Goal: Task Accomplishment & Management: Manage account settings

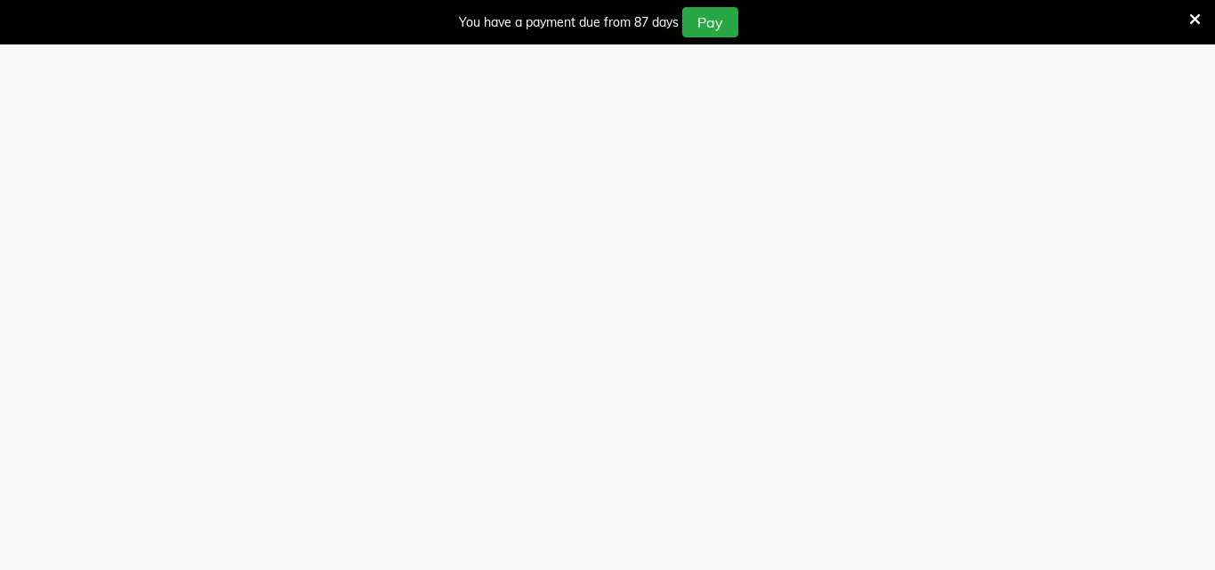
select select "service"
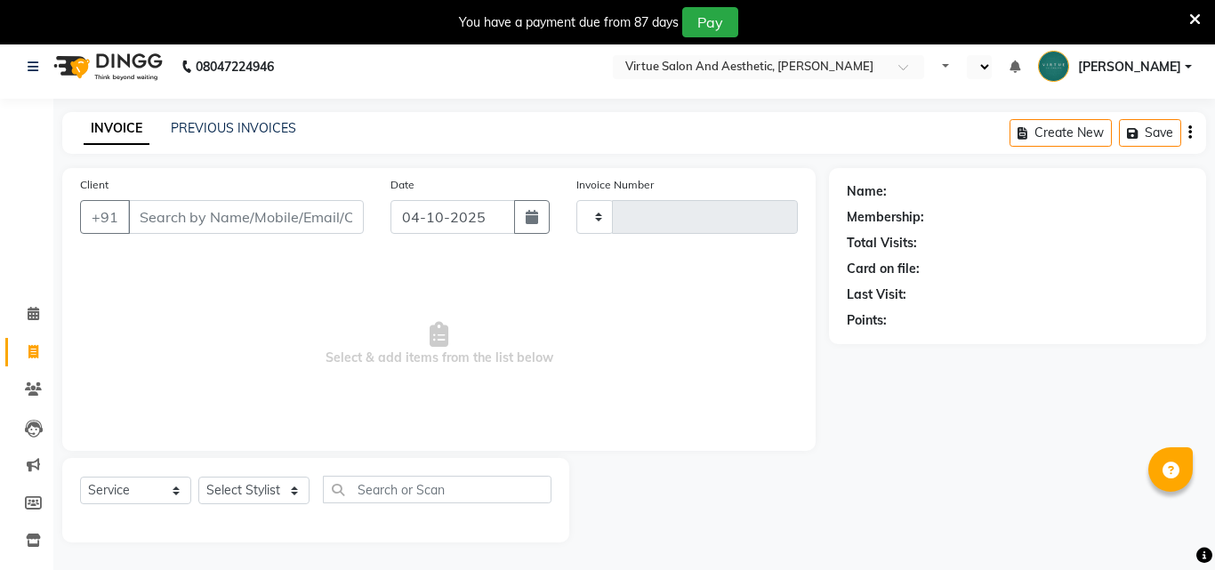
type input "4012"
select select "en"
select select "4466"
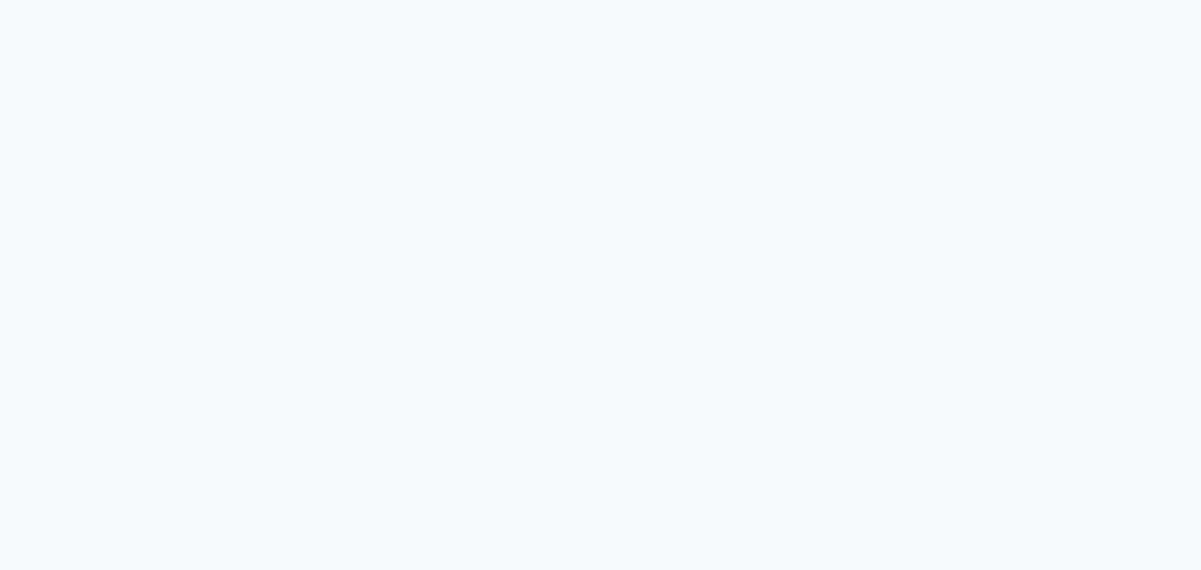
select select "service"
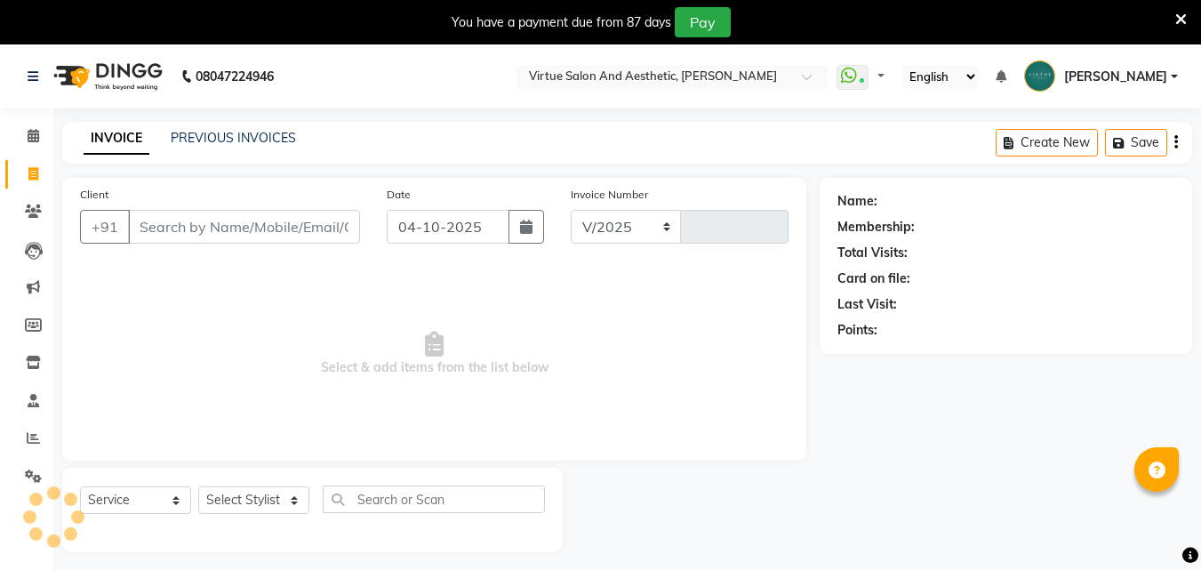
select select "4466"
type input "4012"
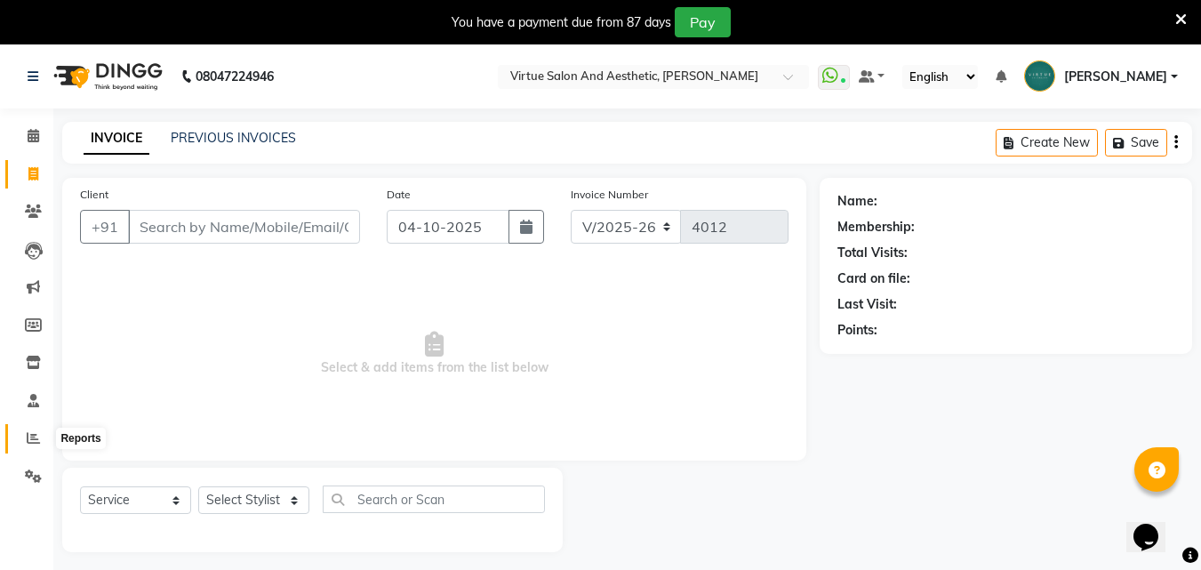
click at [20, 438] on span at bounding box center [33, 439] width 31 height 20
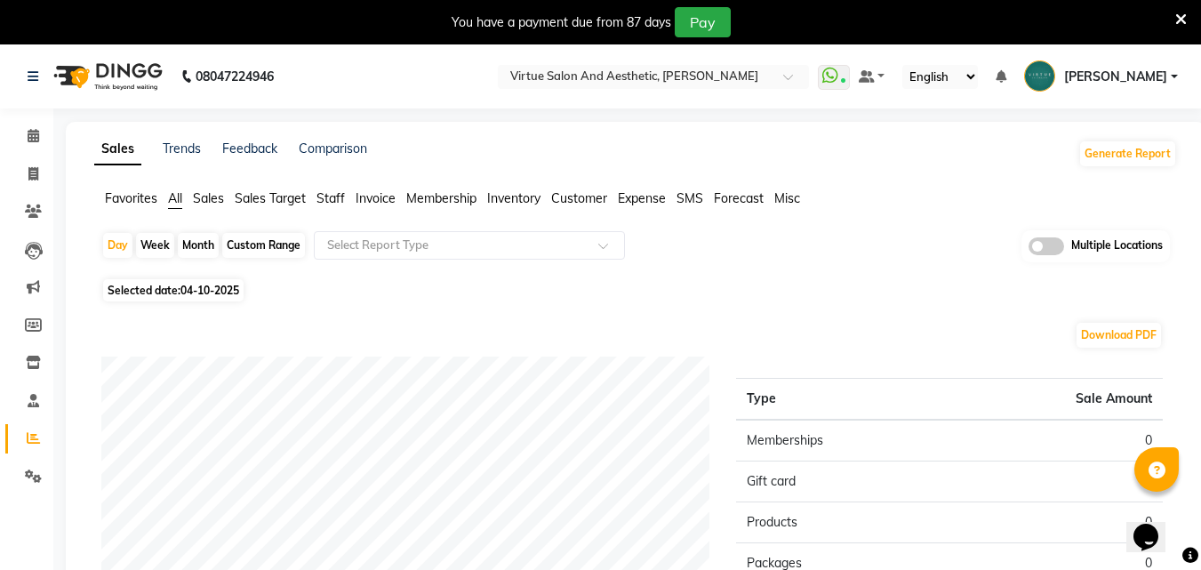
click at [204, 197] on span "Sales" at bounding box center [208, 198] width 31 height 16
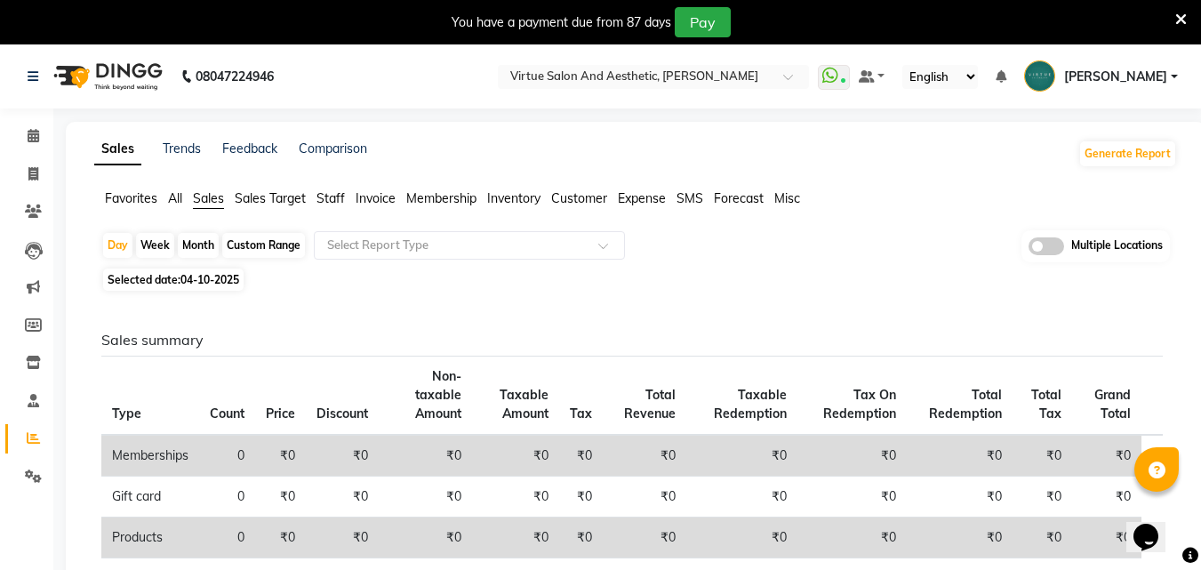
click at [194, 277] on span "04-10-2025" at bounding box center [210, 279] width 59 height 13
select select "10"
select select "2025"
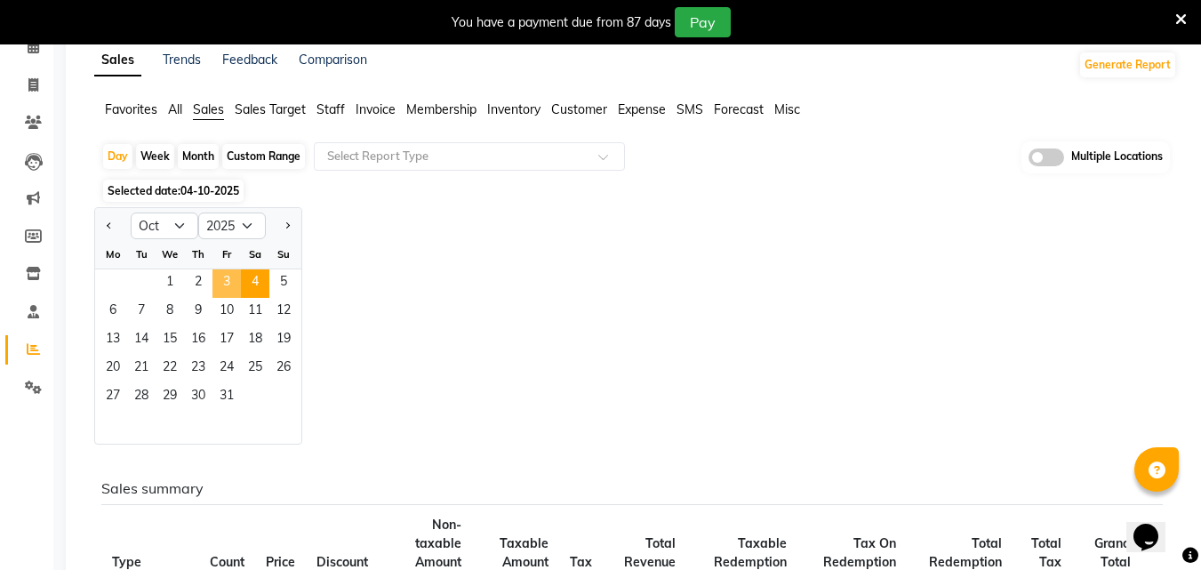
click at [237, 284] on span "3" at bounding box center [227, 283] width 28 height 28
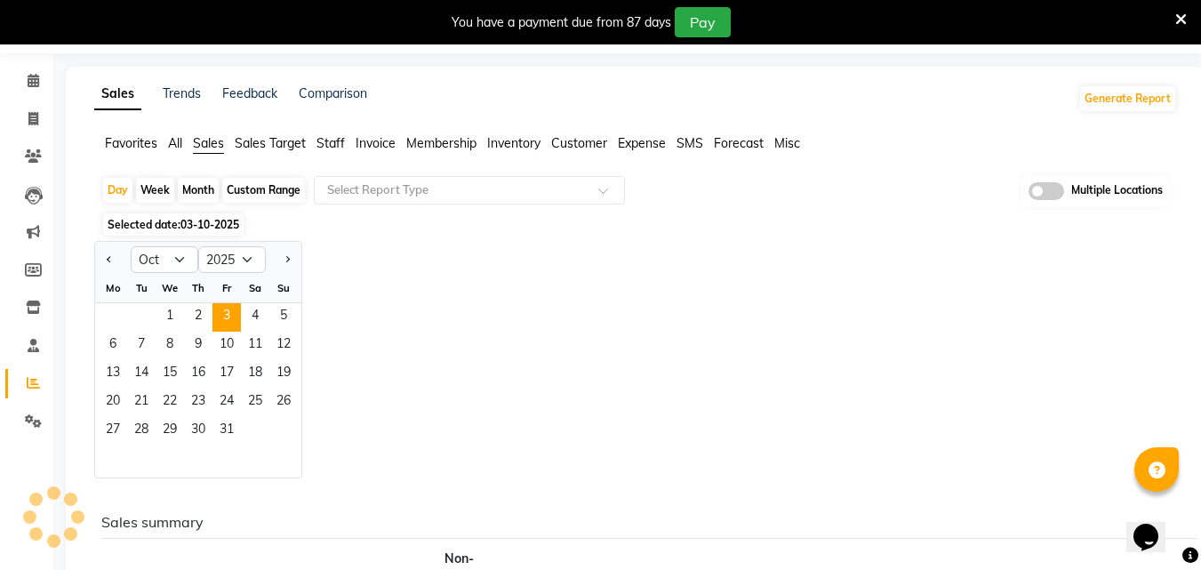
scroll to position [89, 0]
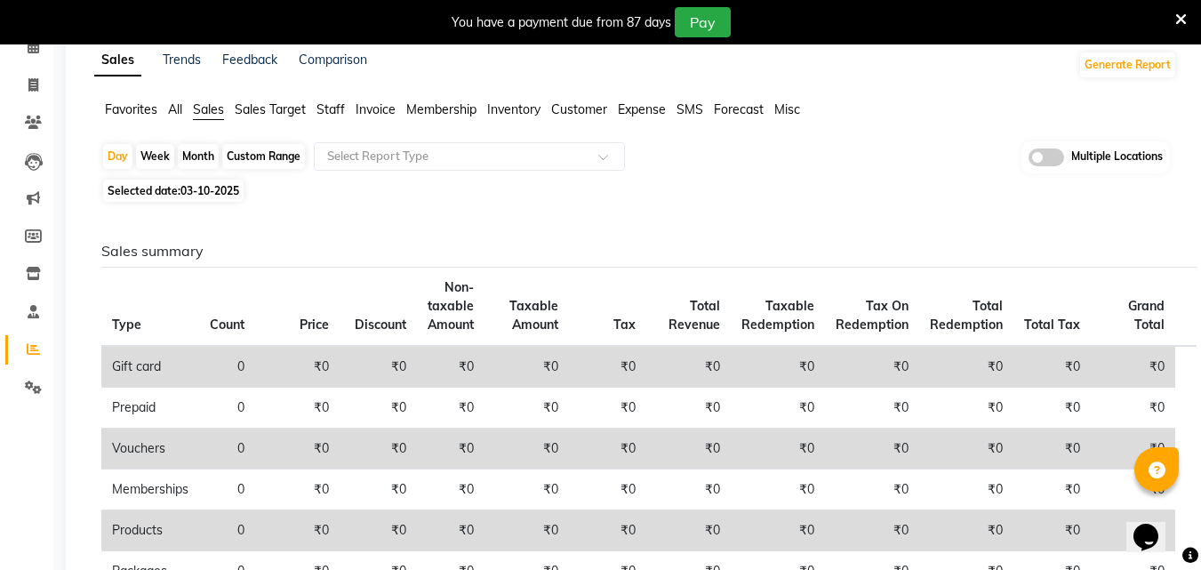
click at [376, 109] on span "Invoice" at bounding box center [376, 109] width 40 height 16
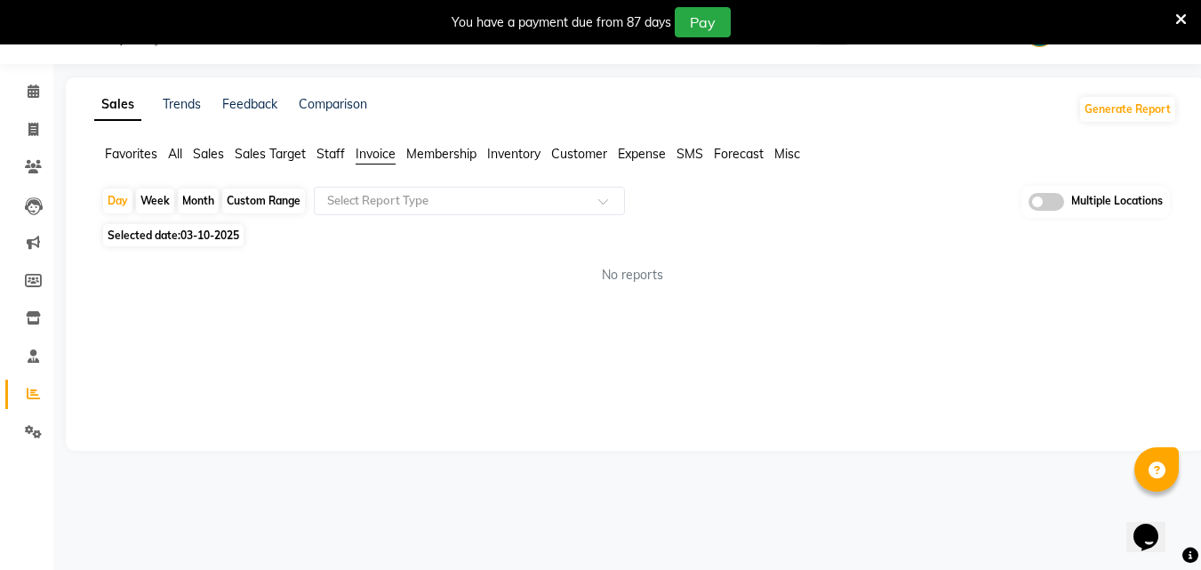
scroll to position [44, 0]
click at [373, 208] on input "text" at bounding box center [452, 201] width 256 height 18
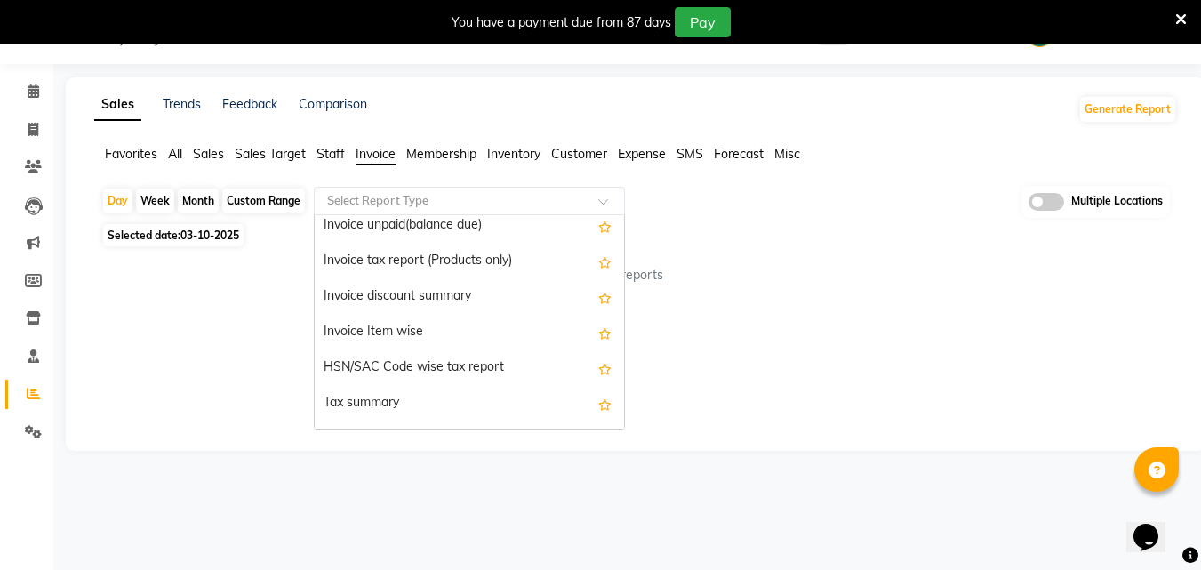
scroll to position [178, 0]
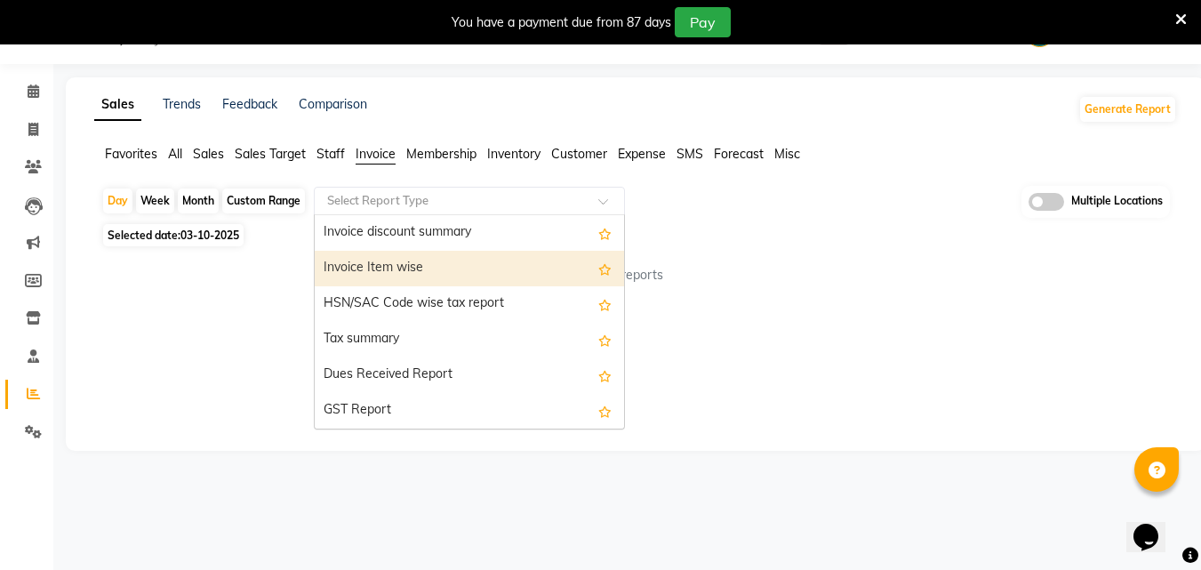
click at [394, 276] on div "Invoice Item wise" at bounding box center [469, 269] width 309 height 36
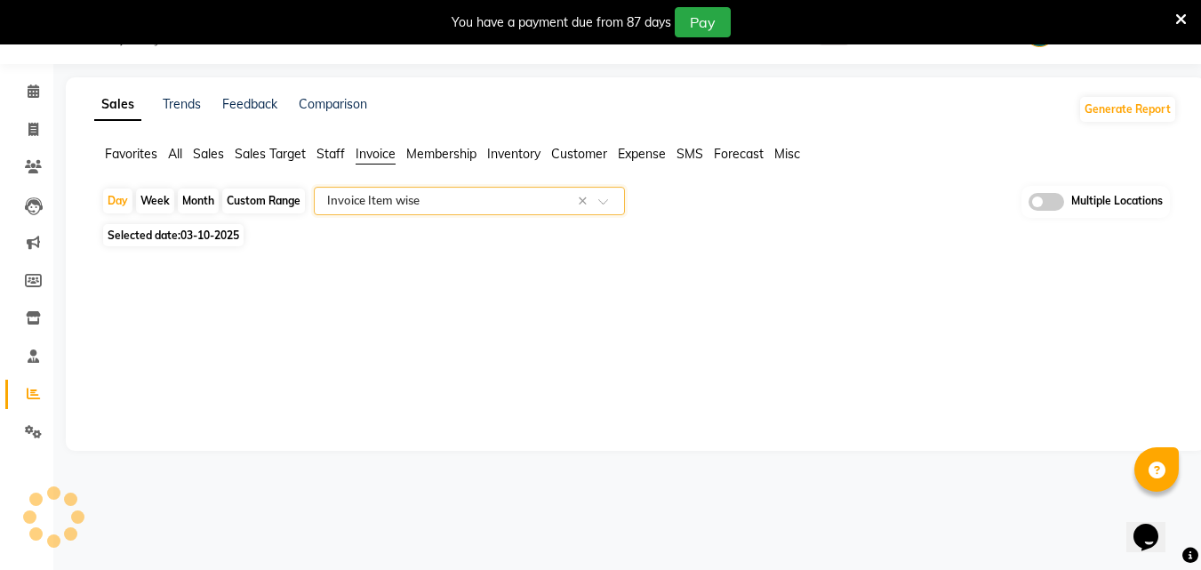
select select "full_report"
select select "csv"
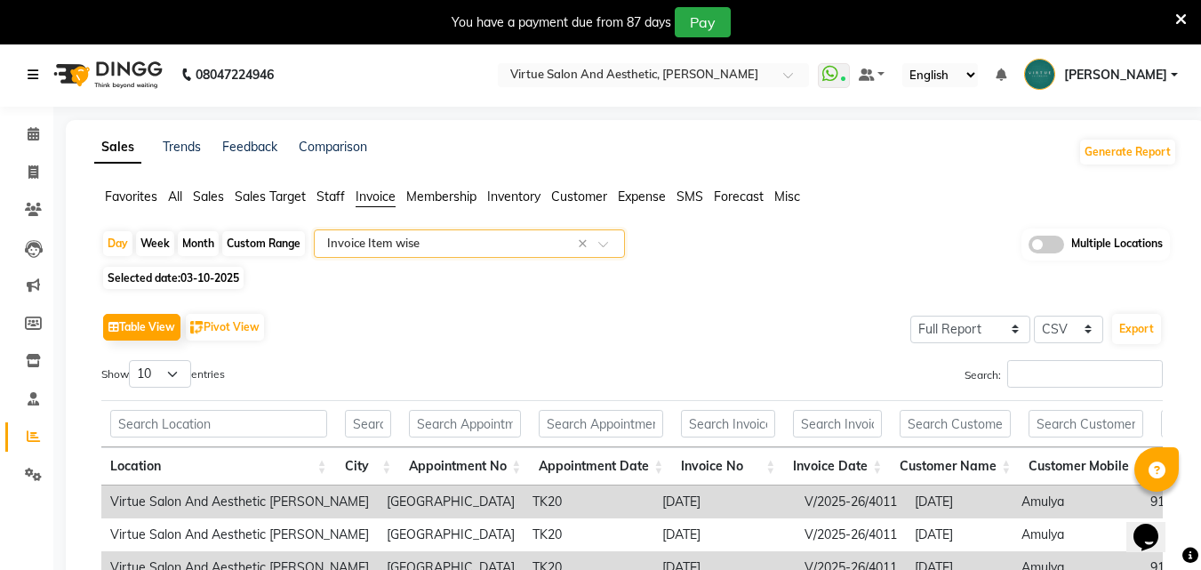
scroll to position [0, 0]
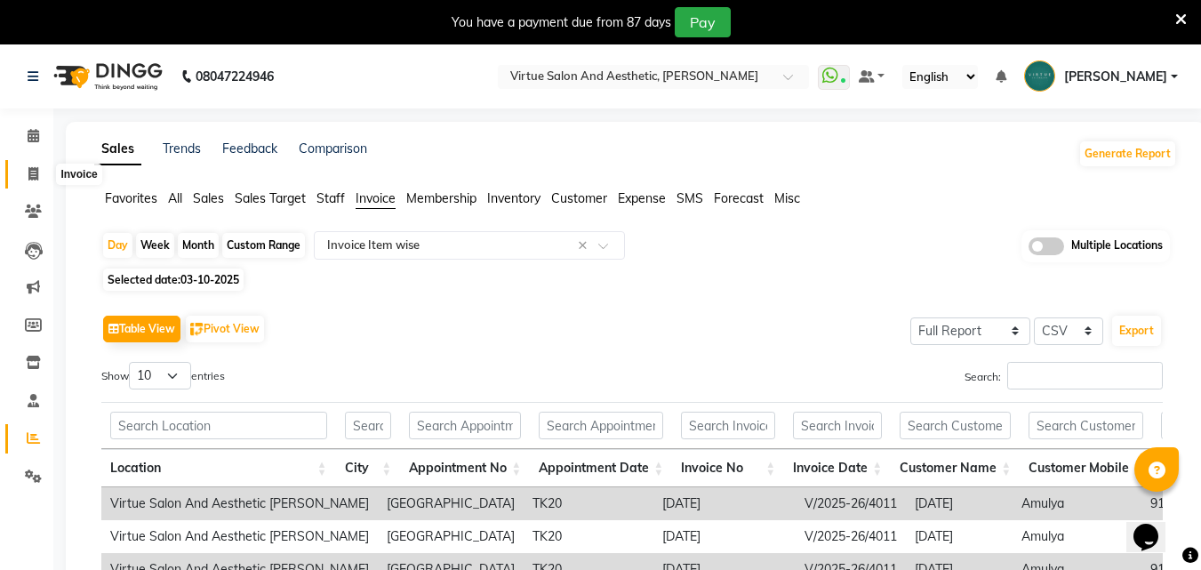
click at [45, 173] on span at bounding box center [33, 174] width 31 height 20
select select "service"
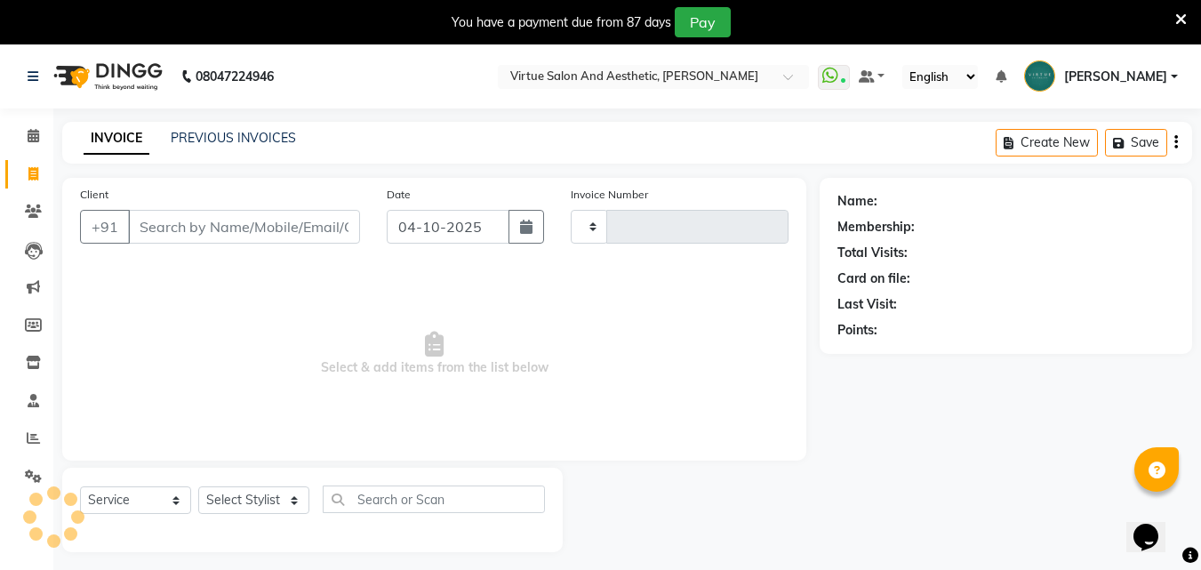
scroll to position [44, 0]
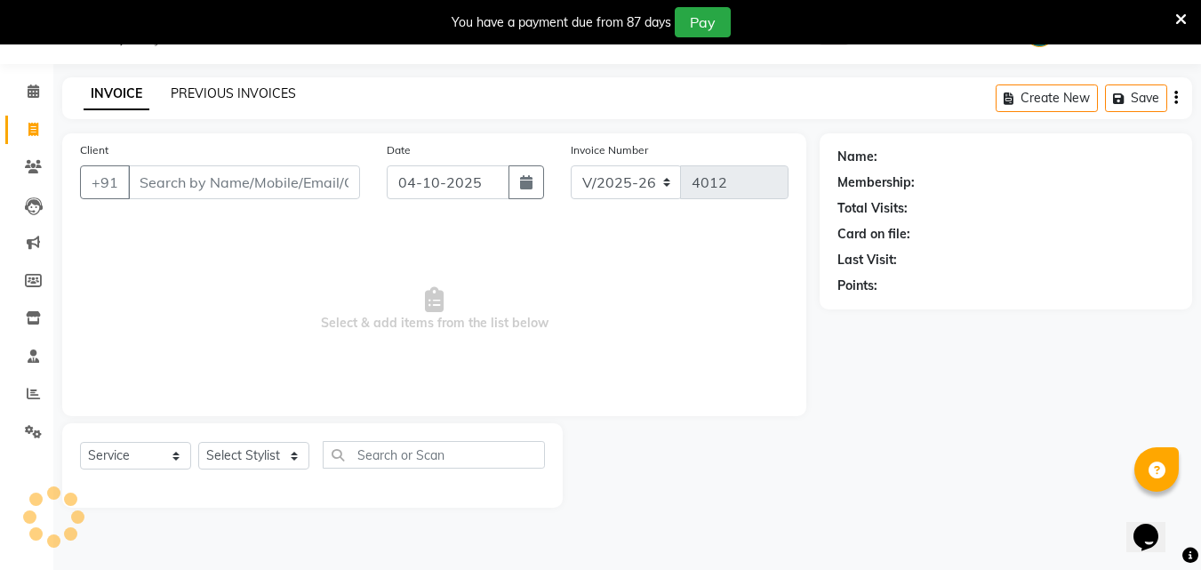
click at [193, 92] on link "PREVIOUS INVOICES" at bounding box center [233, 93] width 125 height 16
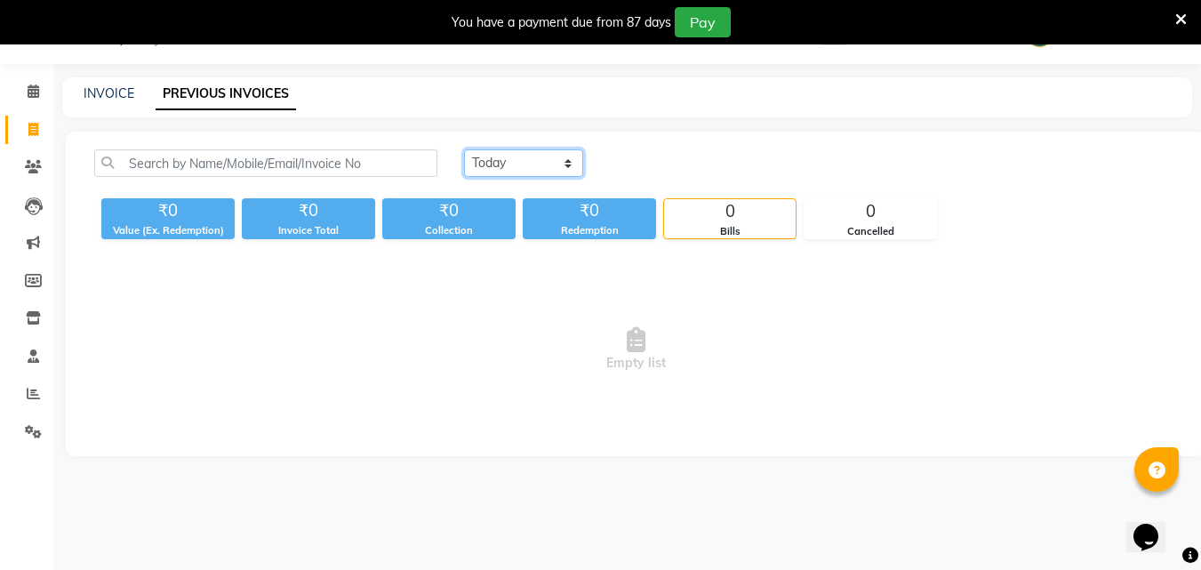
click at [513, 164] on select "Today Yesterday Custom Range" at bounding box center [523, 163] width 119 height 28
select select "yesterday"
click at [464, 149] on select "Today Yesterday Custom Range" at bounding box center [523, 163] width 119 height 28
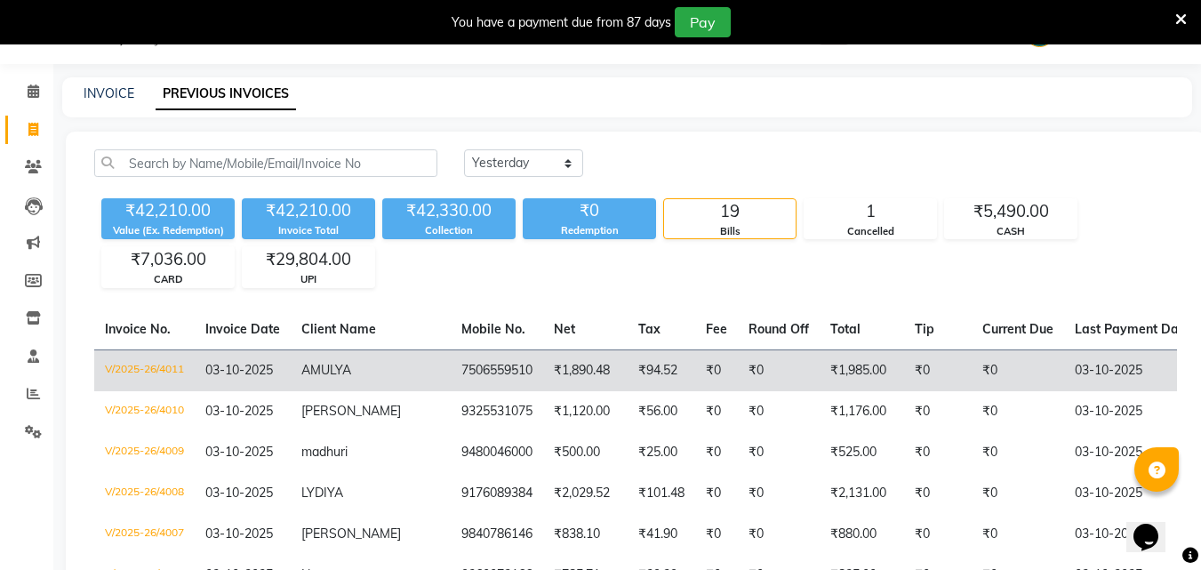
click at [461, 362] on td "7506559510" at bounding box center [497, 370] width 92 height 42
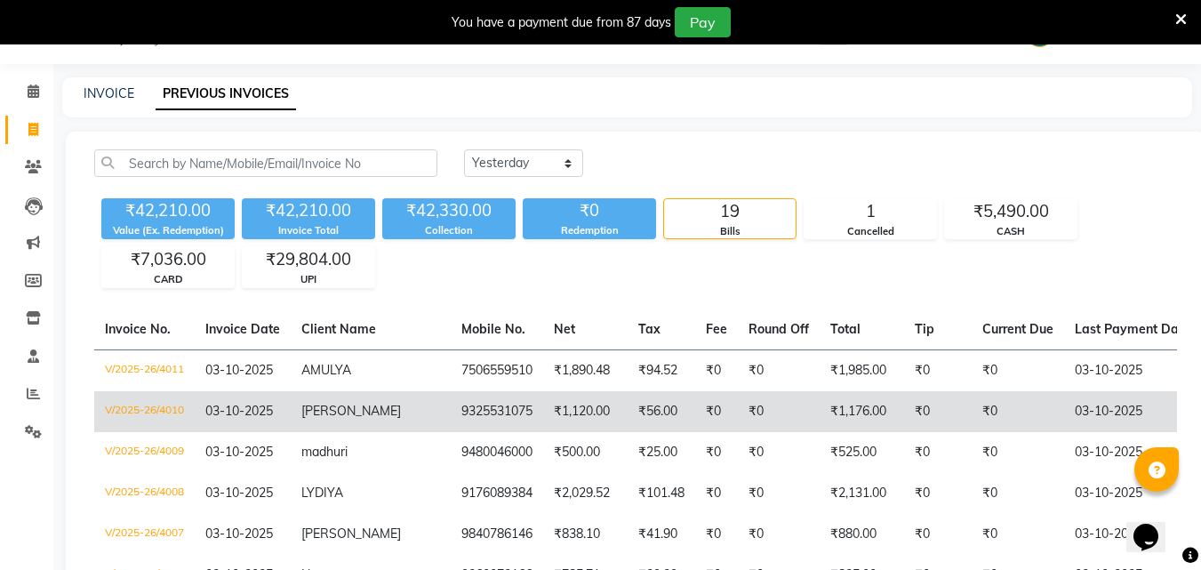
click at [327, 421] on td "[PERSON_NAME]" at bounding box center [371, 411] width 160 height 41
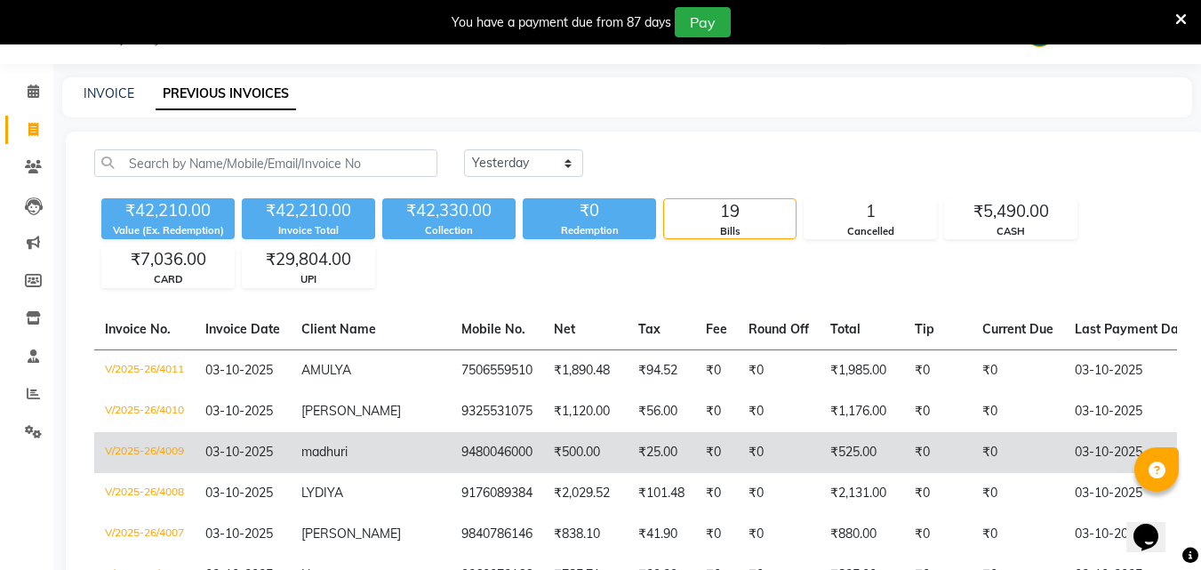
click at [319, 467] on td "madhuri" at bounding box center [371, 452] width 160 height 41
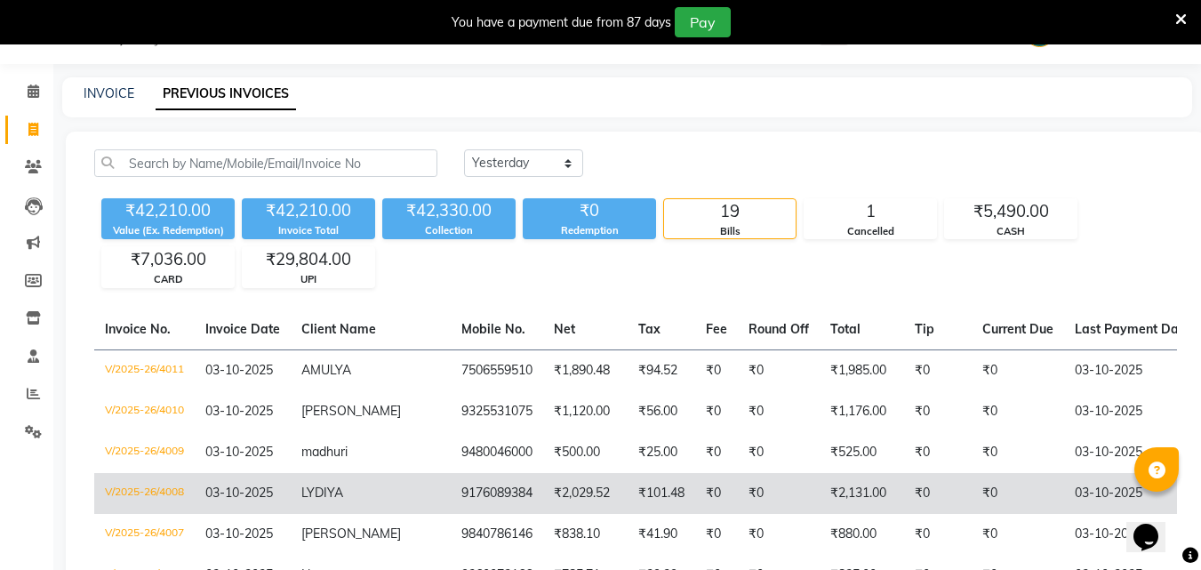
click at [349, 487] on td "LYDIYA" at bounding box center [371, 493] width 160 height 41
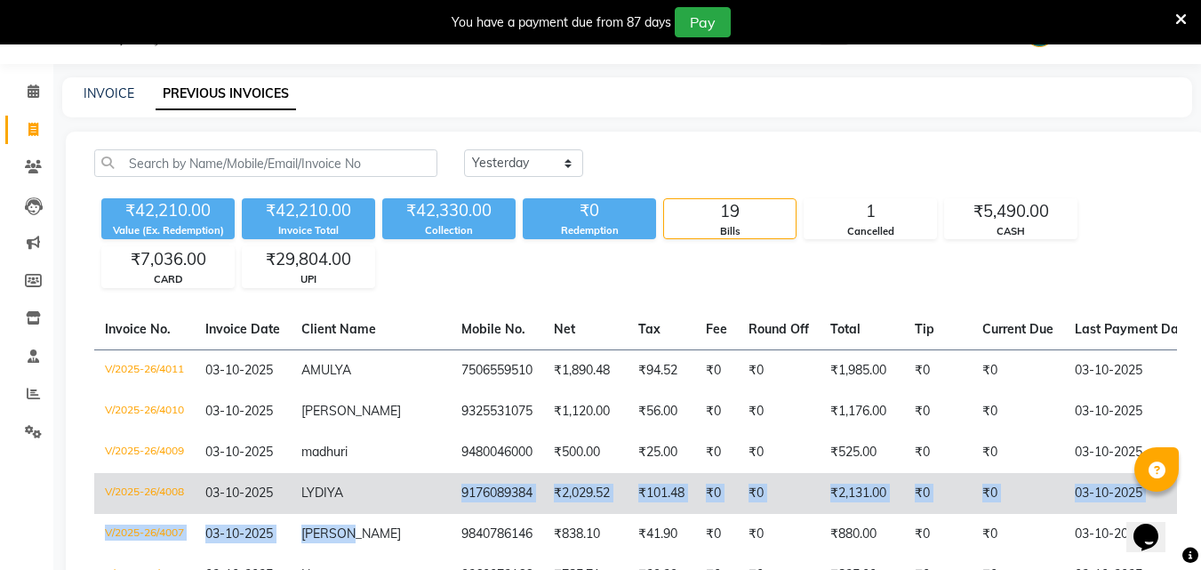
drag, startPoint x: 357, startPoint y: 526, endPoint x: 366, endPoint y: 492, distance: 34.9
click at [366, 492] on td "LYDIYA" at bounding box center [371, 493] width 160 height 41
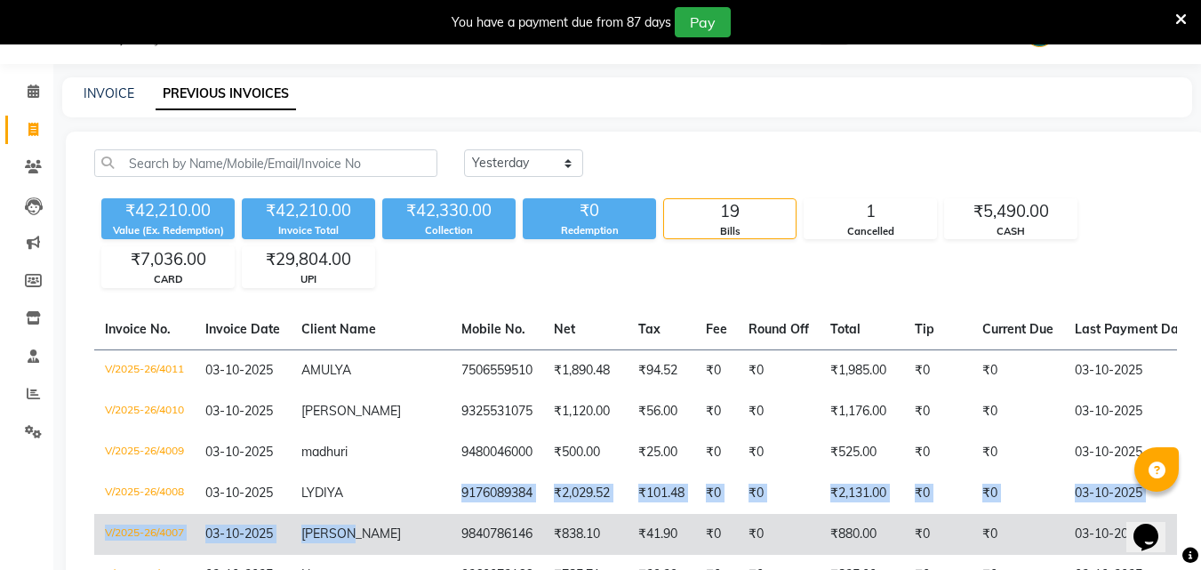
click at [357, 539] on td "koushik" at bounding box center [371, 534] width 160 height 41
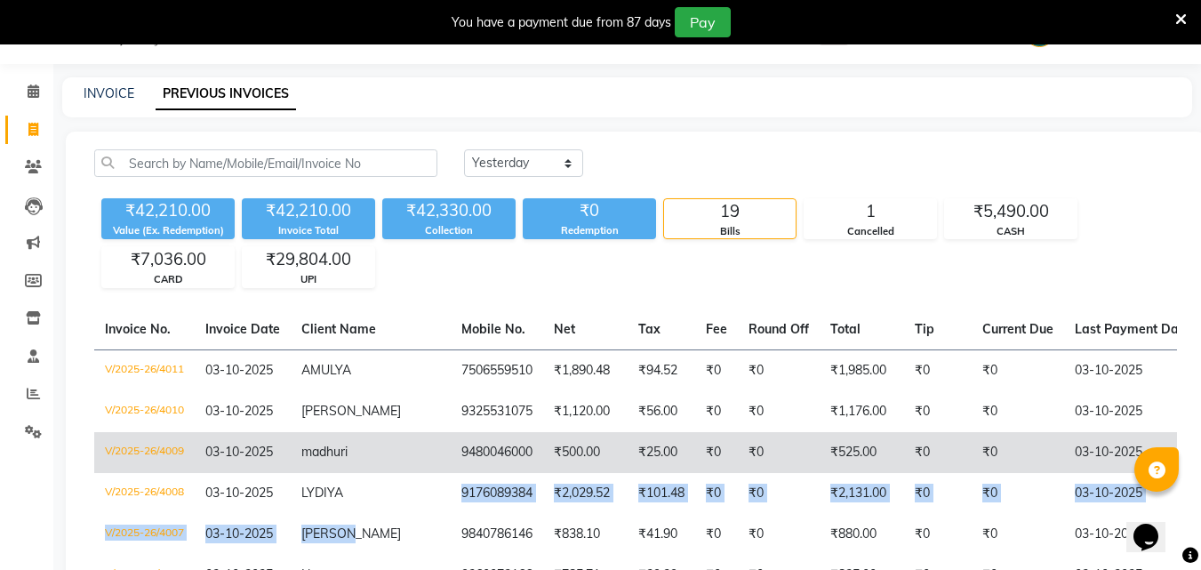
scroll to position [183, 0]
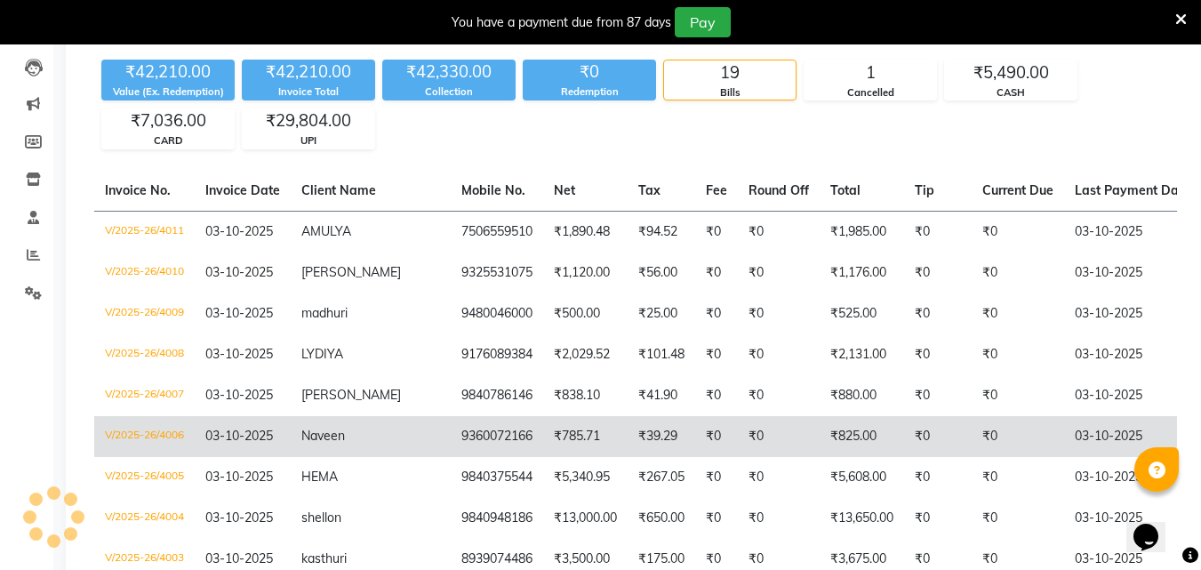
click at [358, 416] on td "Naveen" at bounding box center [371, 436] width 160 height 41
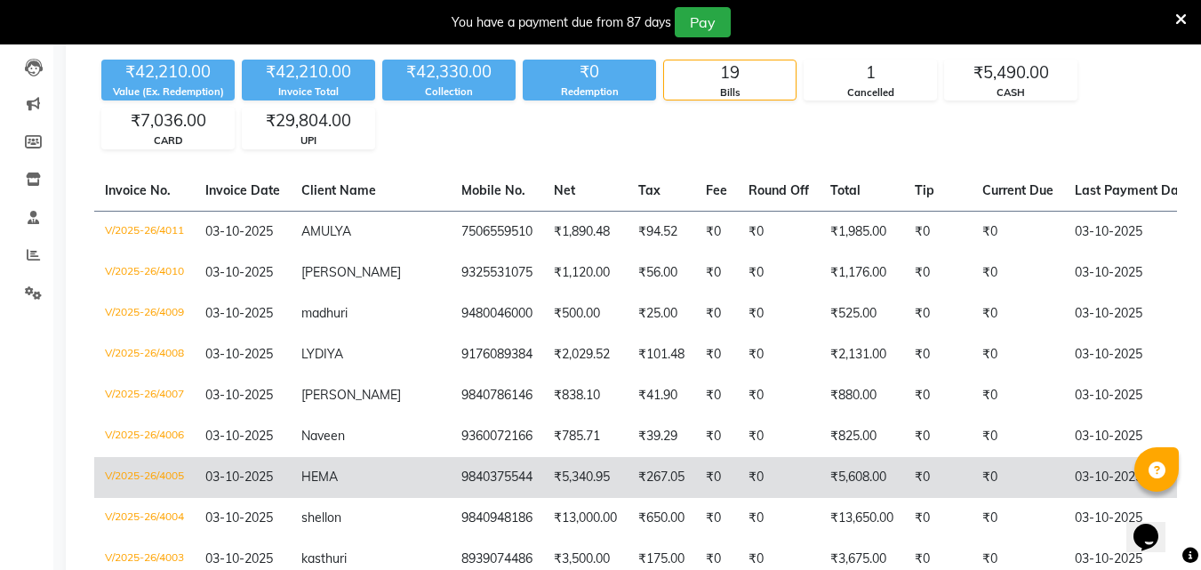
click at [385, 457] on td "HEMA" at bounding box center [371, 477] width 160 height 41
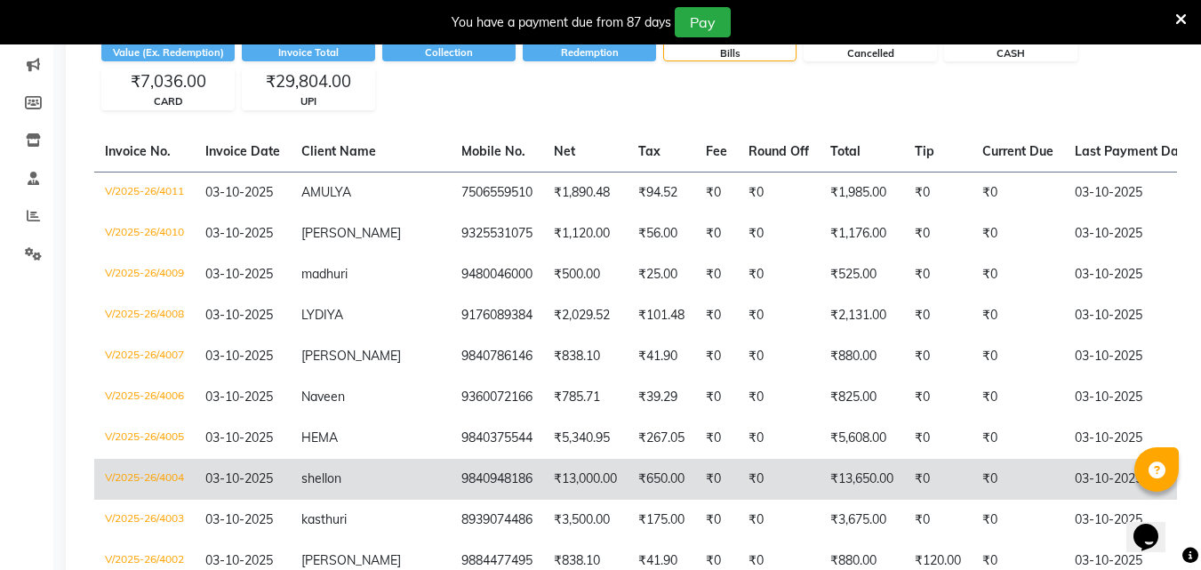
click at [361, 486] on td "shellon" at bounding box center [371, 479] width 160 height 41
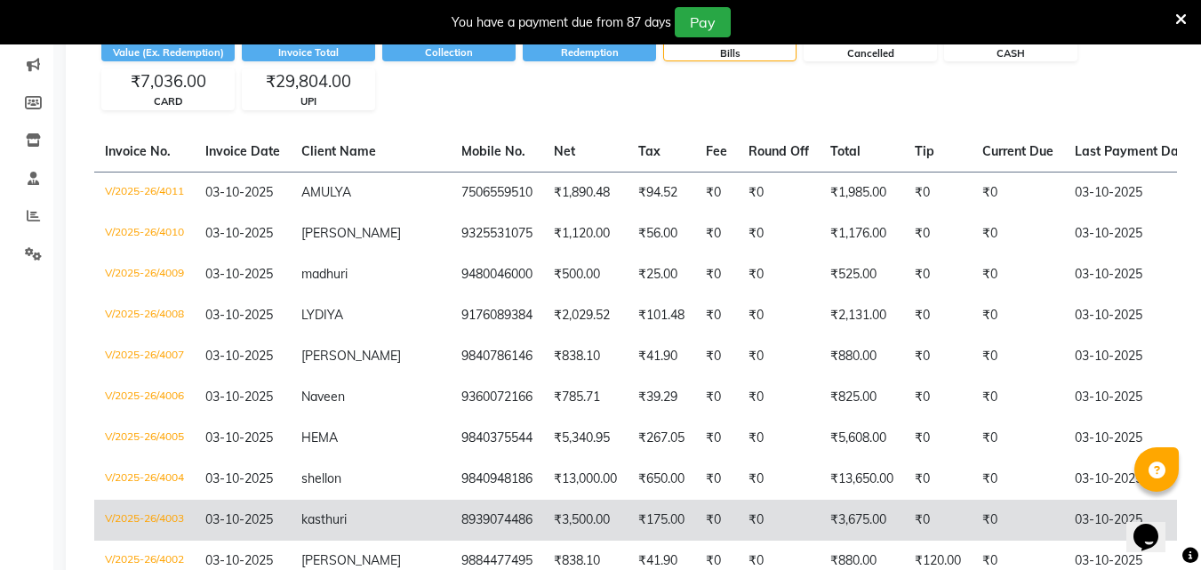
click at [451, 526] on td "8939074486" at bounding box center [497, 520] width 92 height 41
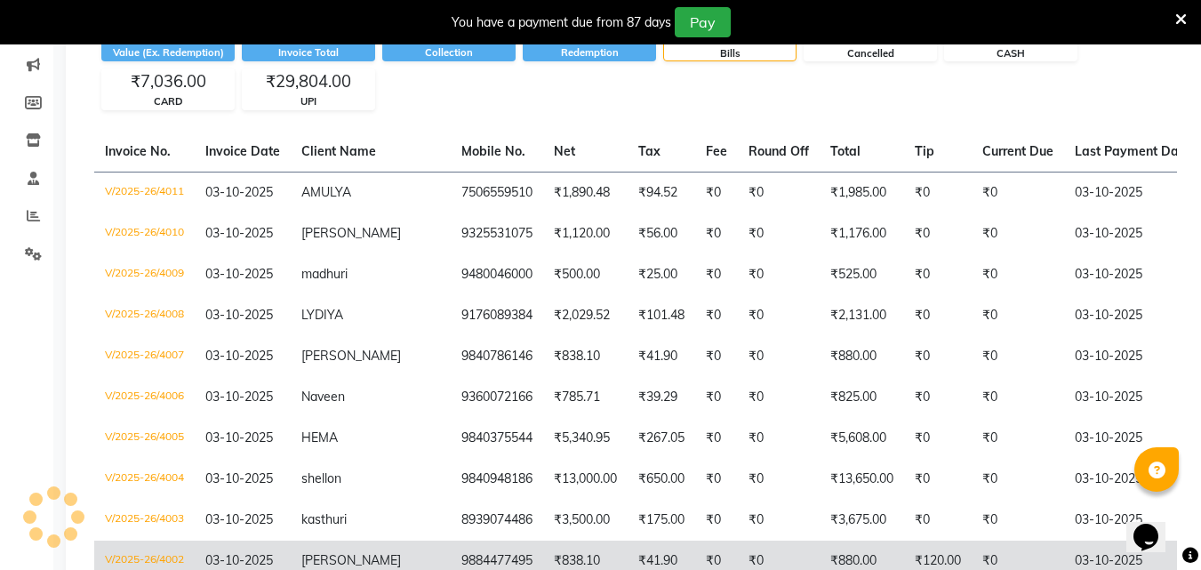
click at [451, 561] on td "9884477495" at bounding box center [497, 561] width 92 height 41
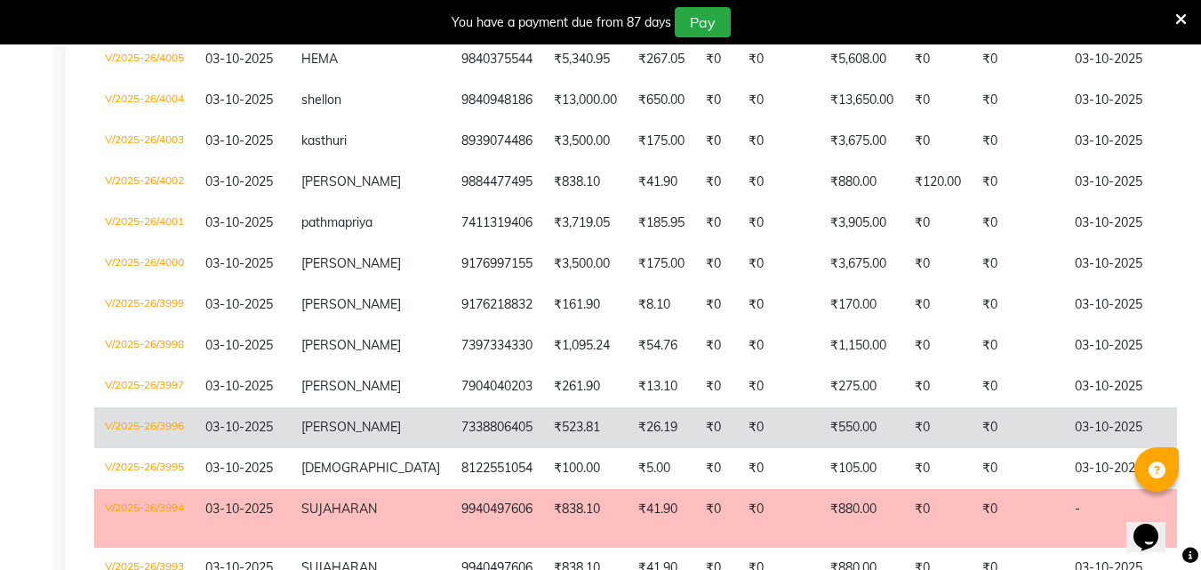
scroll to position [667, 0]
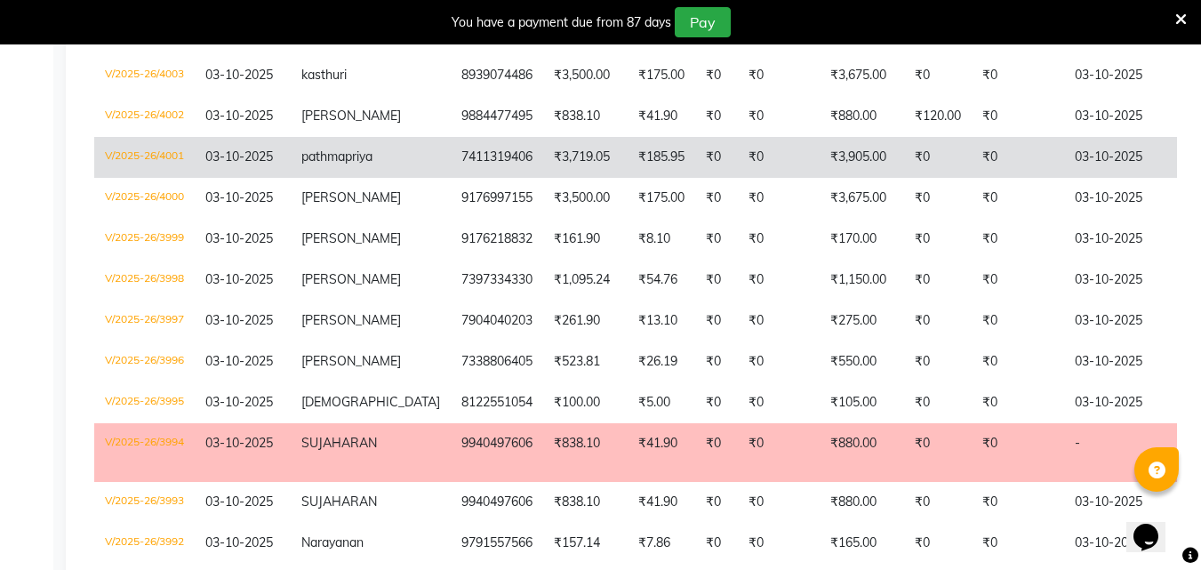
click at [381, 154] on td "pathmapriya" at bounding box center [371, 157] width 160 height 41
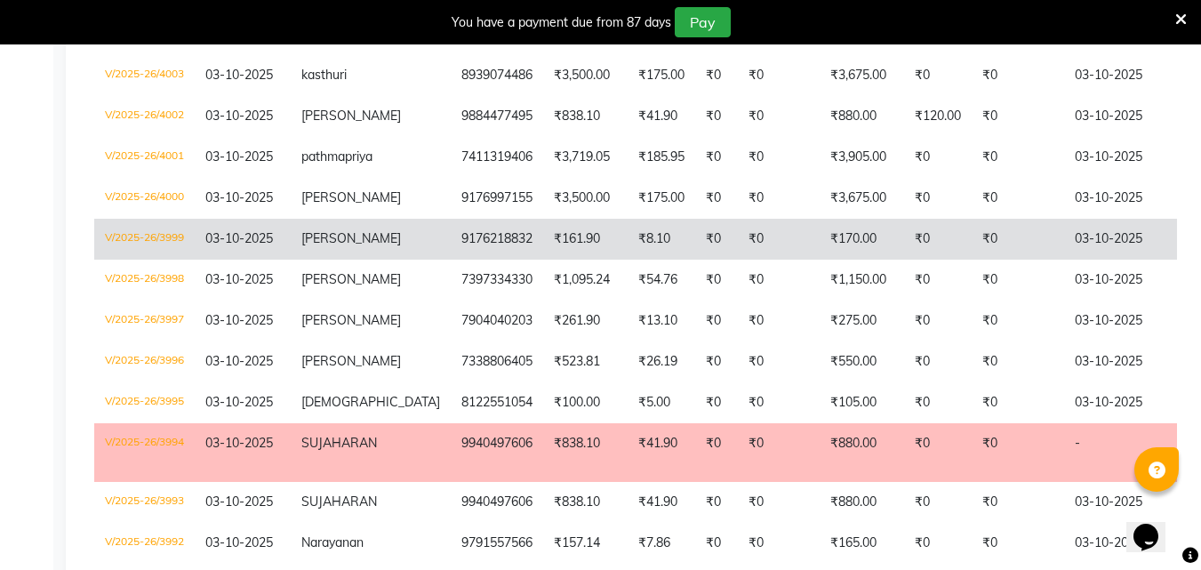
click at [378, 252] on td "varsha" at bounding box center [371, 239] width 160 height 41
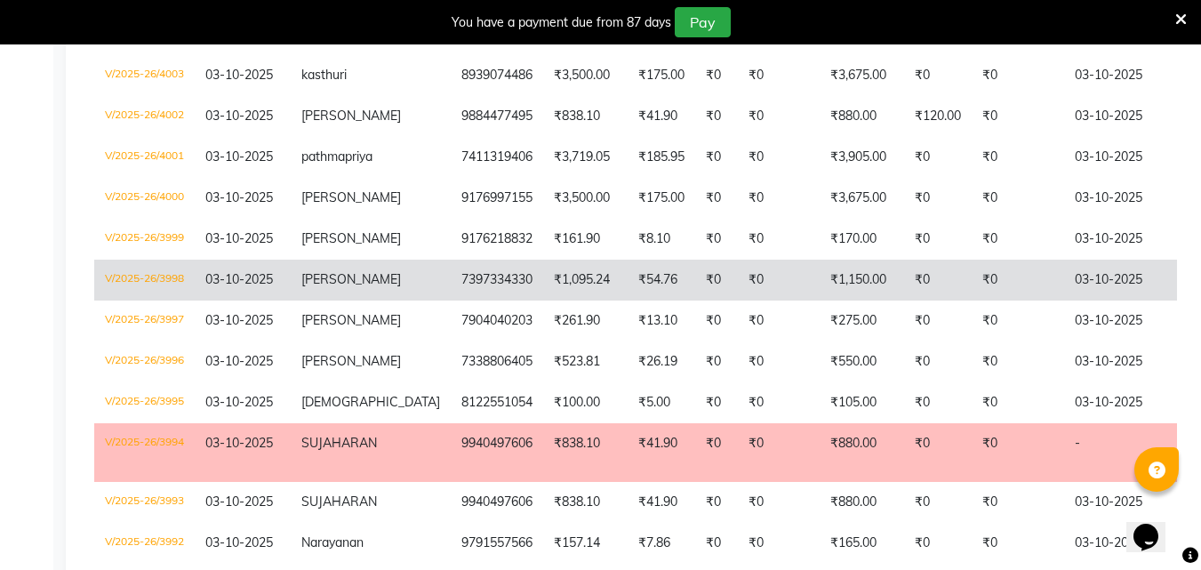
click at [374, 290] on td "Ajith Rajkumar" at bounding box center [371, 280] width 160 height 41
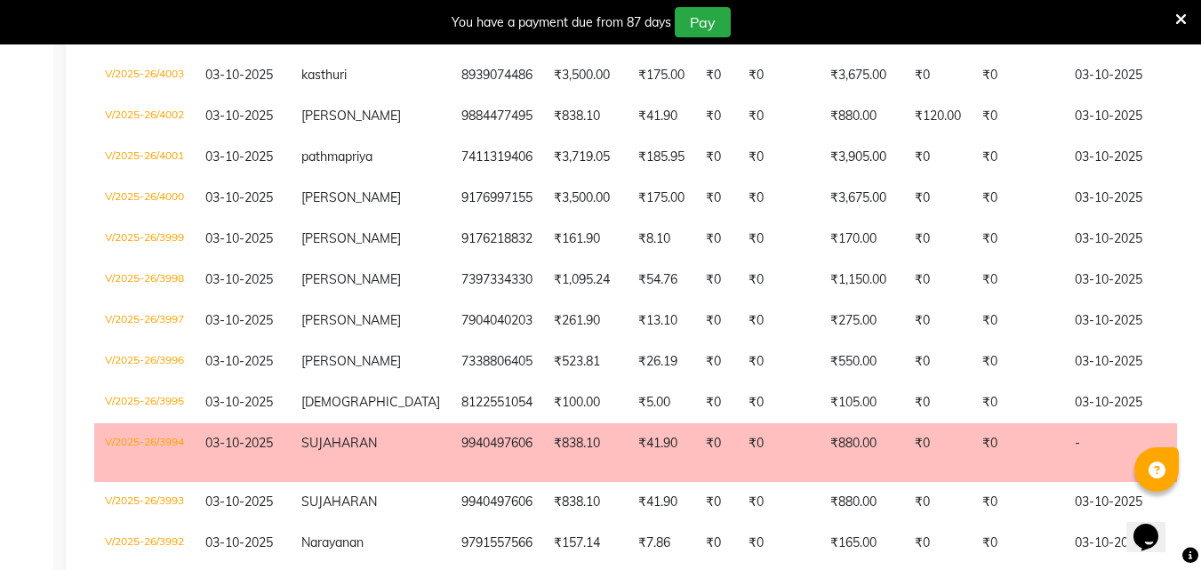
click at [364, 336] on td "kowsalya" at bounding box center [371, 321] width 160 height 41
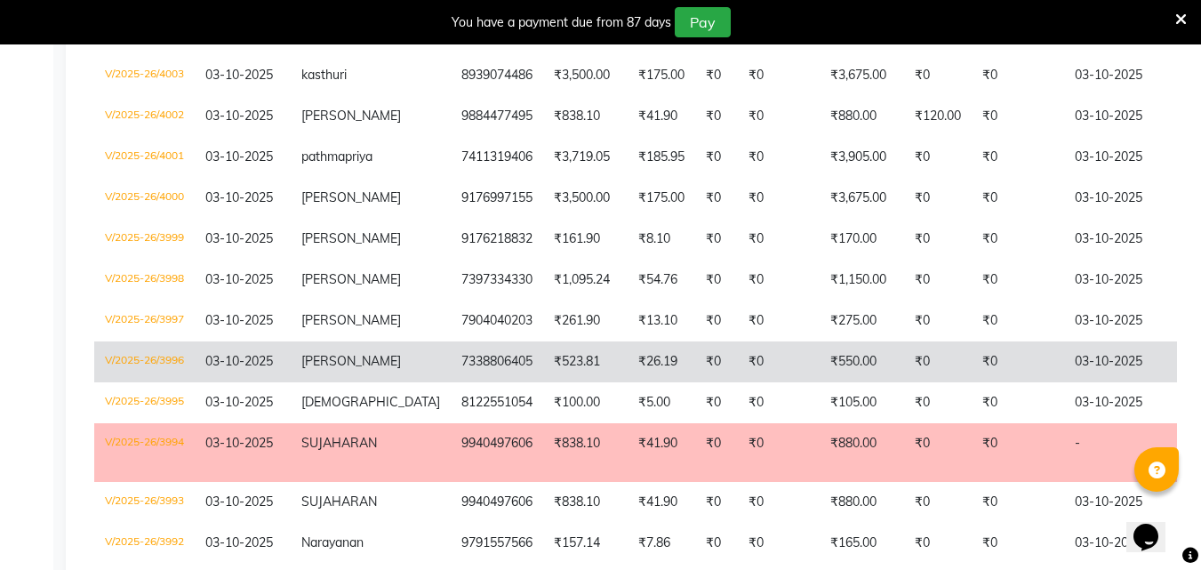
click at [341, 382] on td "monisha" at bounding box center [371, 361] width 160 height 41
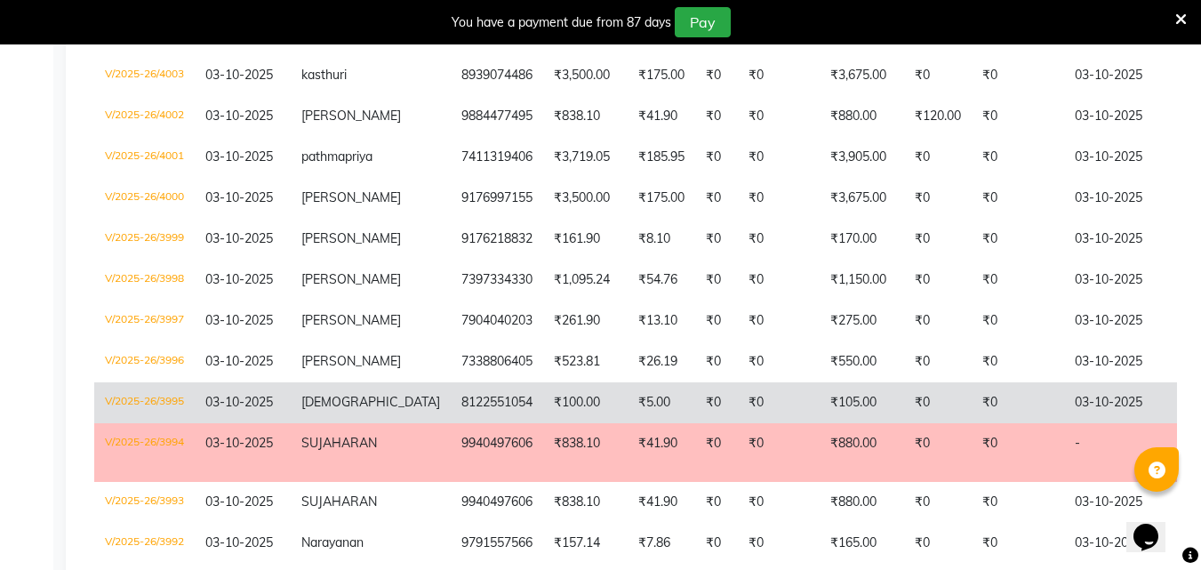
click at [332, 409] on td "sujithra" at bounding box center [371, 402] width 160 height 41
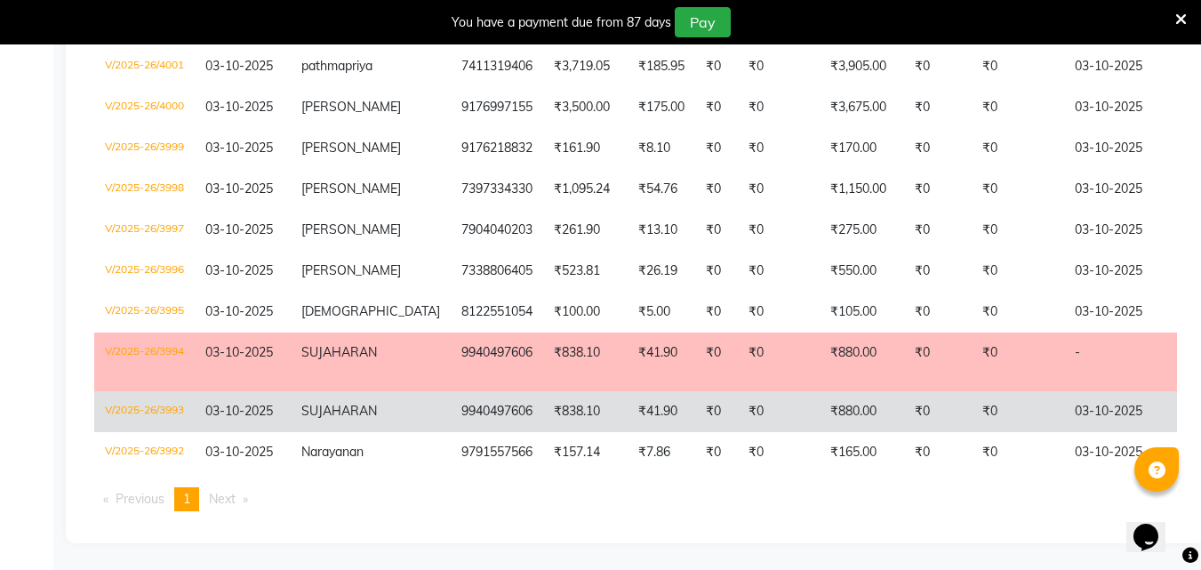
scroll to position [789, 0]
click at [543, 404] on td "₹838.10" at bounding box center [585, 411] width 84 height 41
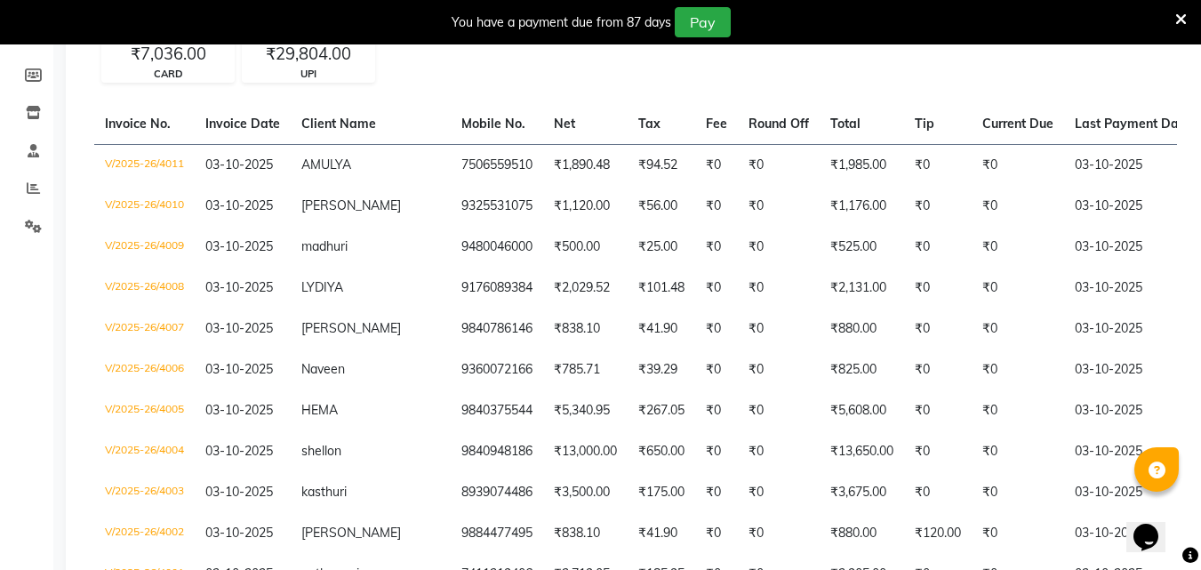
scroll to position [0, 0]
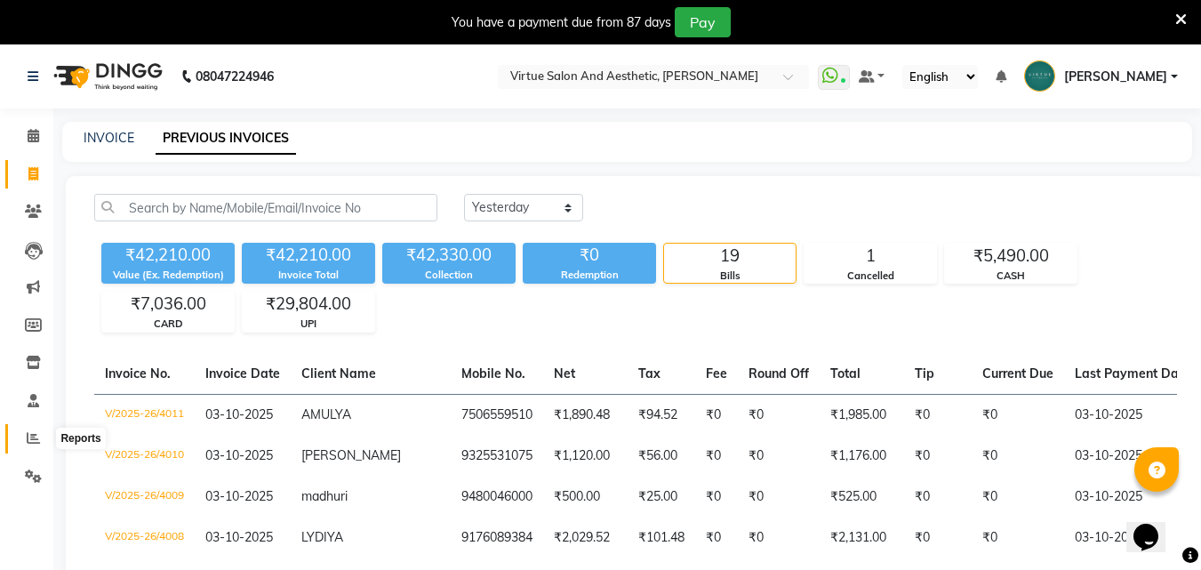
click at [28, 440] on icon at bounding box center [33, 437] width 13 height 13
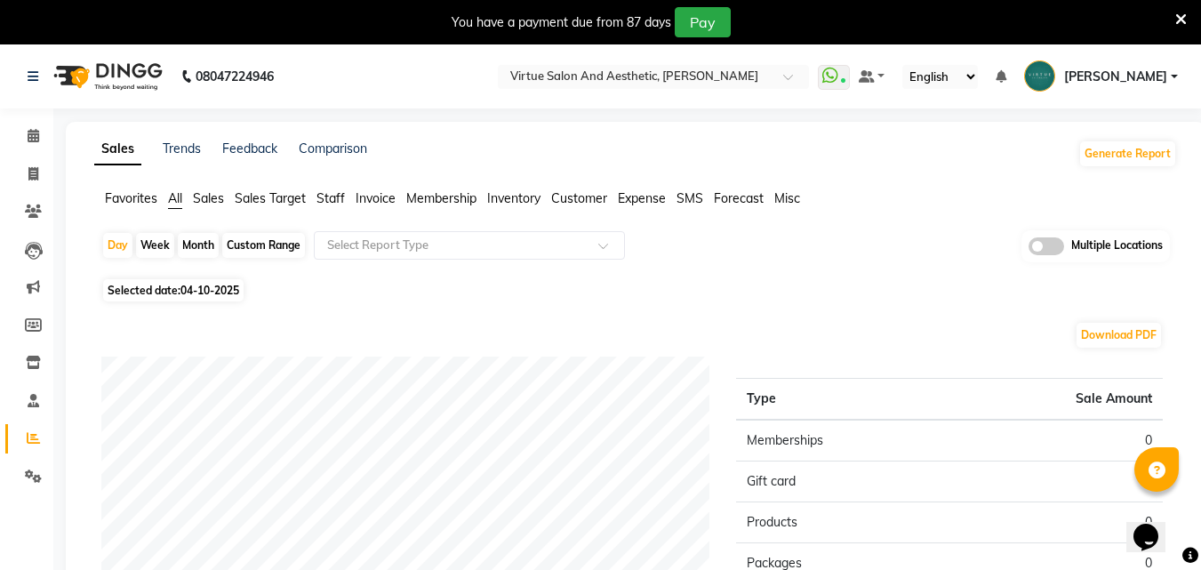
click at [216, 195] on span "Sales" at bounding box center [208, 198] width 31 height 16
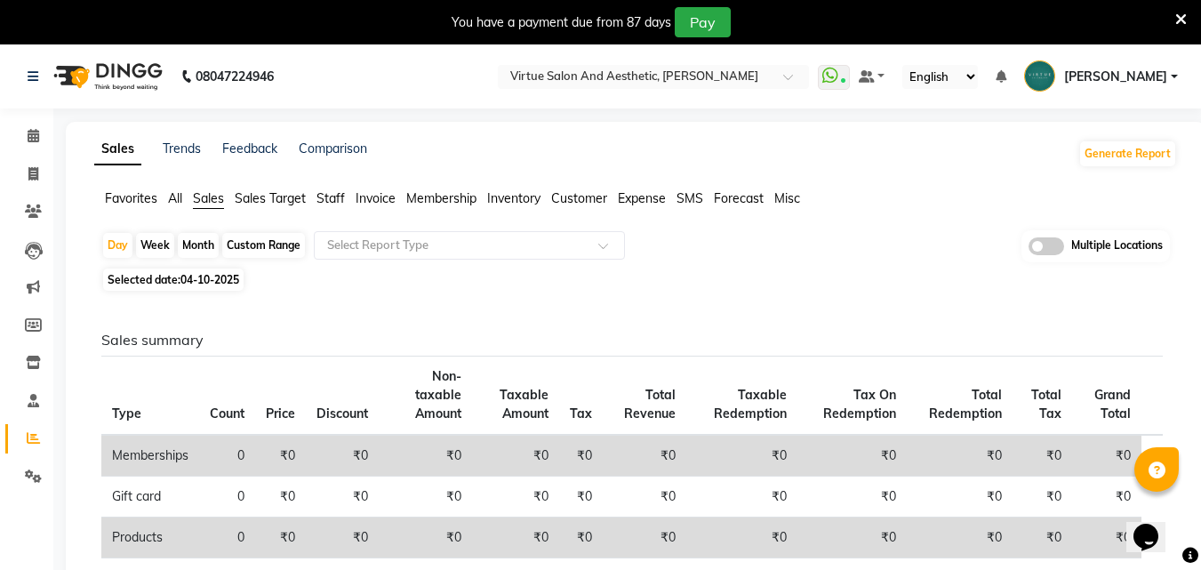
click at [213, 276] on span "04-10-2025" at bounding box center [210, 279] width 59 height 13
select select "10"
select select "2025"
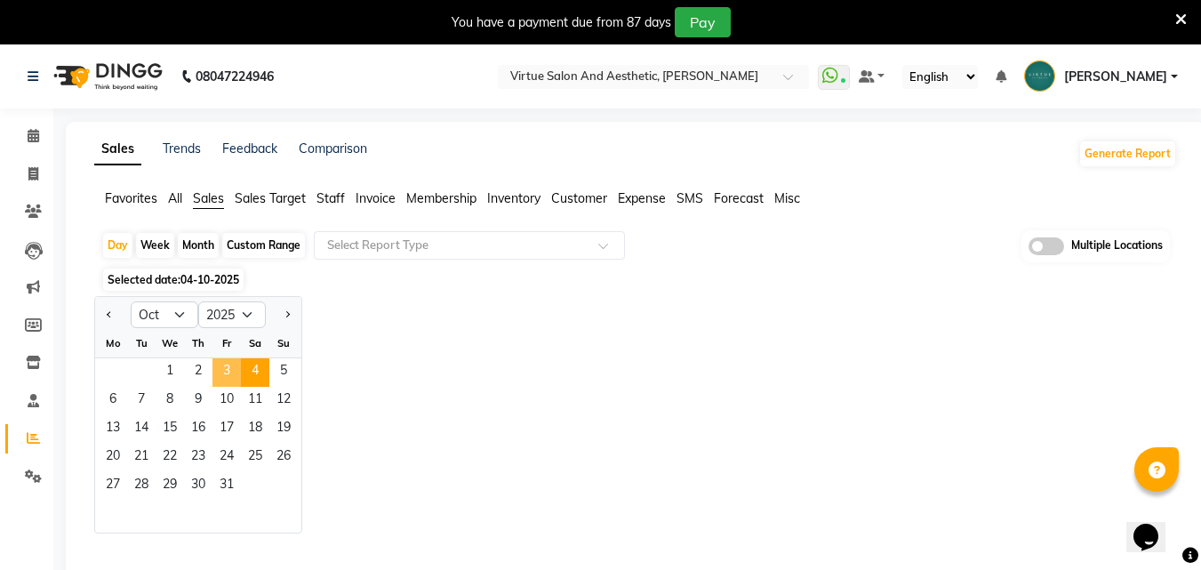
click at [230, 383] on span "3" at bounding box center [227, 372] width 28 height 28
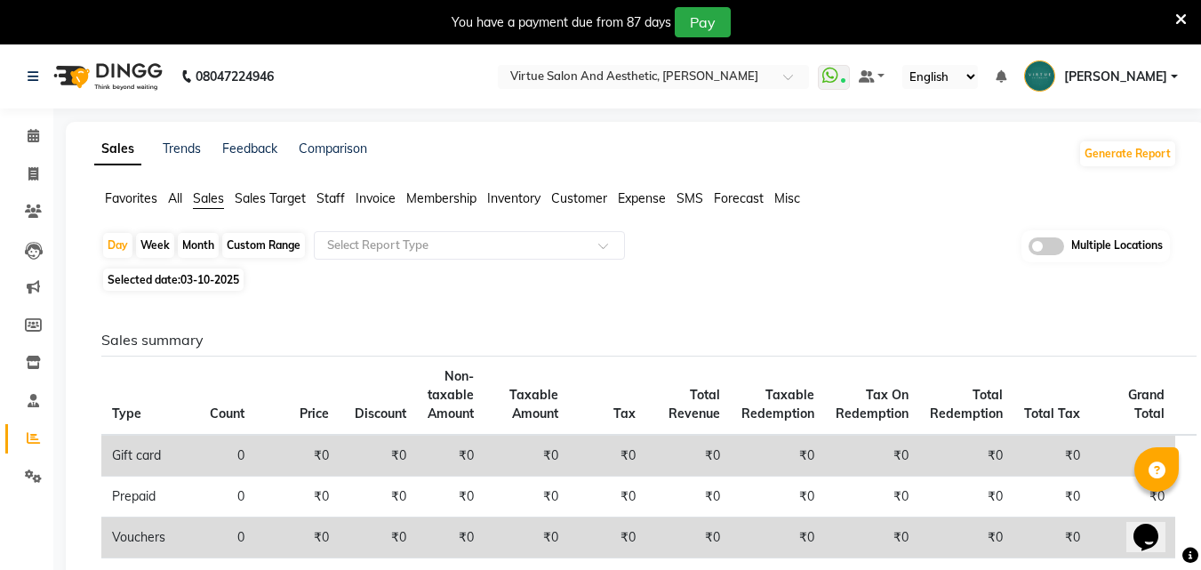
click at [364, 203] on span "Invoice" at bounding box center [376, 198] width 40 height 16
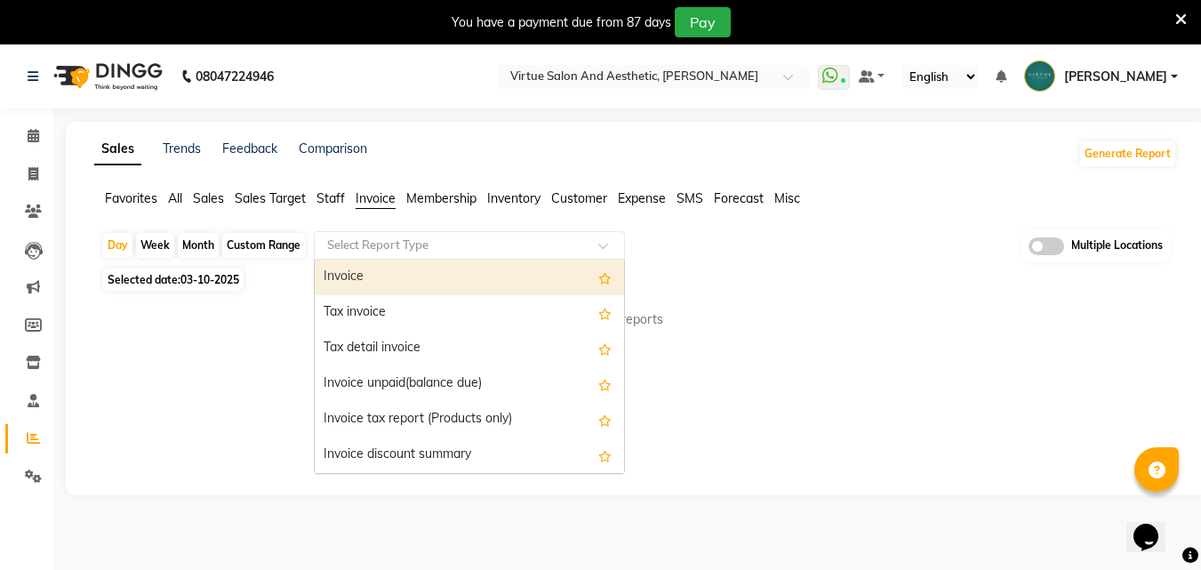
click at [375, 245] on input "text" at bounding box center [452, 246] width 256 height 18
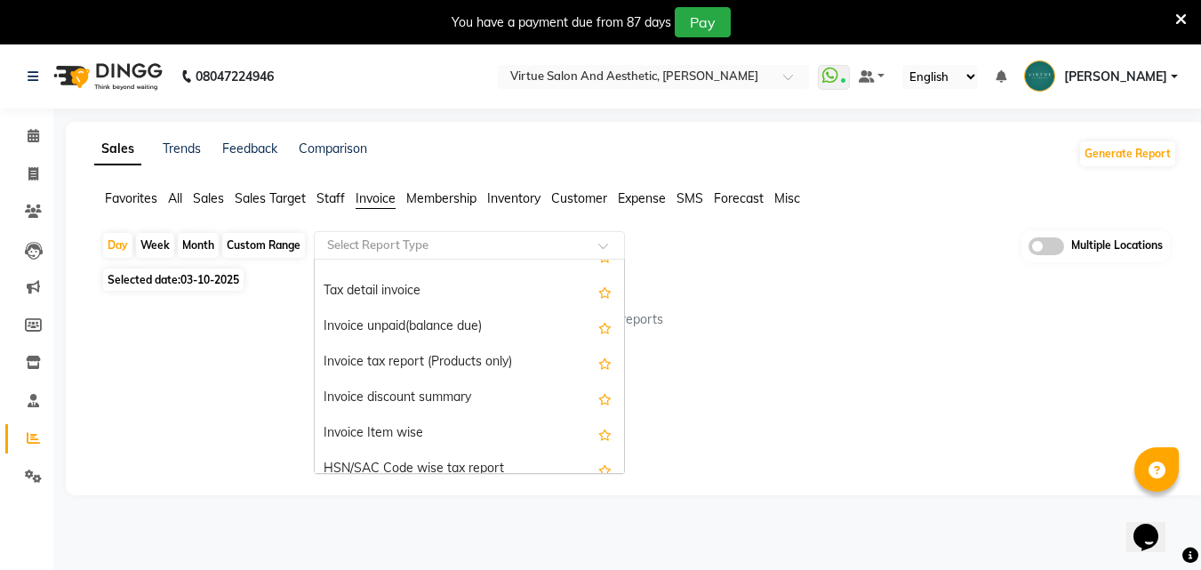
scroll to position [178, 0]
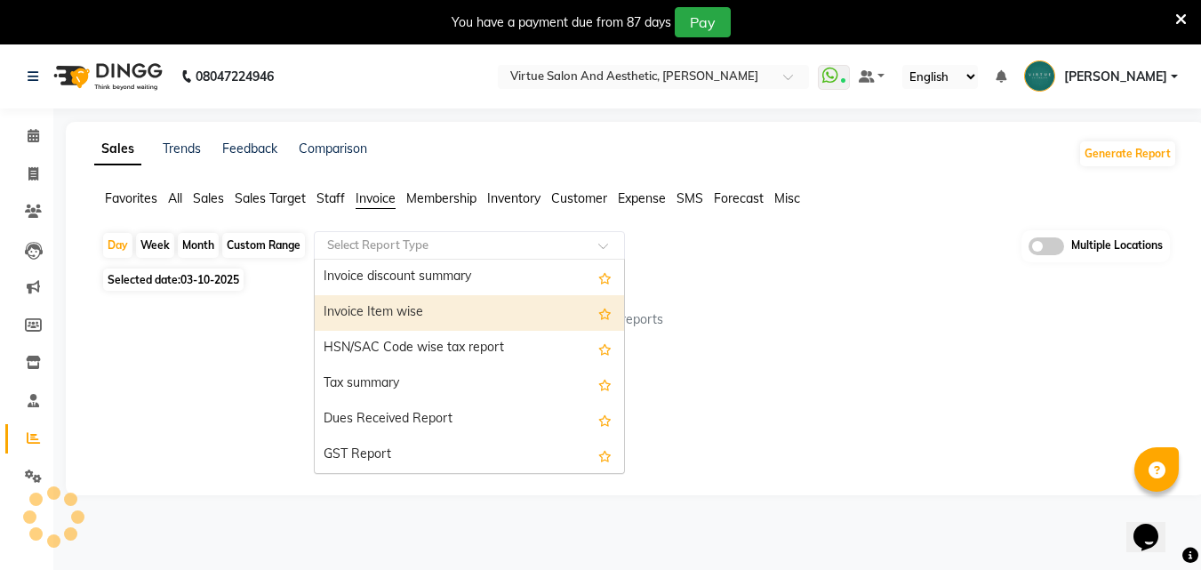
click at [400, 307] on div "Invoice Item wise" at bounding box center [469, 313] width 309 height 36
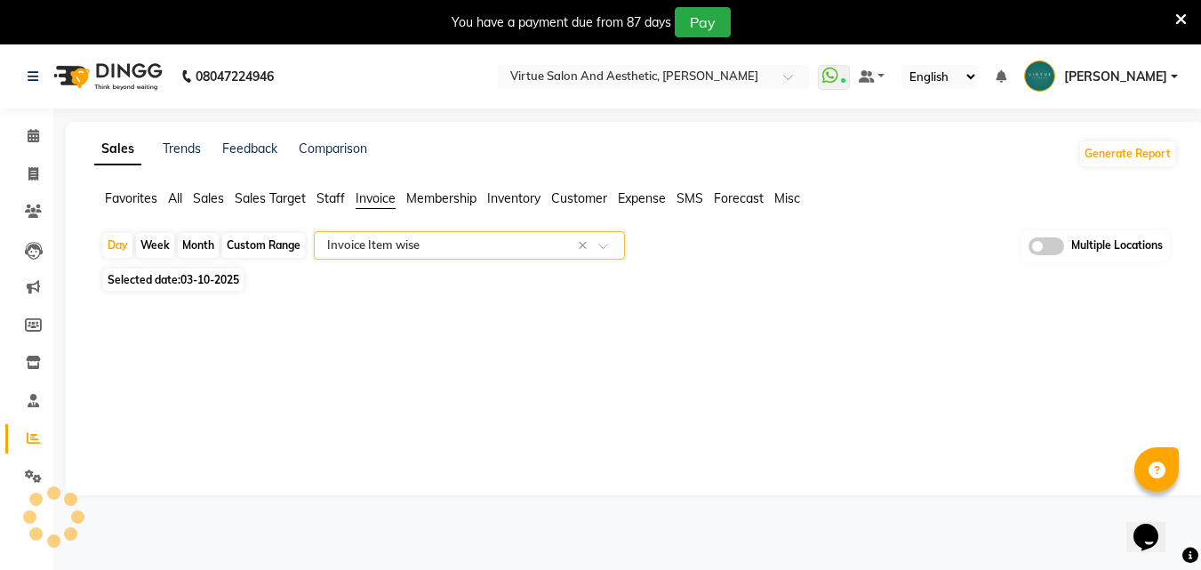
select select "full_report"
select select "csv"
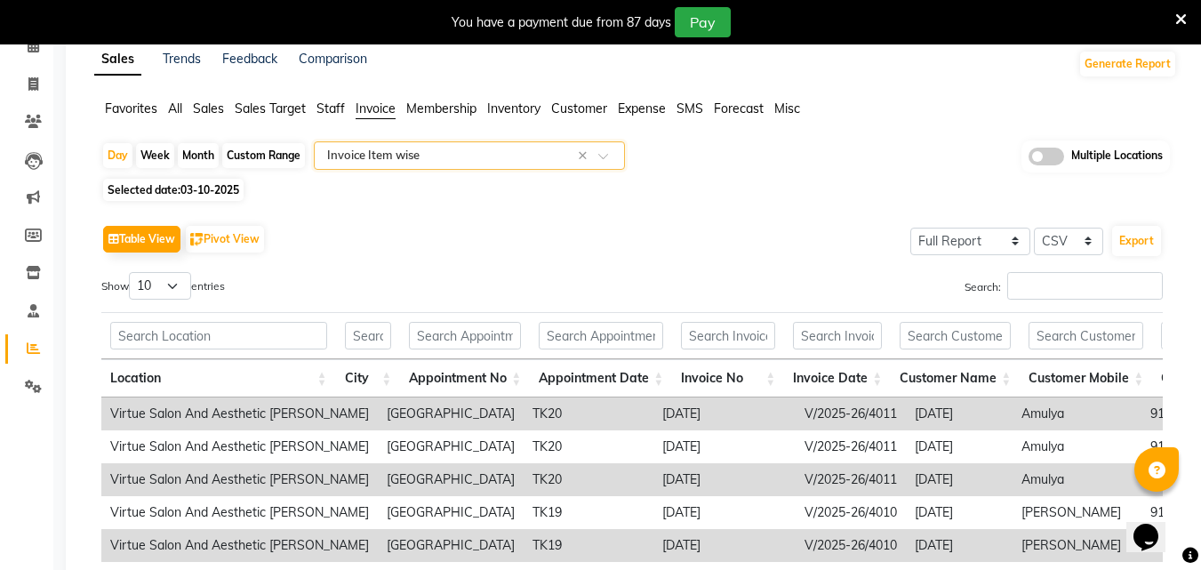
scroll to position [89, 0]
click at [473, 295] on div "Show 10 25 50 100 entries" at bounding box center [360, 290] width 518 height 35
click at [1138, 237] on button "Export" at bounding box center [1136, 242] width 49 height 30
click at [1181, 24] on icon at bounding box center [1182, 20] width 12 height 16
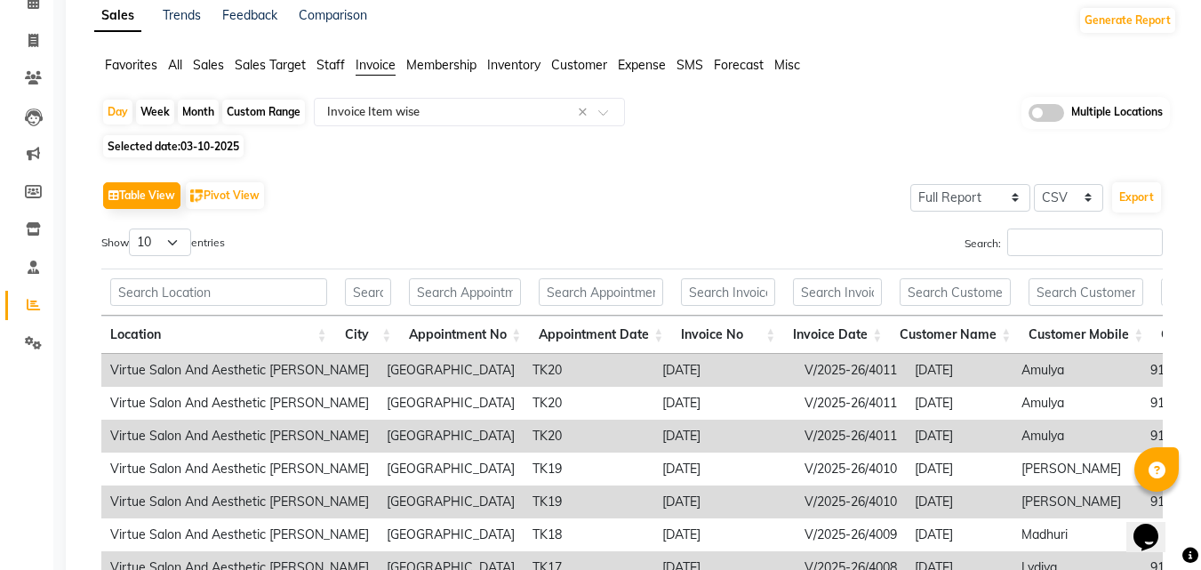
scroll to position [0, 0]
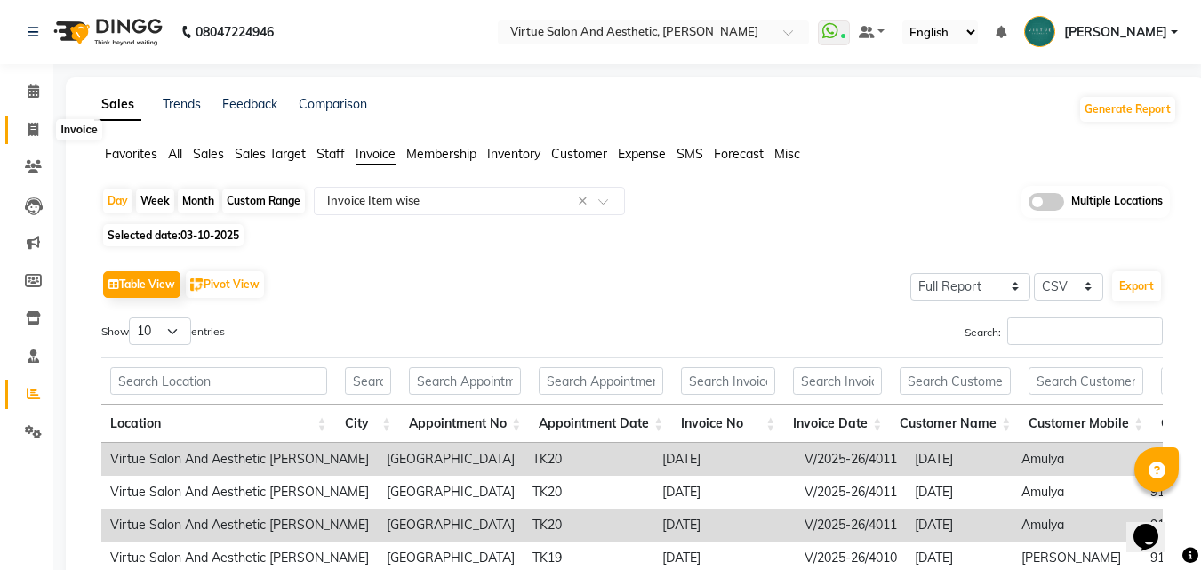
click at [32, 135] on icon at bounding box center [33, 129] width 10 height 13
select select "service"
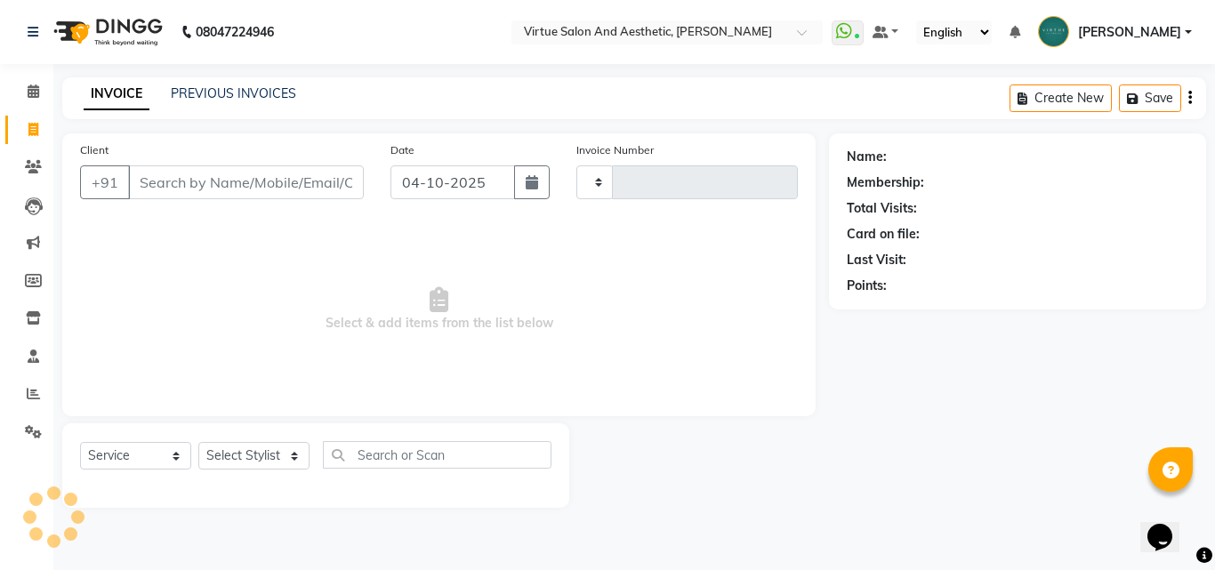
type input "4012"
select select "4466"
click at [19, 398] on span at bounding box center [33, 394] width 31 height 20
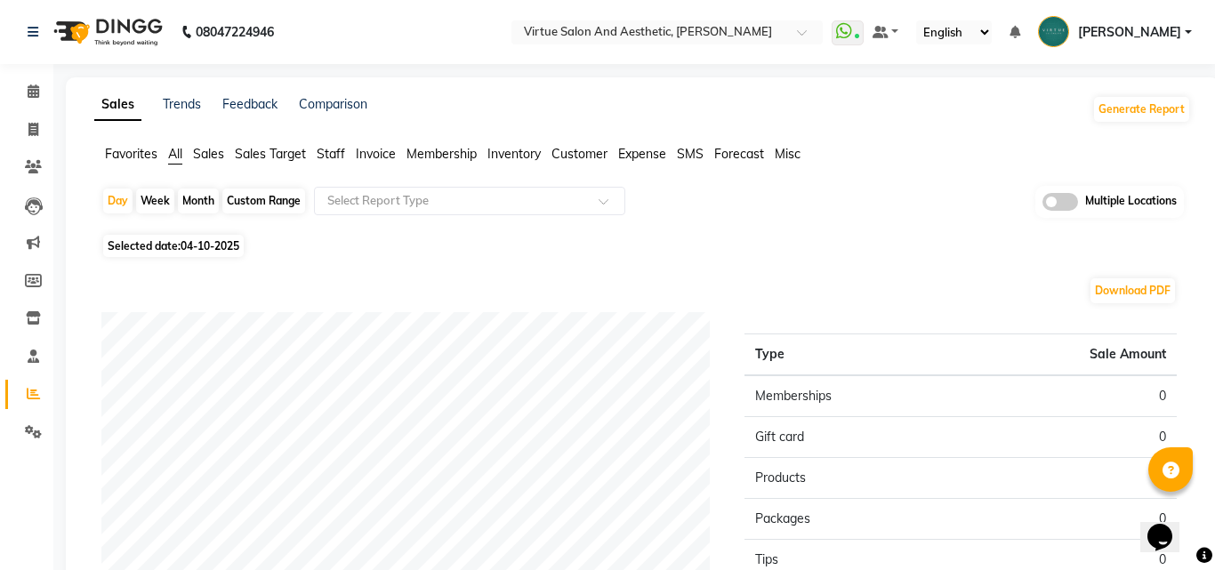
click at [206, 253] on span "Selected date: [DATE]" at bounding box center [173, 246] width 140 height 22
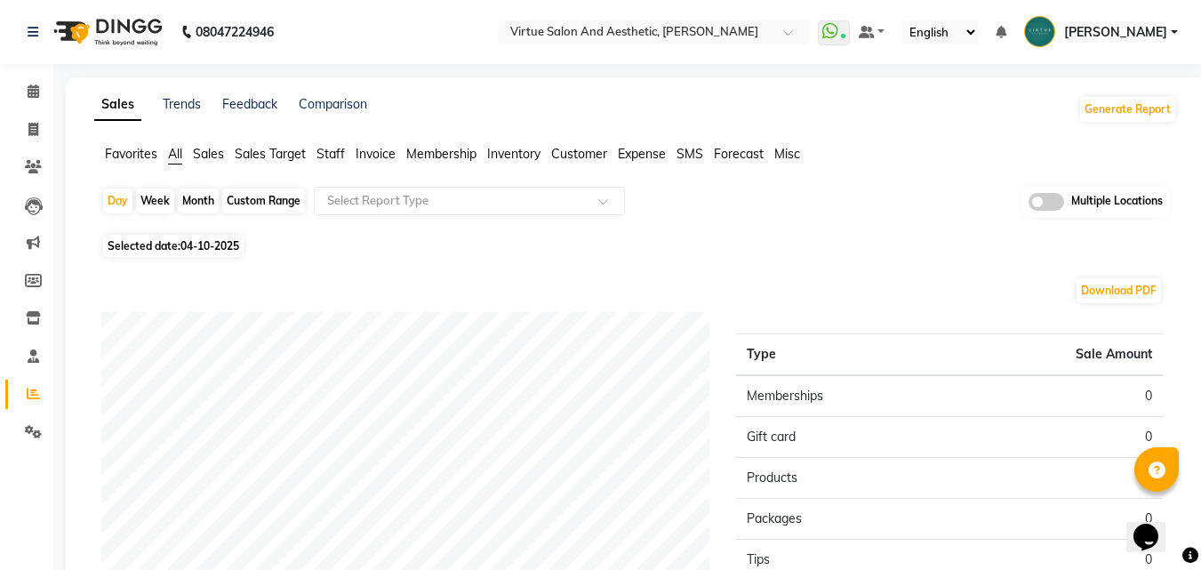
select select "10"
select select "2025"
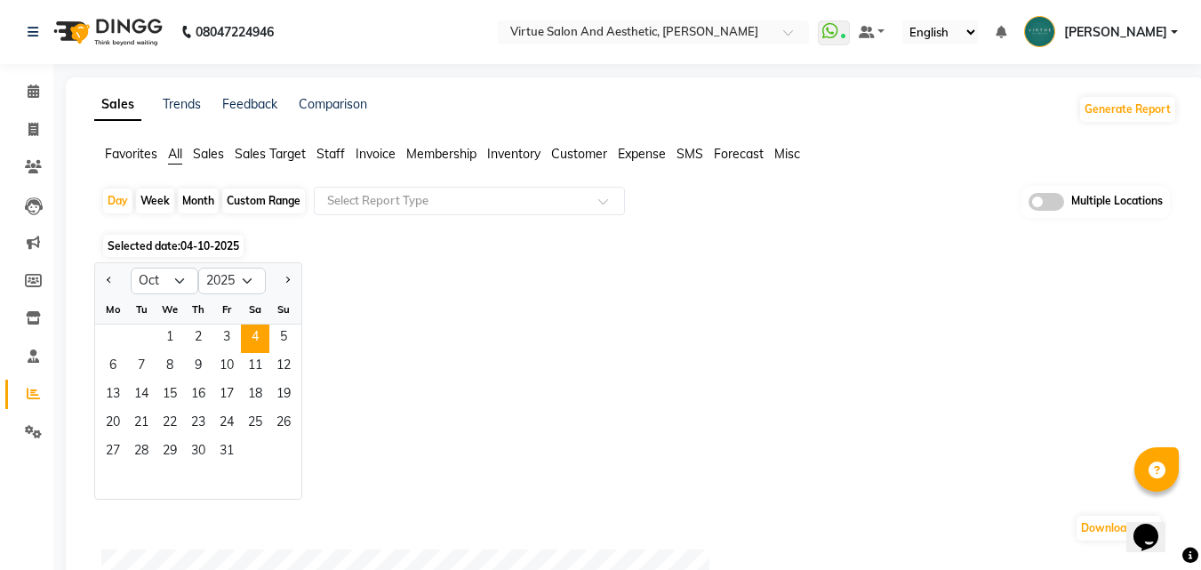
click at [266, 214] on div "Day Week Month Custom Range Select Report Type Multiple Locations" at bounding box center [635, 208] width 1069 height 44
click at [278, 198] on div "Custom Range" at bounding box center [263, 201] width 83 height 25
select select "10"
select select "2025"
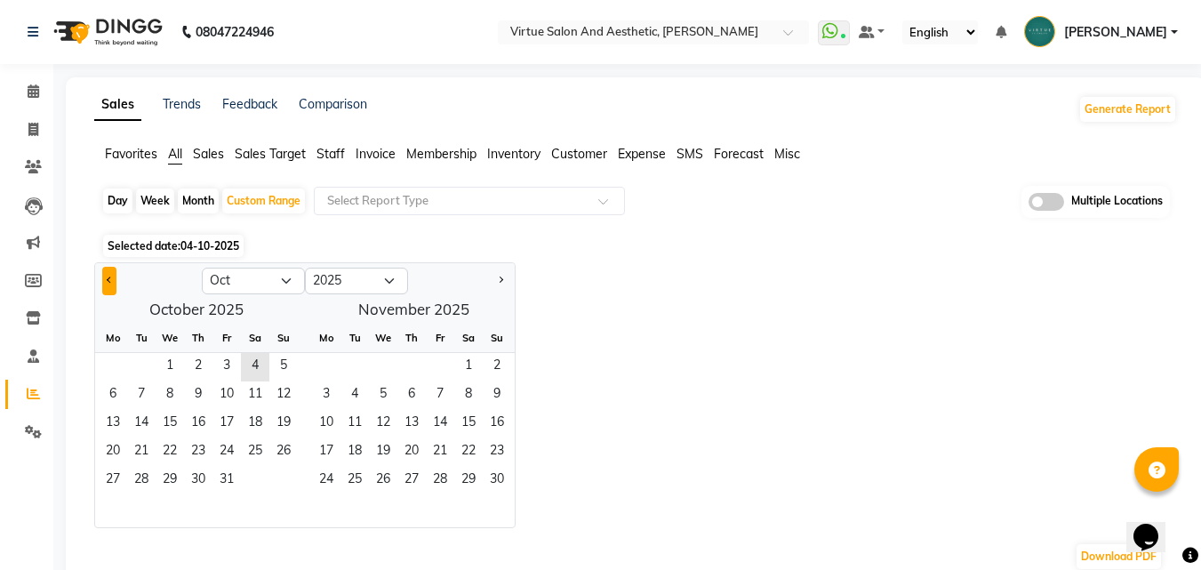
click at [113, 283] on button "Previous month" at bounding box center [109, 281] width 14 height 28
select select "9"
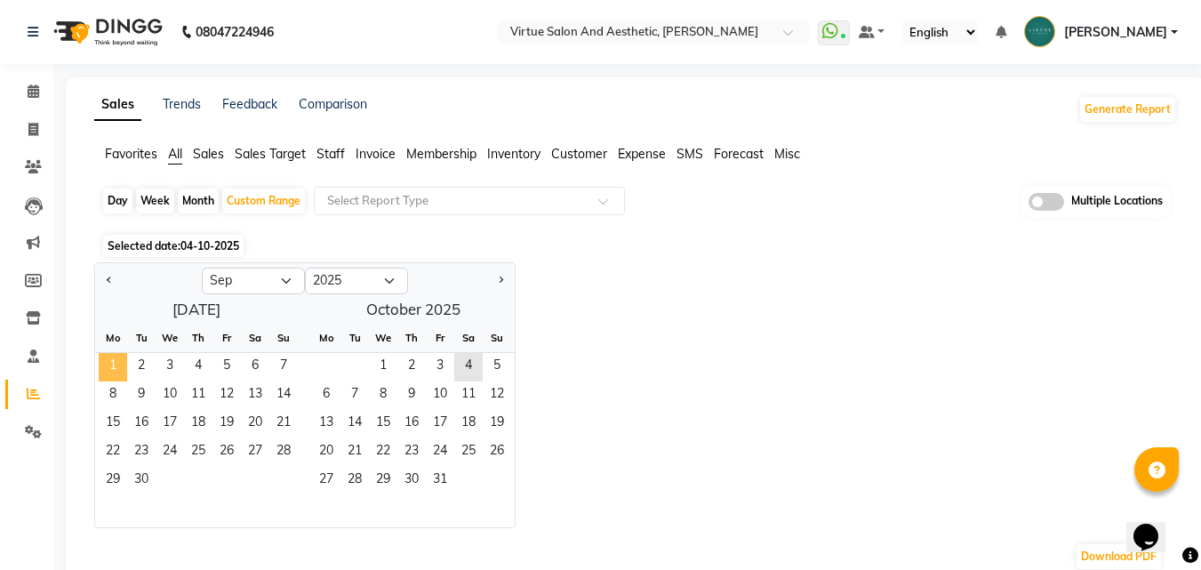
click at [124, 367] on span "1" at bounding box center [113, 367] width 28 height 28
click at [128, 477] on span "30" at bounding box center [141, 481] width 28 height 28
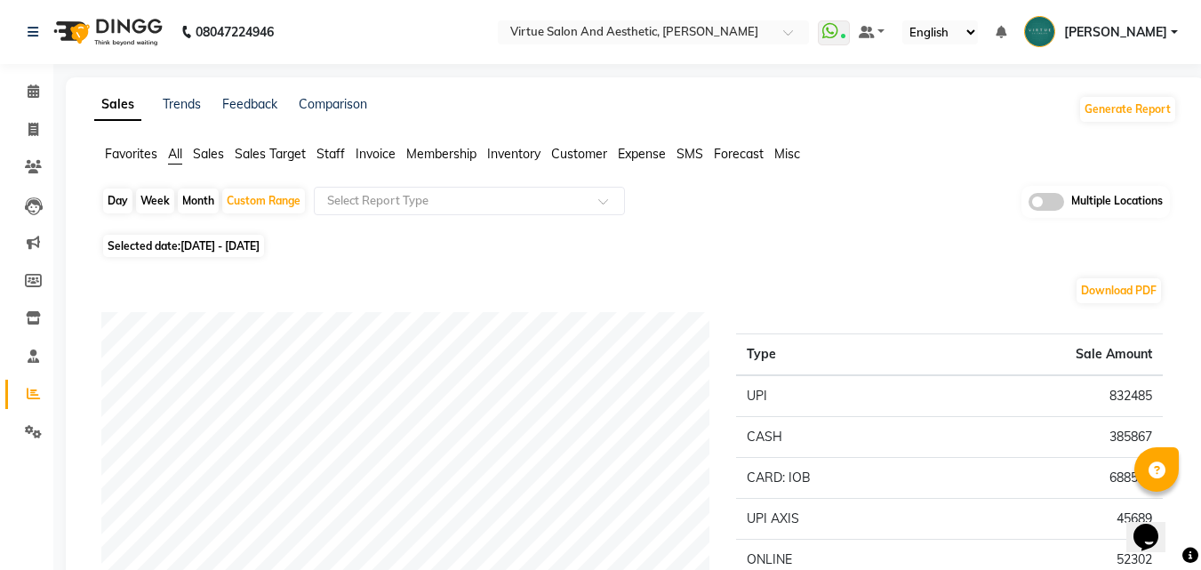
click at [409, 246] on div "Selected date: 01-09-2025 - 30-09-2025" at bounding box center [639, 246] width 1076 height 19
click at [337, 148] on span "Staff" at bounding box center [331, 154] width 28 height 16
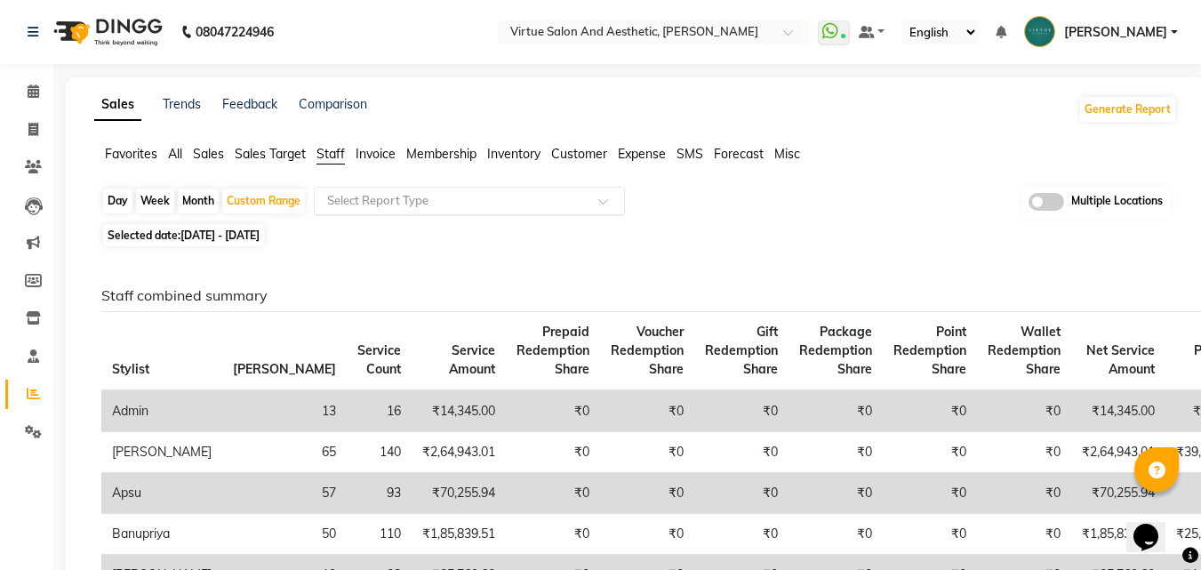
click at [380, 207] on input "text" at bounding box center [452, 201] width 256 height 18
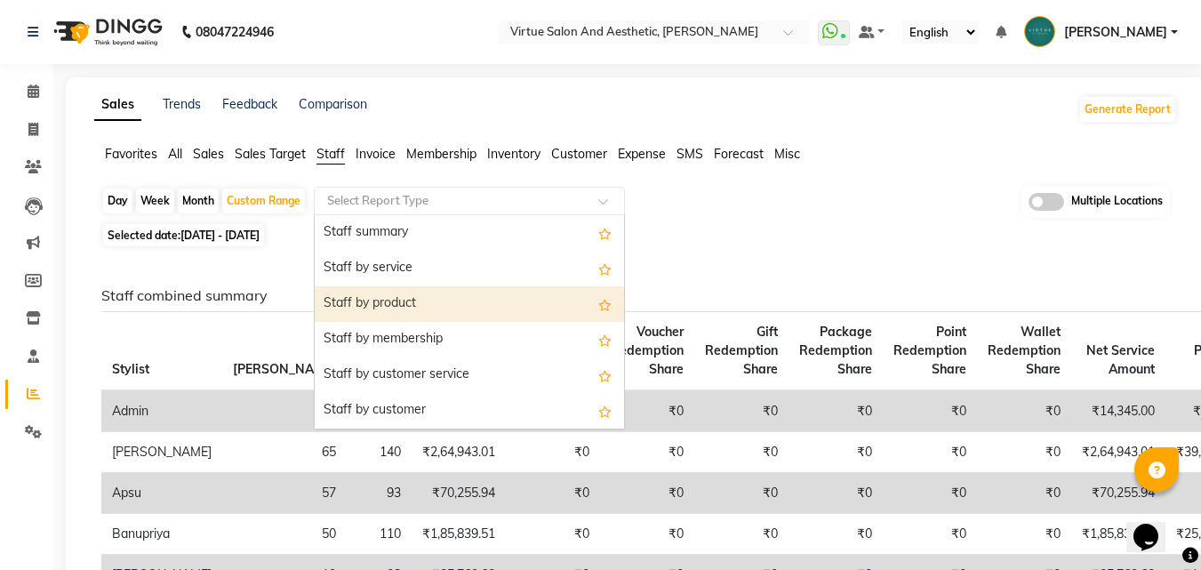
click at [431, 319] on div "Staff by product" at bounding box center [469, 304] width 309 height 36
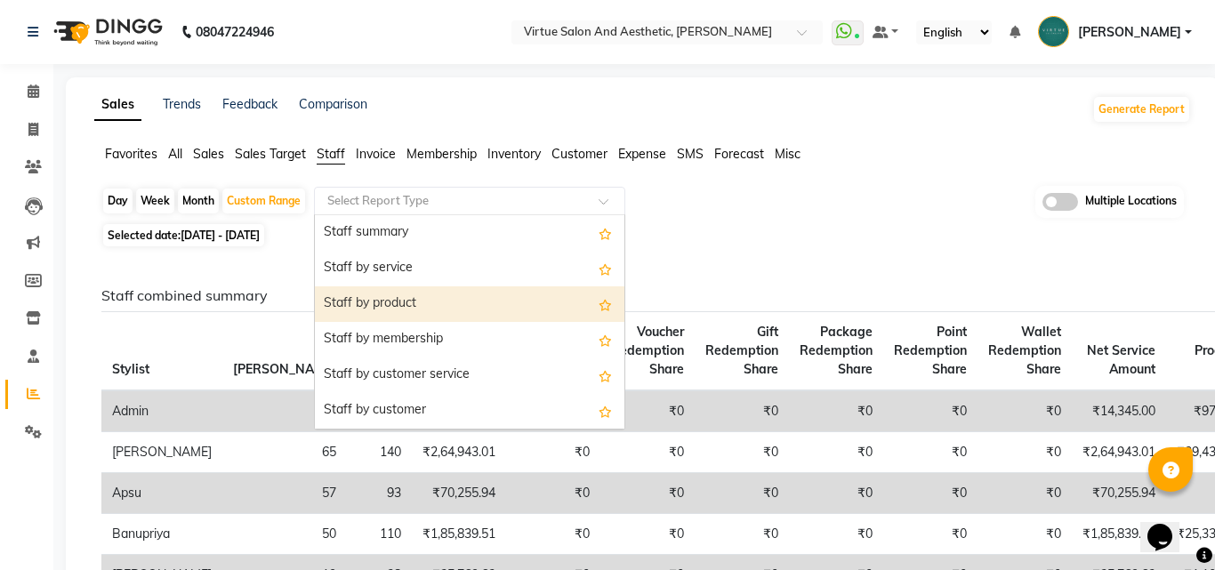
select select "full_report"
select select "csv"
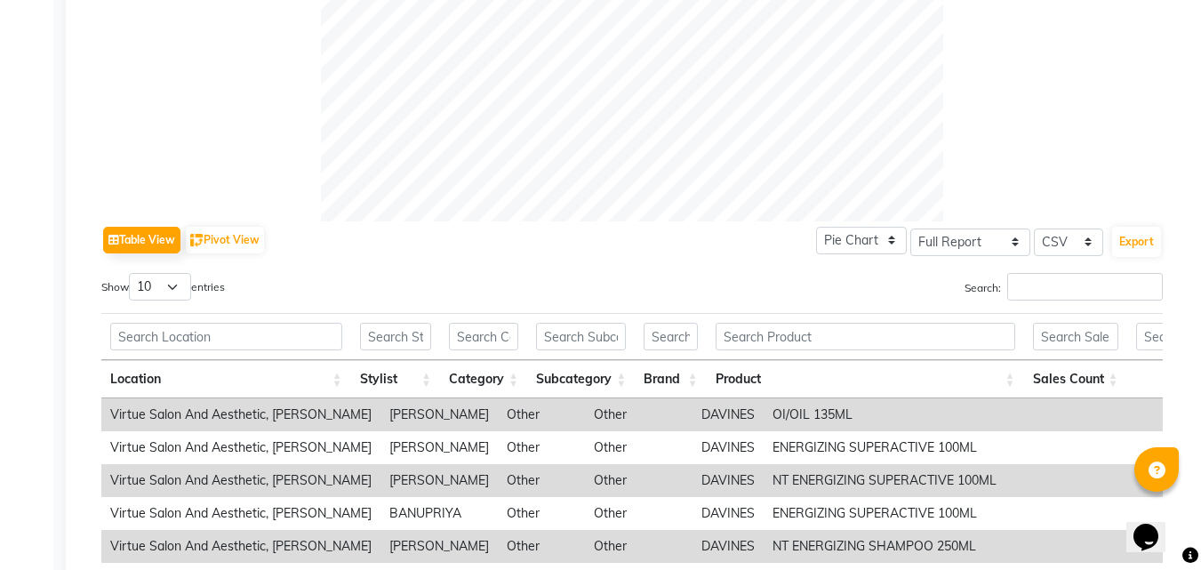
scroll to position [800, 0]
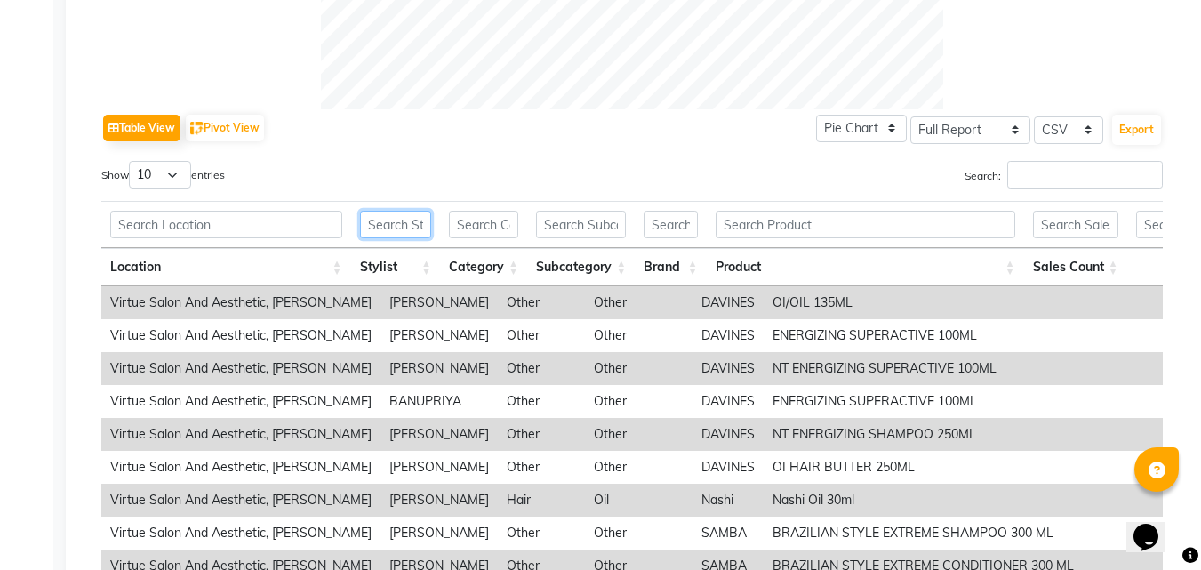
click at [420, 228] on input "text" at bounding box center [395, 225] width 71 height 28
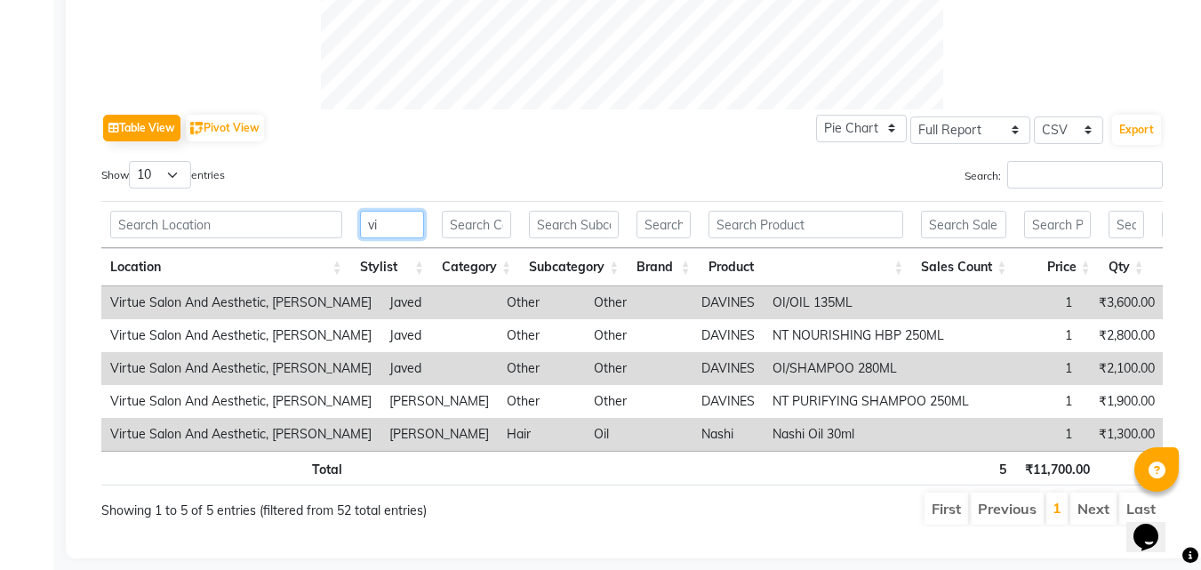
scroll to position [710, 0]
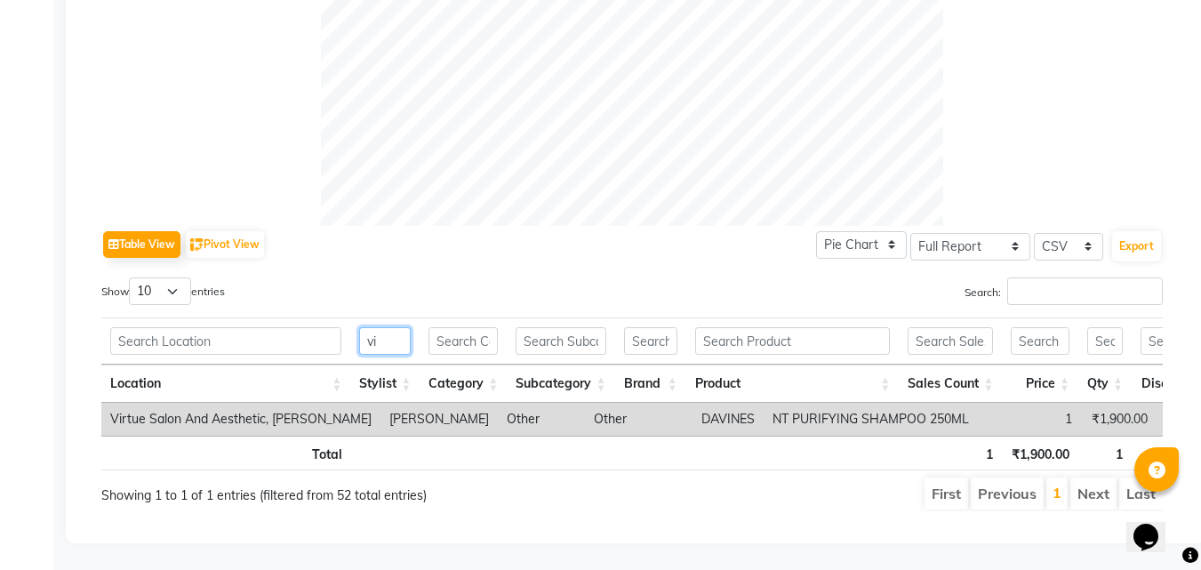
type input "vi"
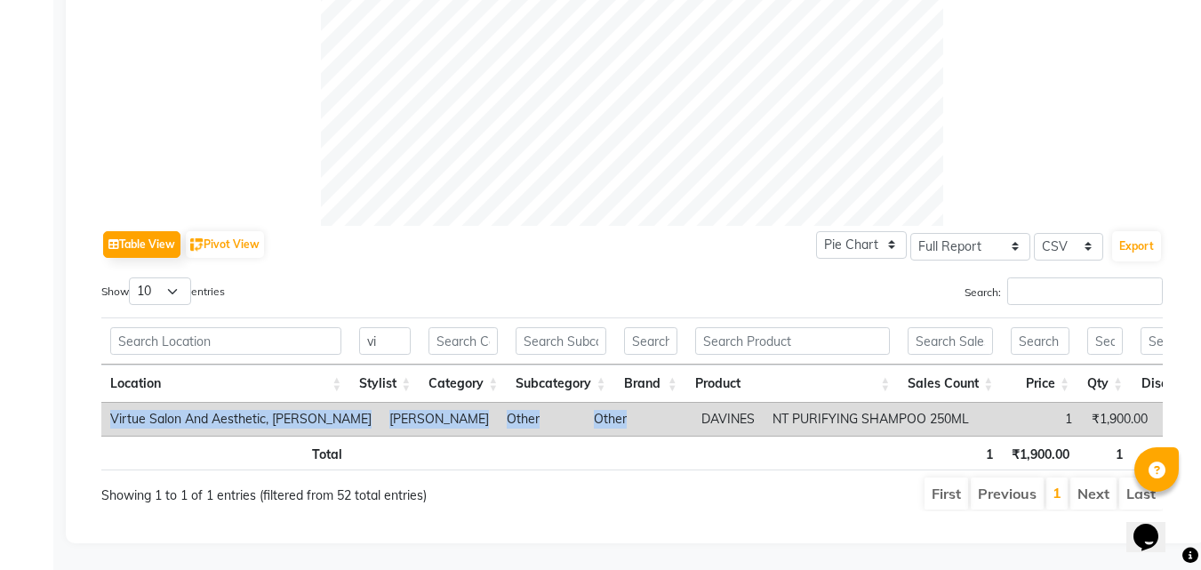
drag, startPoint x: 566, startPoint y: 408, endPoint x: 714, endPoint y: 418, distance: 148.8
click at [714, 418] on div "Location Stylist Category Subcategory Brand Product Sales Count Price Qty Disco…" at bounding box center [632, 419] width 1062 height 33
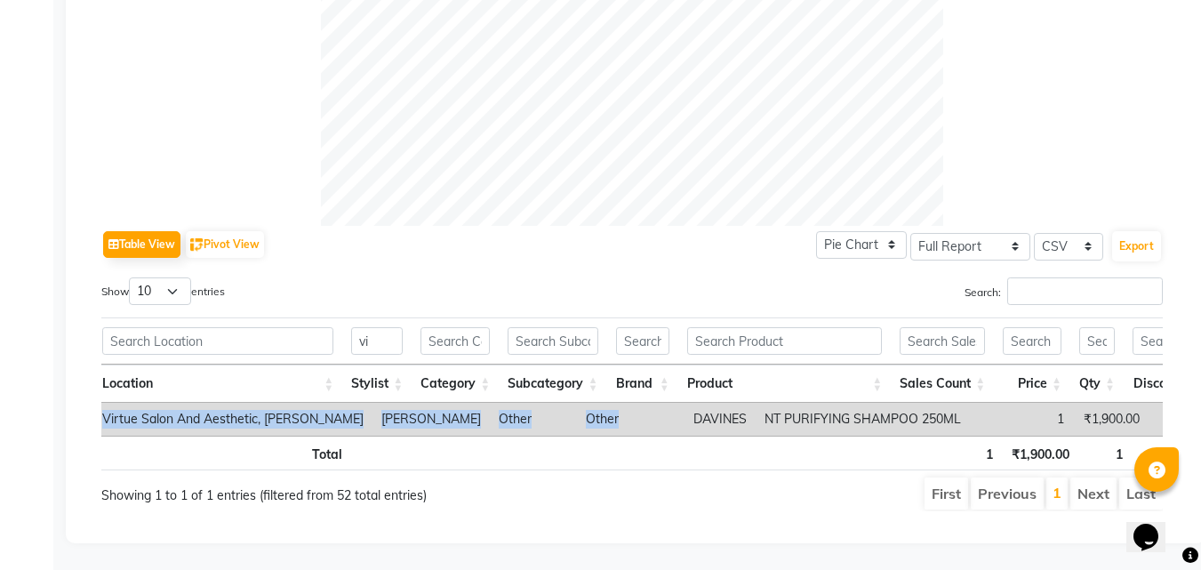
scroll to position [0, 0]
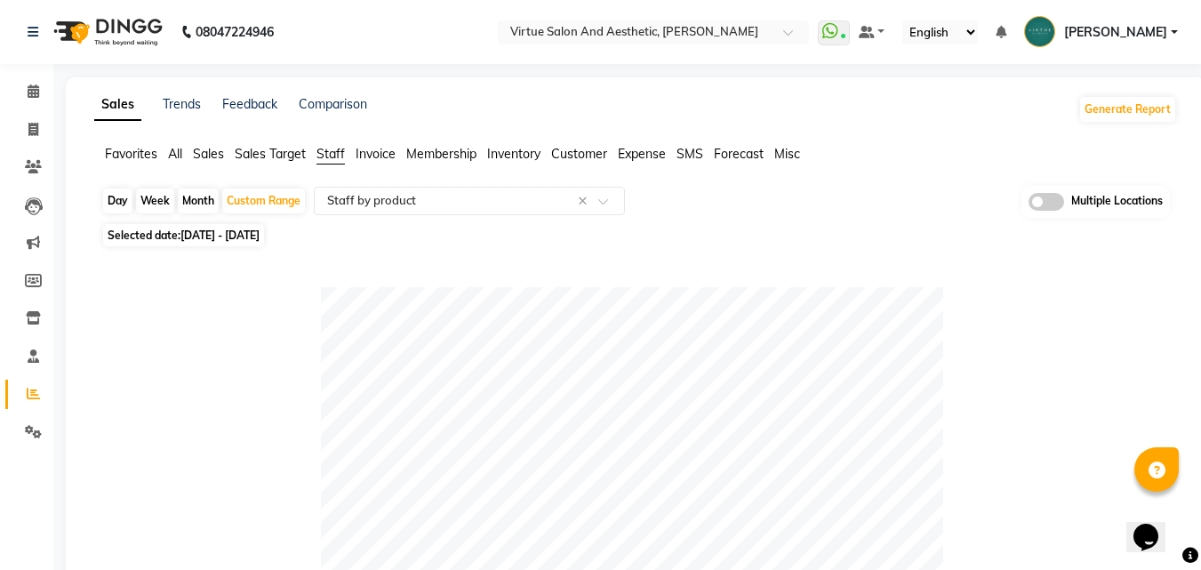
click at [384, 153] on span "Invoice" at bounding box center [376, 154] width 40 height 16
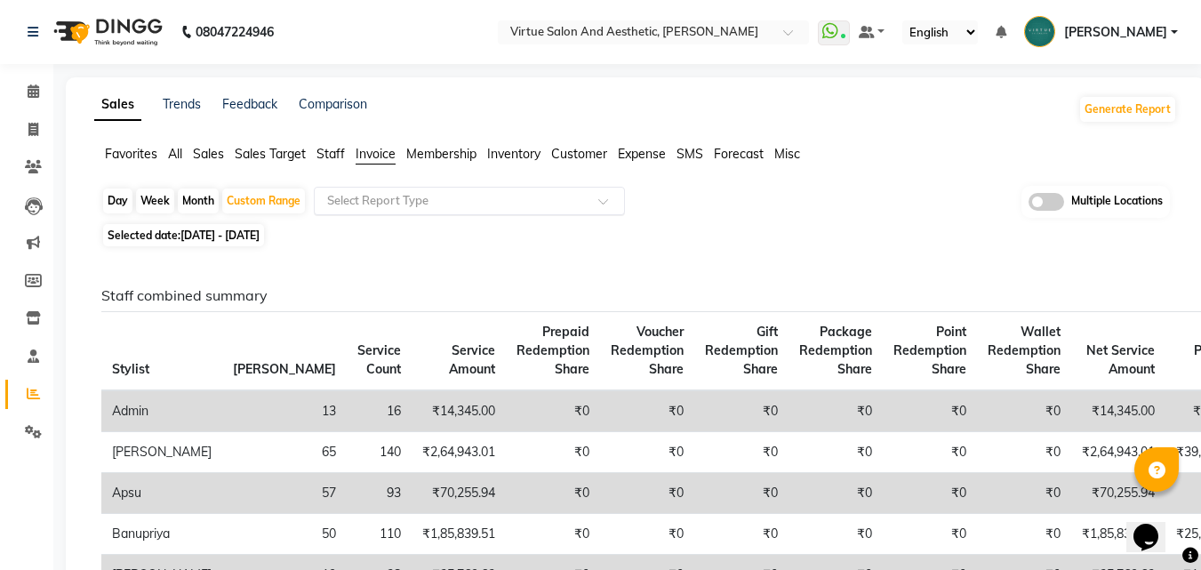
click at [597, 208] on div at bounding box center [469, 201] width 309 height 18
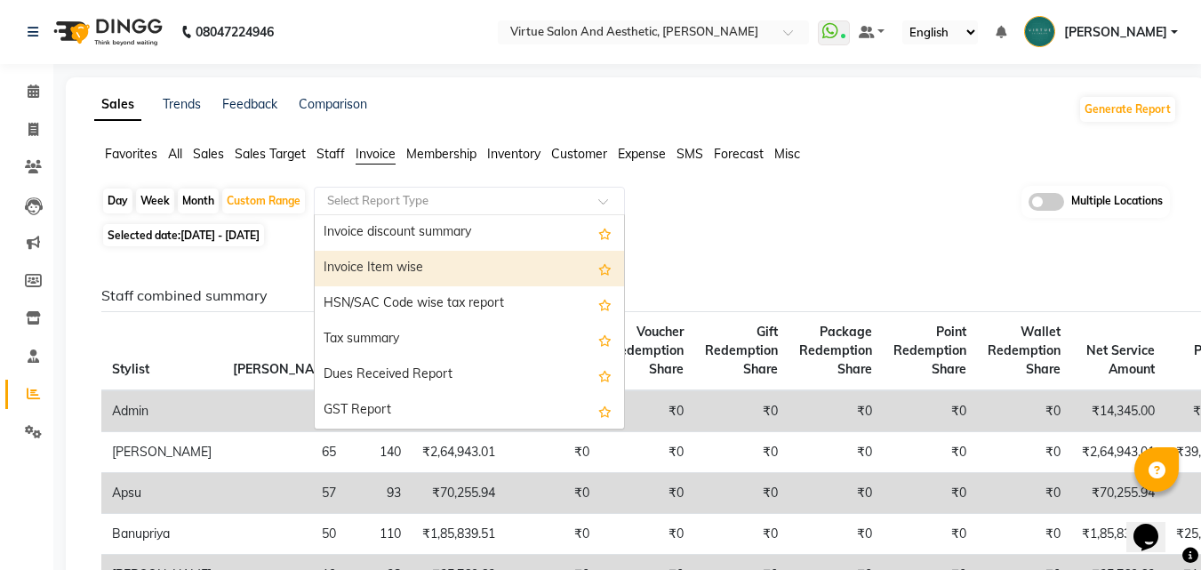
drag, startPoint x: 503, startPoint y: 268, endPoint x: 968, endPoint y: 183, distance: 472.7
click at [503, 265] on div "Invoice Item wise" at bounding box center [469, 269] width 309 height 36
select select "full_report"
select select "csv"
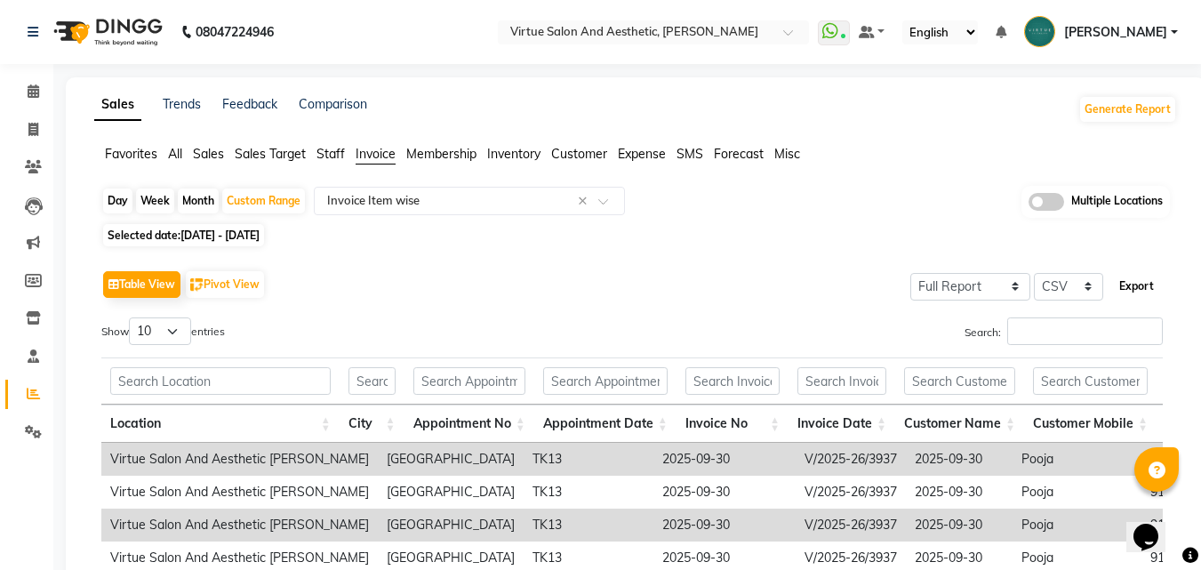
click at [1159, 287] on button "Export" at bounding box center [1136, 286] width 49 height 30
click at [49, 126] on li "Invoice" at bounding box center [26, 130] width 53 height 38
click at [30, 132] on icon at bounding box center [33, 129] width 10 height 13
select select "service"
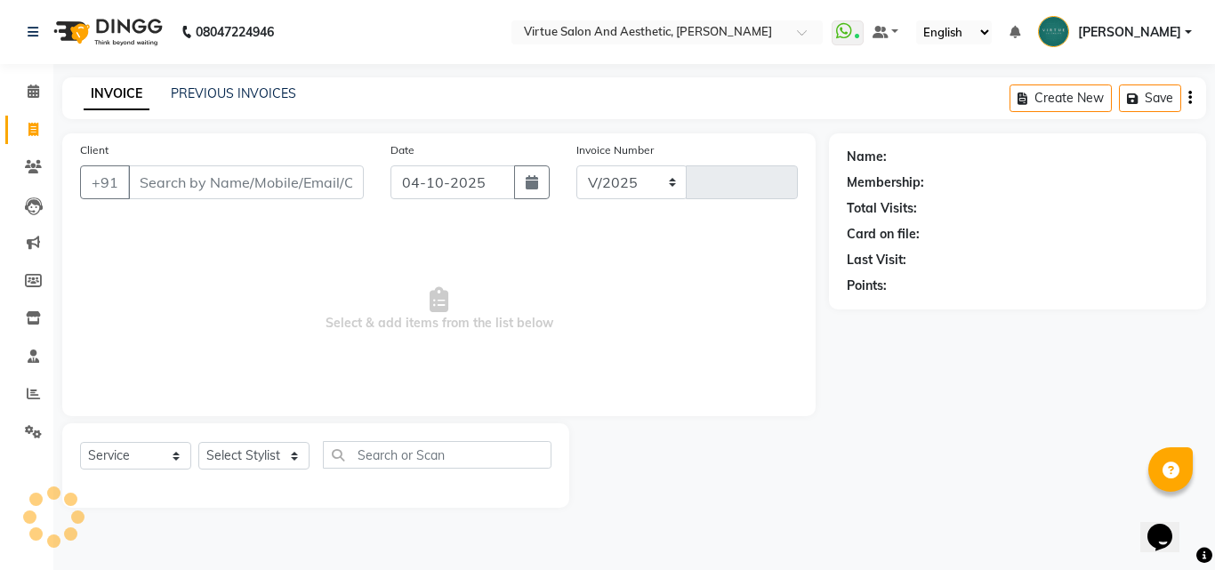
select select "4466"
type input "4012"
click at [244, 89] on link "PREVIOUS INVOICES" at bounding box center [233, 93] width 125 height 16
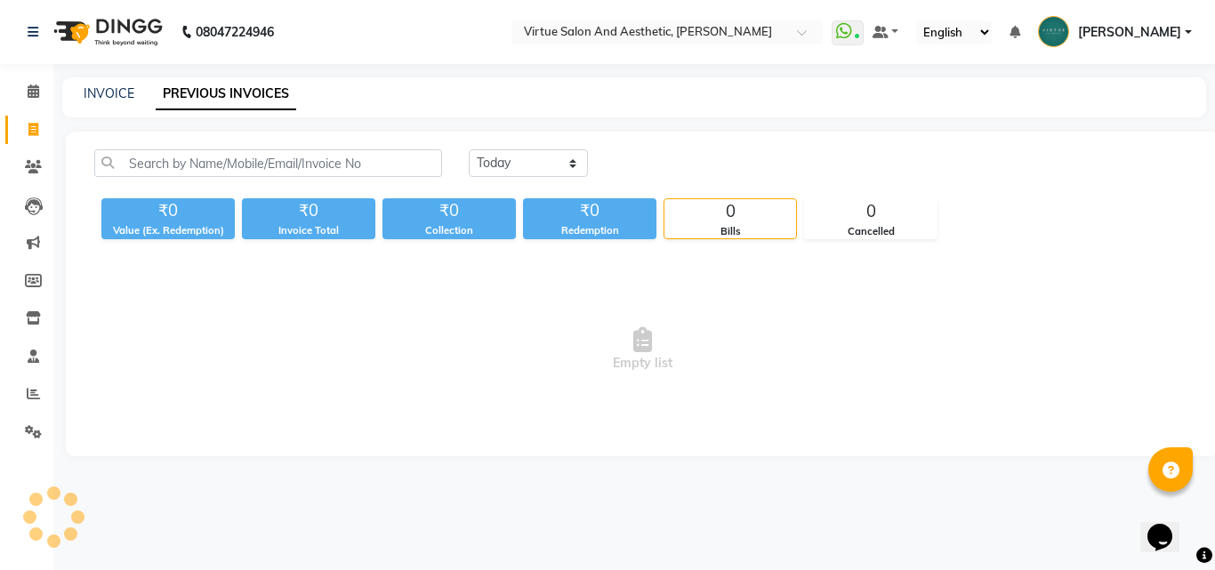
click at [293, 140] on div "Today Yesterday Custom Range ₹0 Value (Ex. Redemption) ₹0 Invoice Total ₹0 Coll…" at bounding box center [642, 294] width 1153 height 325
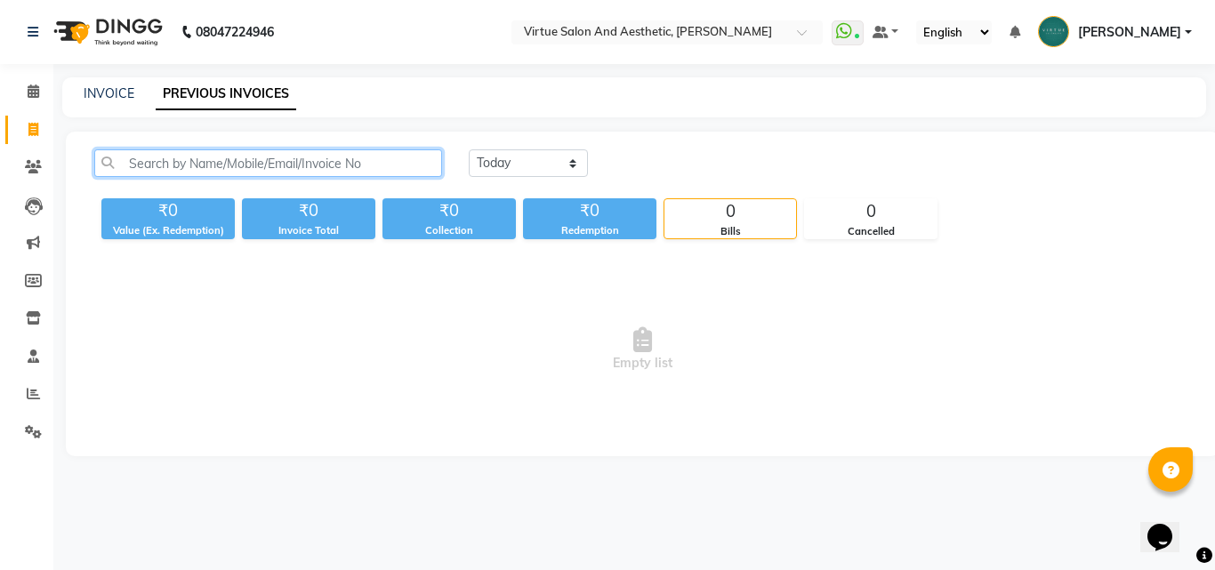
click at [294, 165] on input "text" at bounding box center [268, 163] width 348 height 28
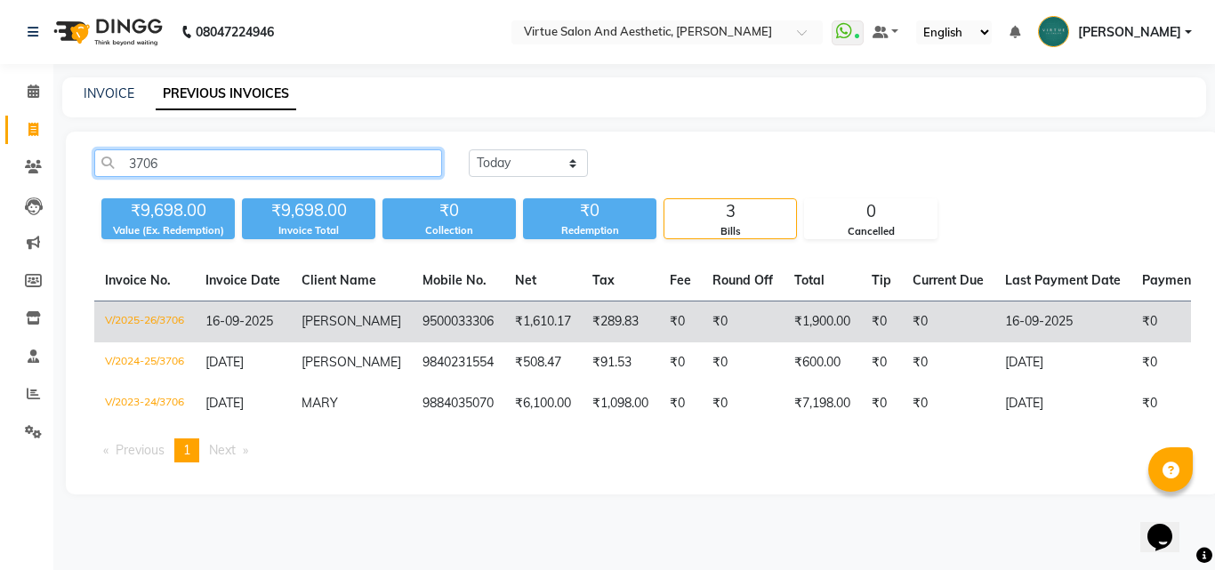
type input "3706"
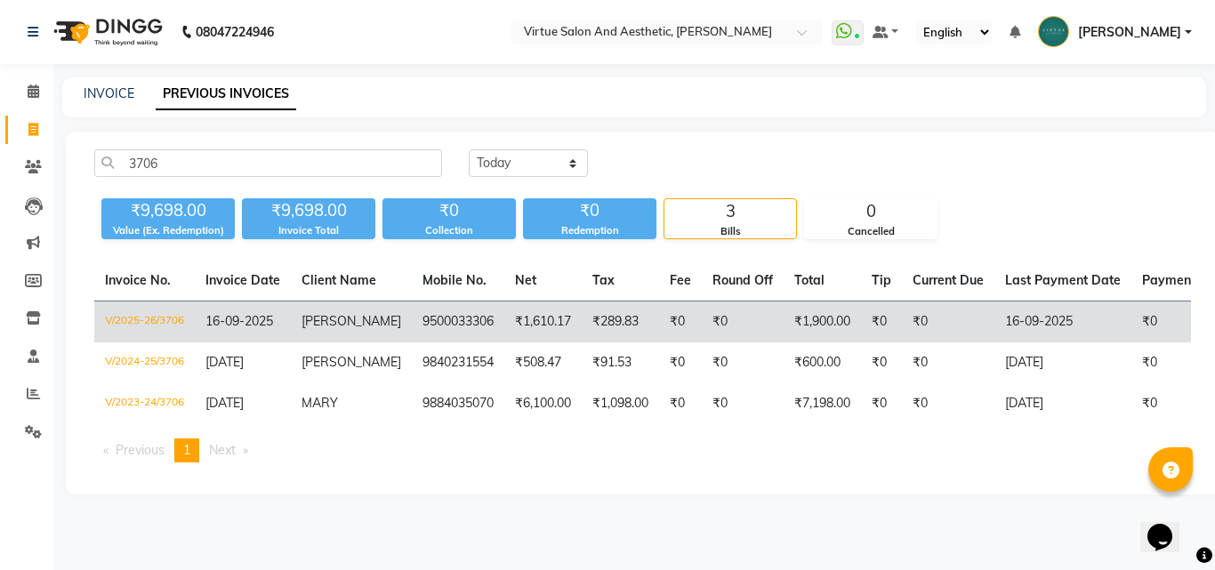
click at [260, 331] on td "16-09-2025" at bounding box center [243, 322] width 96 height 42
drag, startPoint x: 391, startPoint y: 323, endPoint x: 469, endPoint y: 329, distance: 77.6
click at [469, 329] on td "9500033306" at bounding box center [458, 322] width 92 height 42
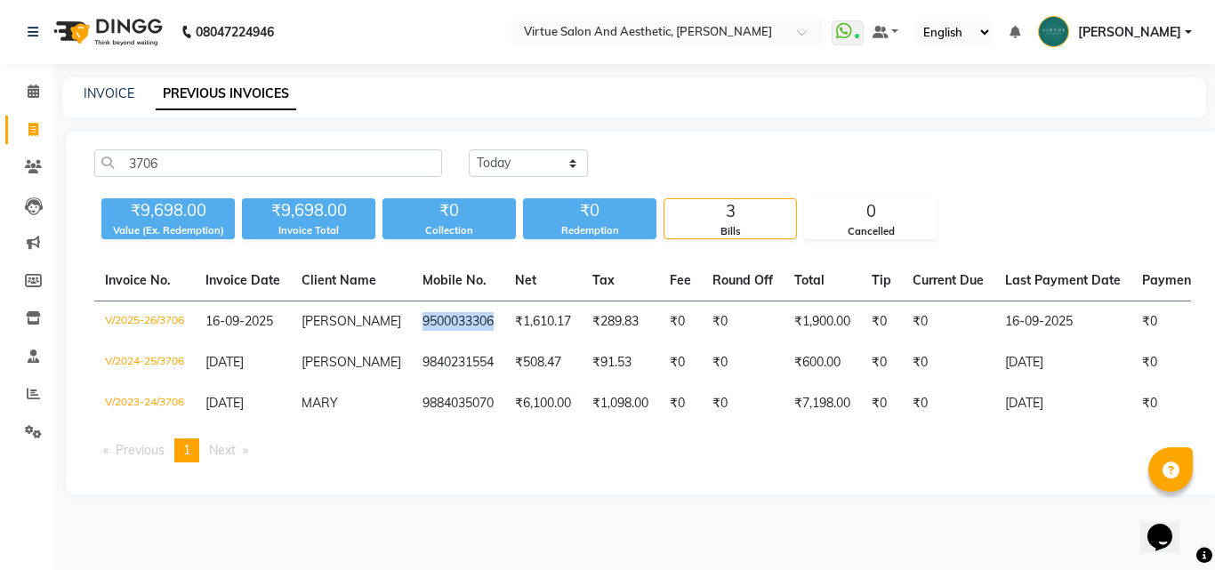
copy td "9500033306"
click at [131, 92] on link "INVOICE" at bounding box center [109, 93] width 51 height 16
select select "service"
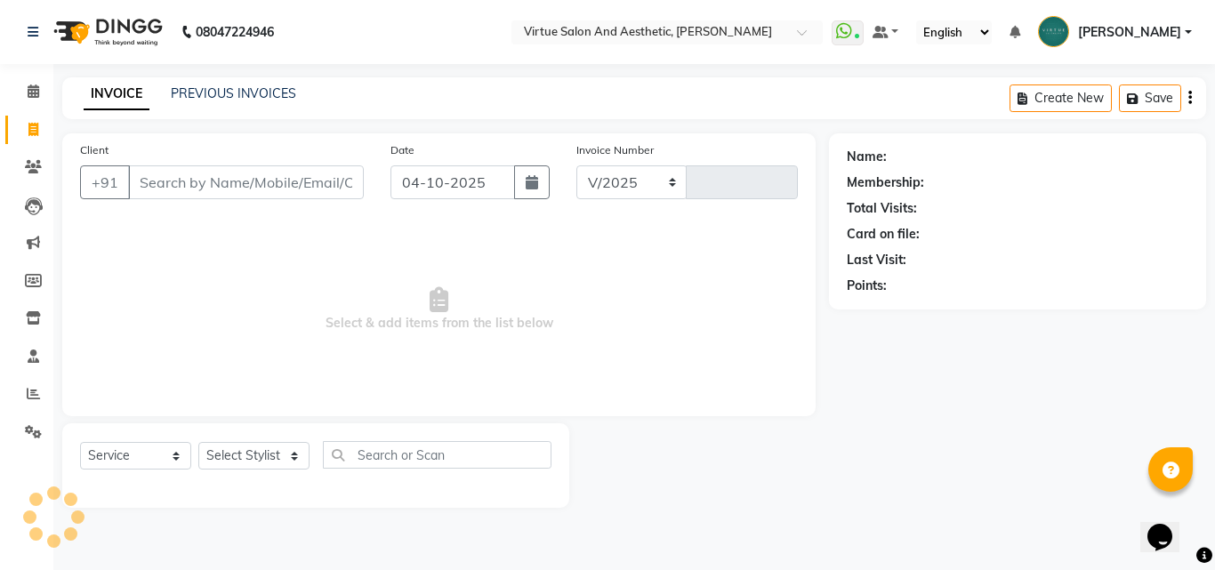
select select "4466"
type input "4012"
click at [173, 182] on input "Client" at bounding box center [246, 182] width 236 height 34
type input "9500033306"
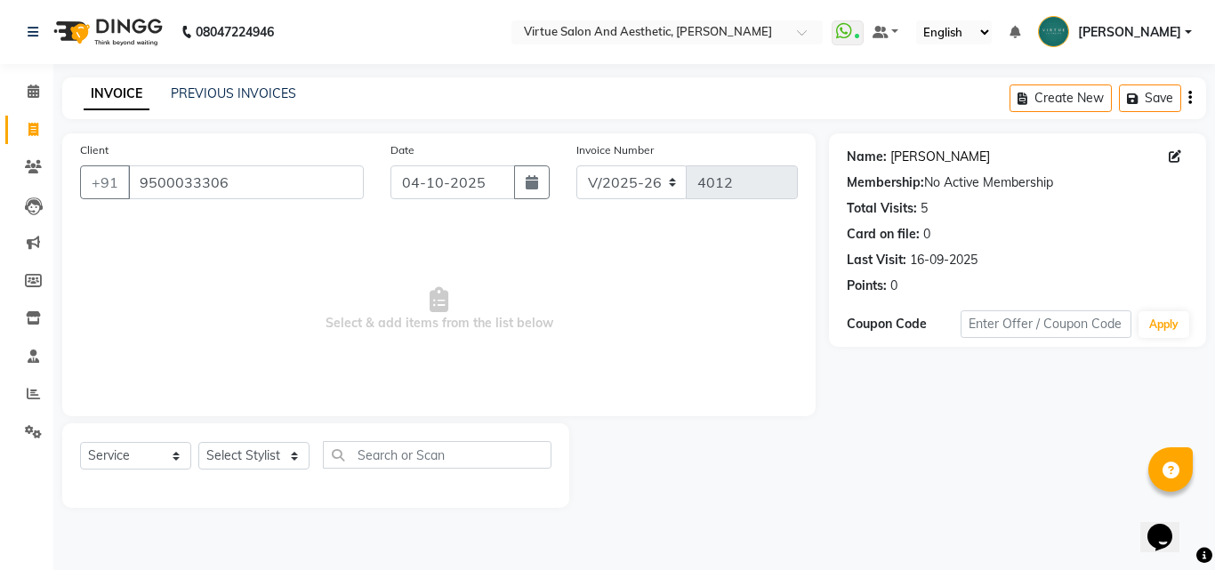
click at [907, 160] on link "[PERSON_NAME]" at bounding box center [940, 157] width 100 height 19
click at [257, 95] on link "PREVIOUS INVOICES" at bounding box center [233, 93] width 125 height 16
click at [253, 98] on link "PREVIOUS INVOICES" at bounding box center [233, 93] width 125 height 16
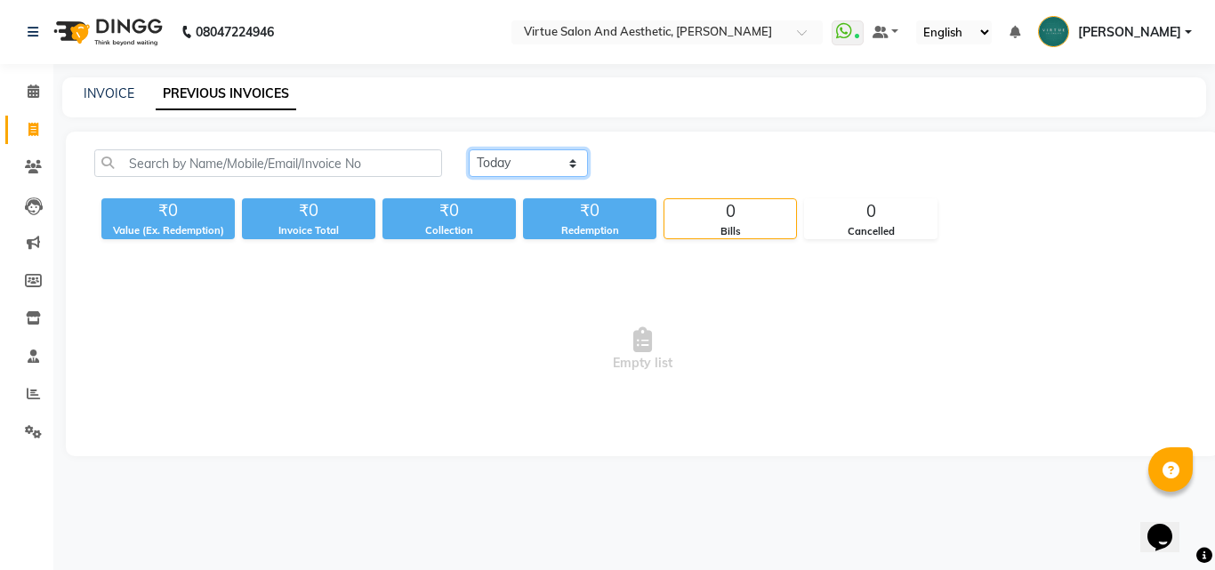
click at [523, 164] on select "Today Yesterday Custom Range" at bounding box center [528, 163] width 119 height 28
select select "yesterday"
click at [469, 149] on select "Today Yesterday Custom Range" at bounding box center [528, 163] width 119 height 28
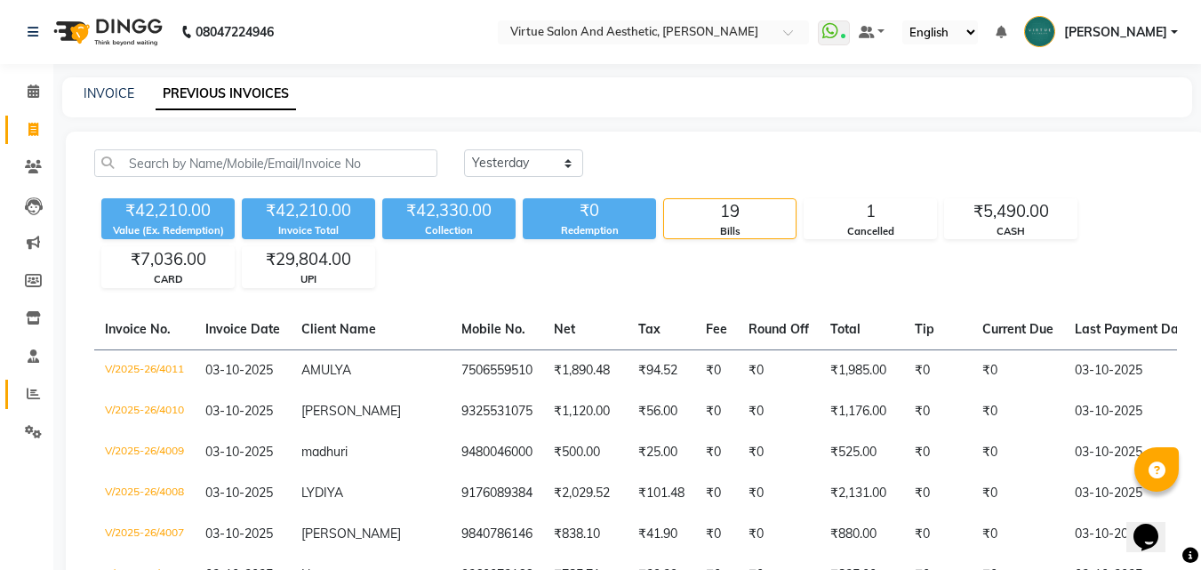
click at [39, 381] on link "Reports" at bounding box center [26, 394] width 43 height 29
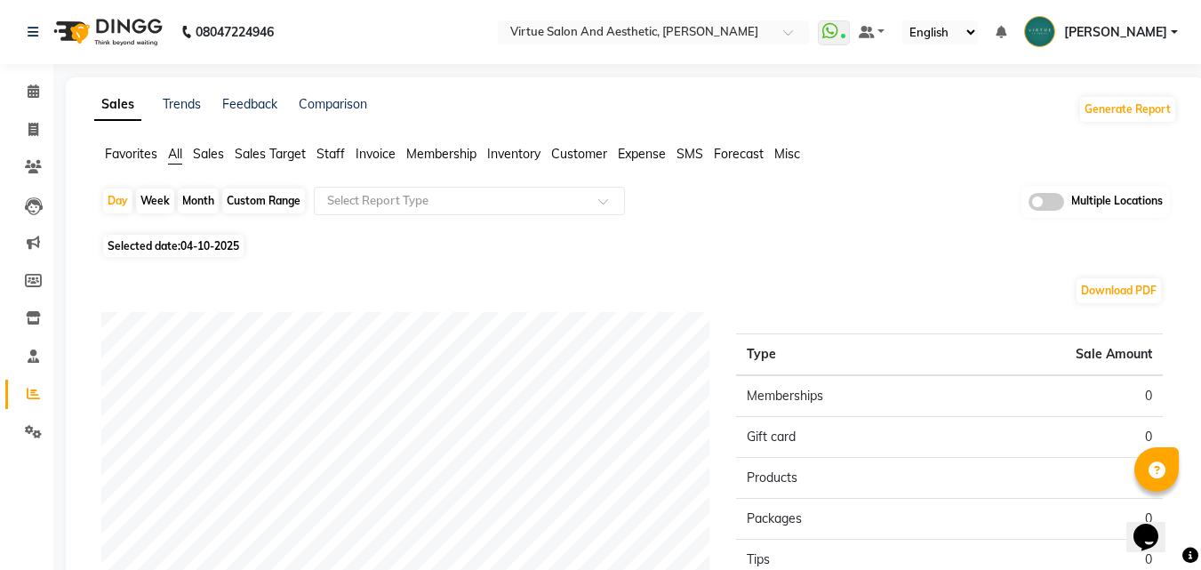
click at [245, 199] on div "Custom Range" at bounding box center [263, 201] width 83 height 25
select select "10"
select select "2025"
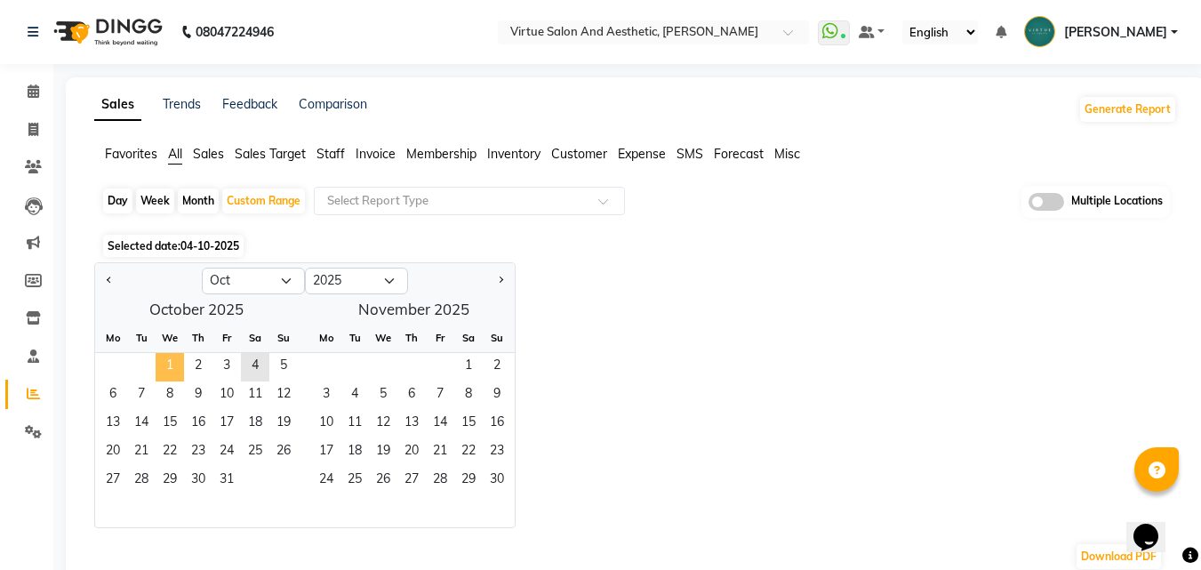
click at [164, 360] on span "1" at bounding box center [170, 367] width 28 height 28
click at [230, 367] on span "3" at bounding box center [227, 367] width 28 height 28
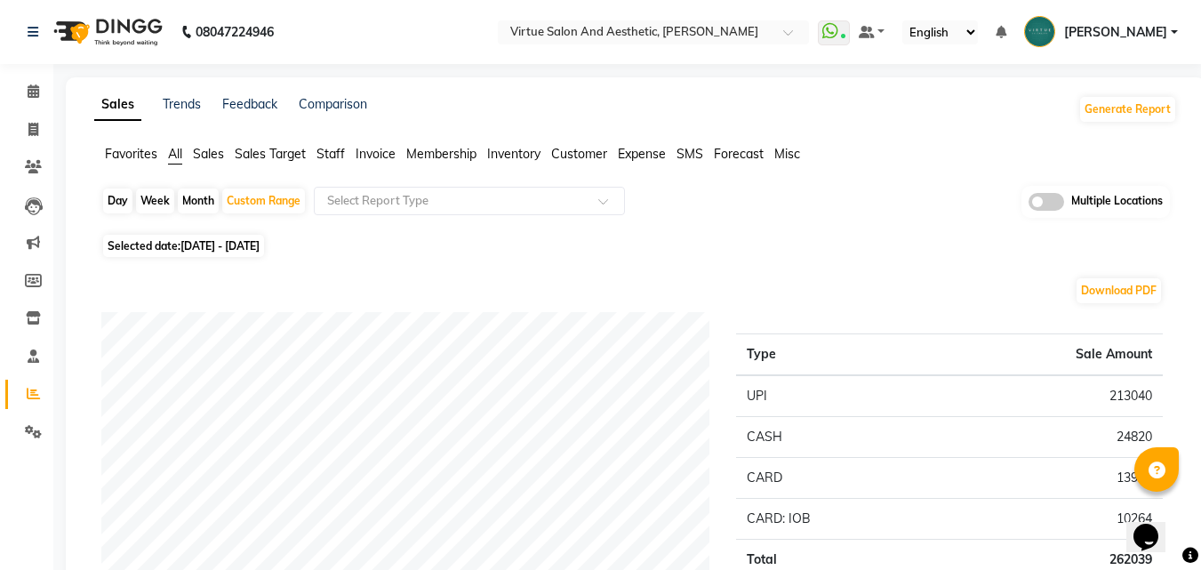
click at [383, 155] on span "Invoice" at bounding box center [376, 154] width 40 height 16
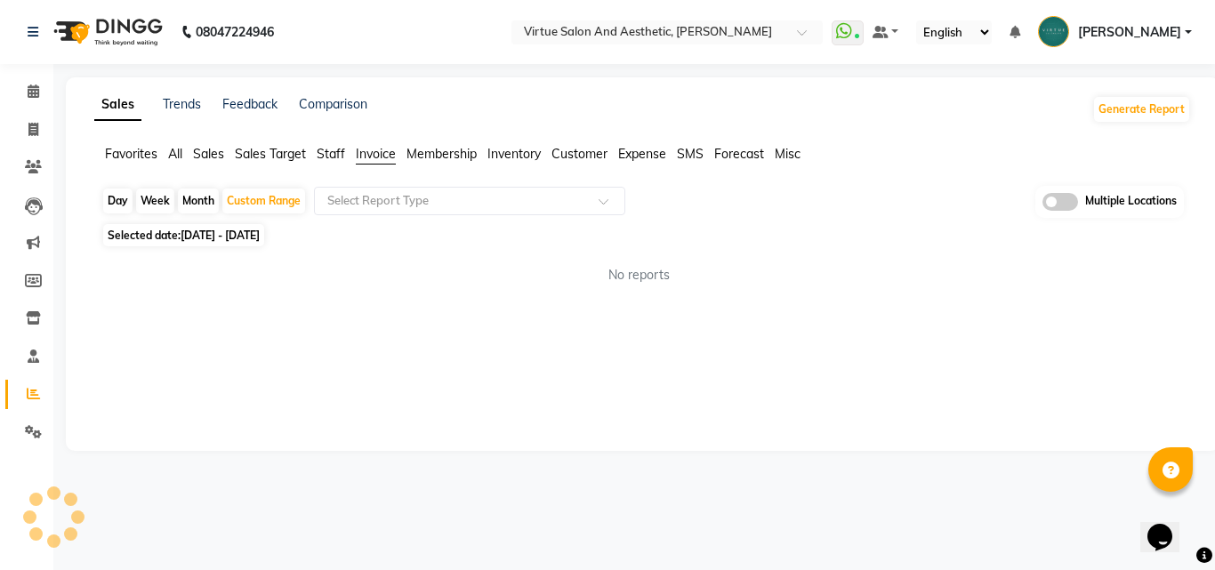
click at [389, 203] on input "text" at bounding box center [452, 201] width 256 height 18
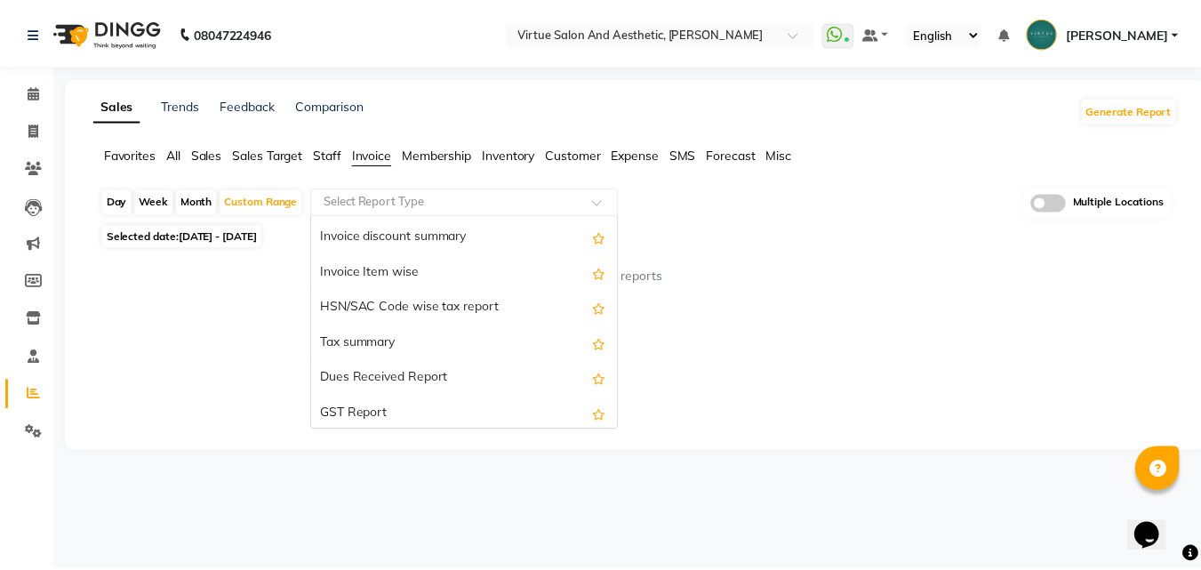
scroll to position [178, 0]
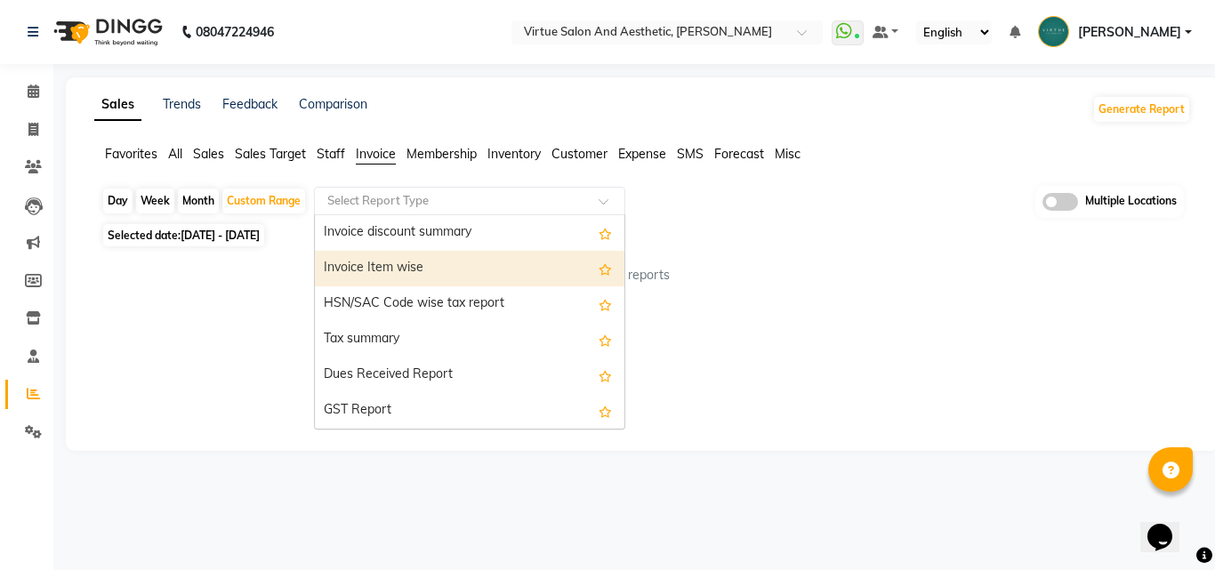
click at [390, 281] on div "Invoice Item wise" at bounding box center [469, 269] width 309 height 36
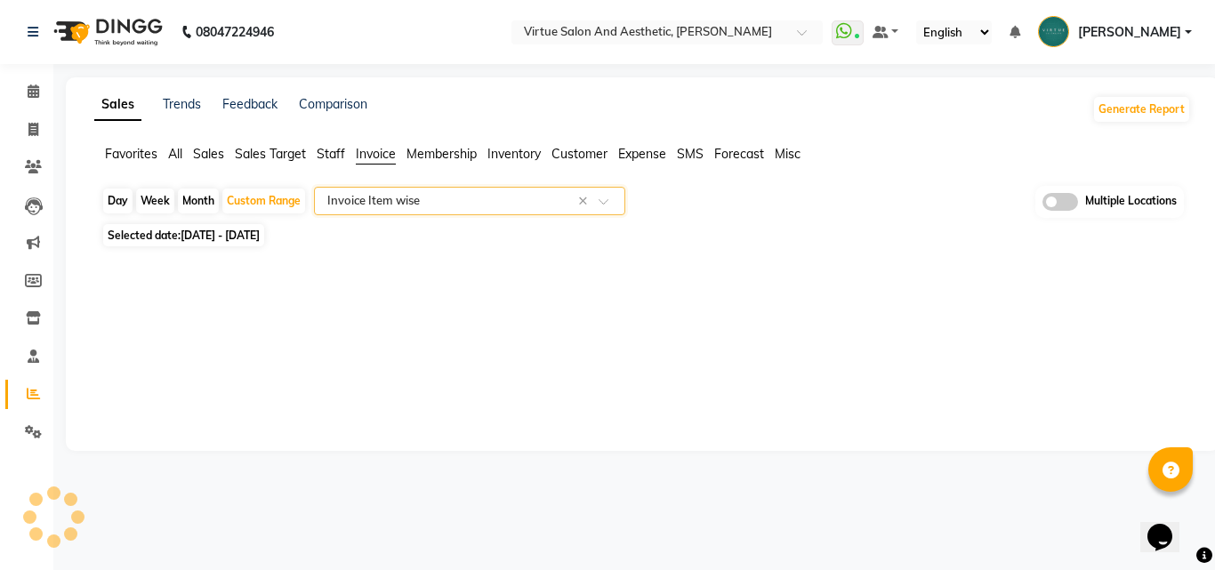
select select "full_report"
select select "csv"
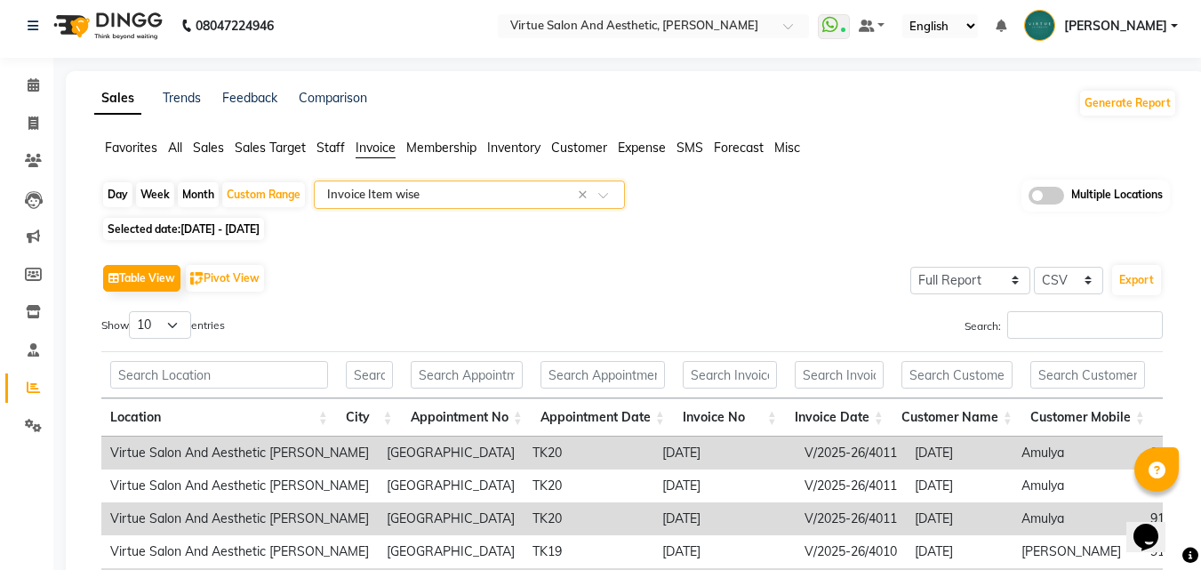
scroll to position [0, 0]
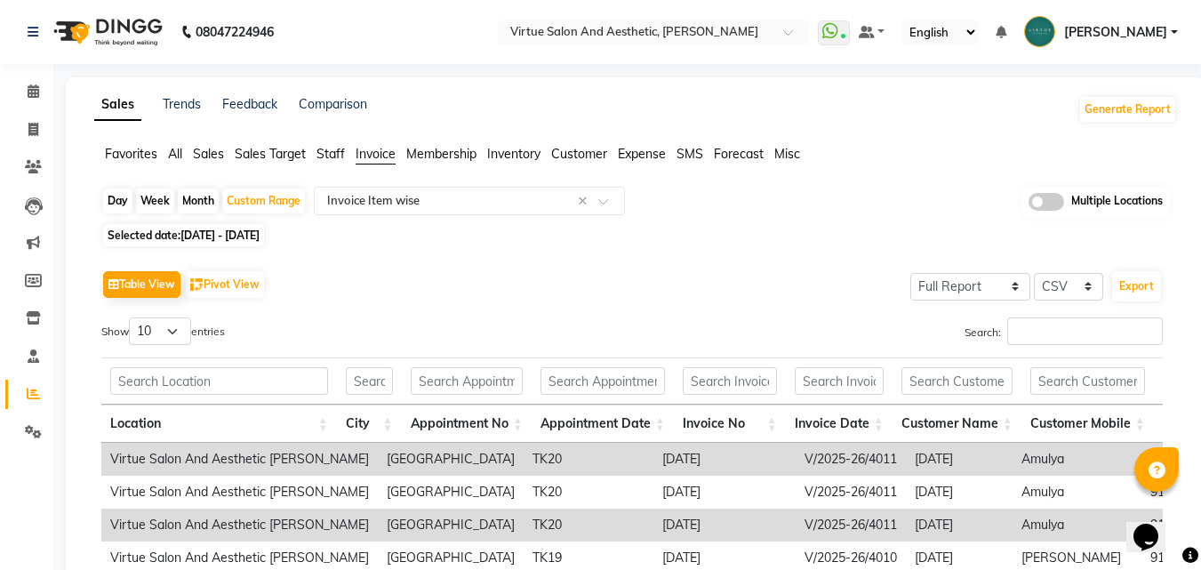
click at [403, 276] on div "Table View Pivot View Select Full Report Filtered Report Select CSV PDF Export" at bounding box center [632, 284] width 1062 height 37
click at [1135, 285] on button "Export" at bounding box center [1136, 286] width 49 height 30
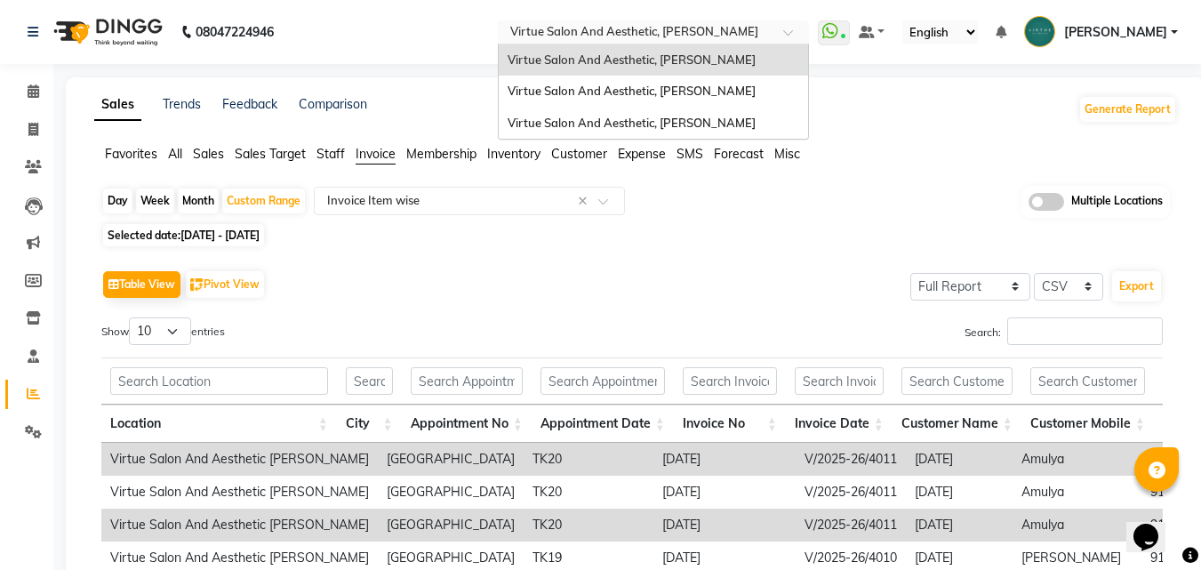
click at [709, 31] on input "text" at bounding box center [636, 34] width 258 height 18
click at [746, 87] on span "Virtue Salon And Aesthetic, Avadi" at bounding box center [632, 91] width 248 height 14
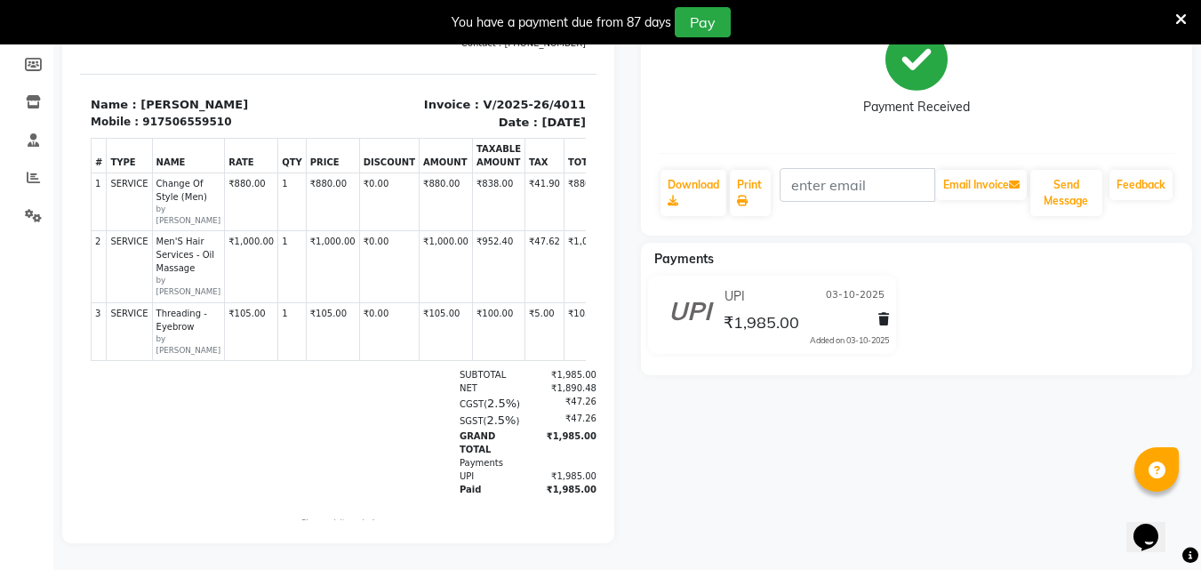
scroll to position [274, 0]
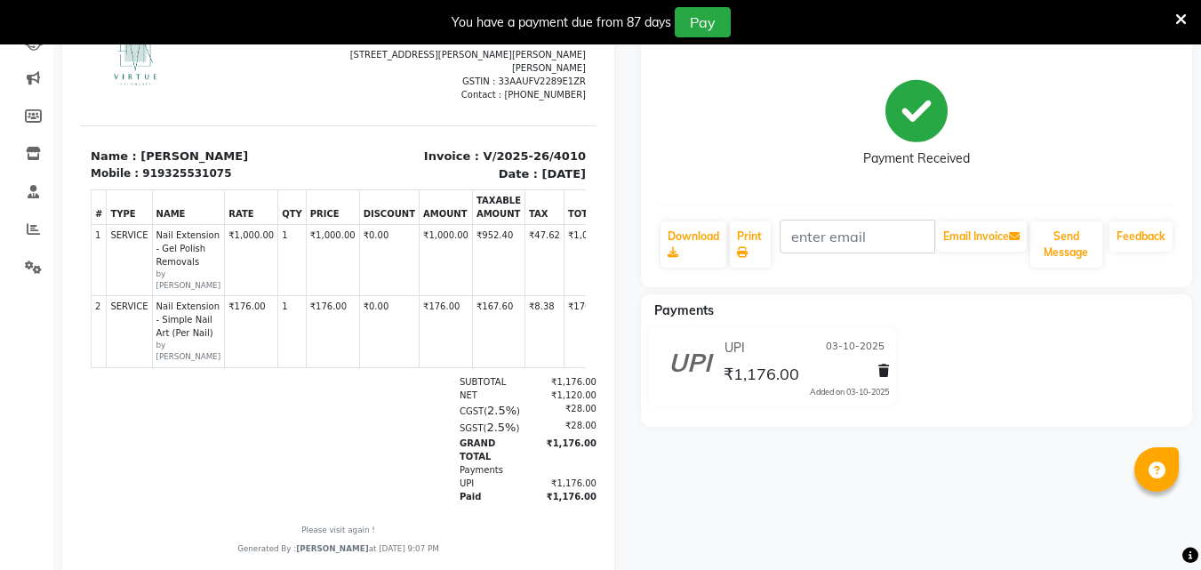
scroll to position [264, 0]
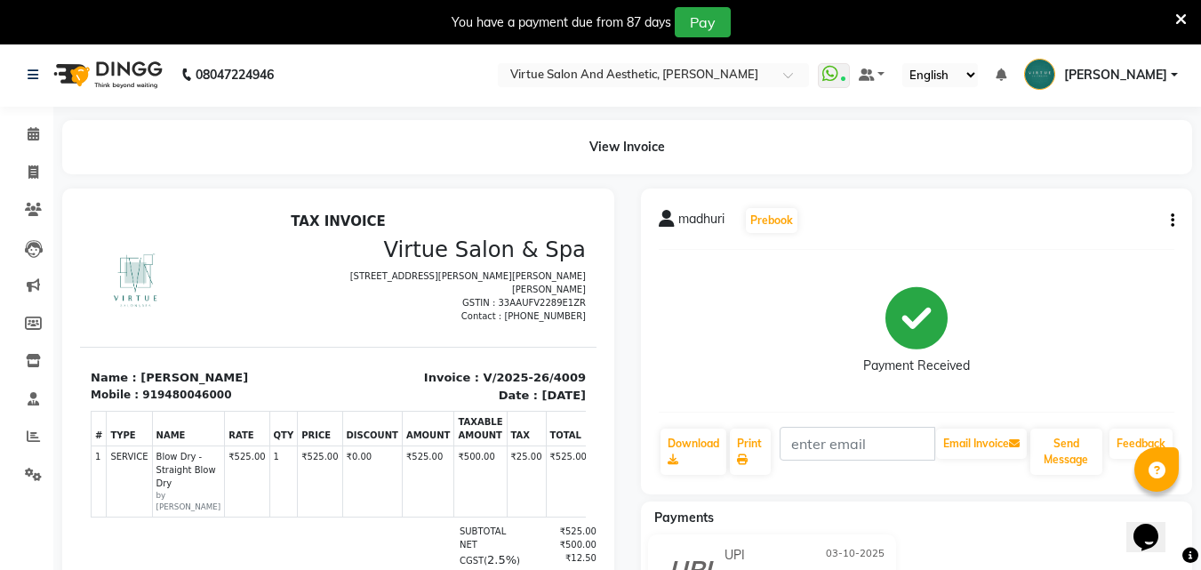
scroll to position [181, 0]
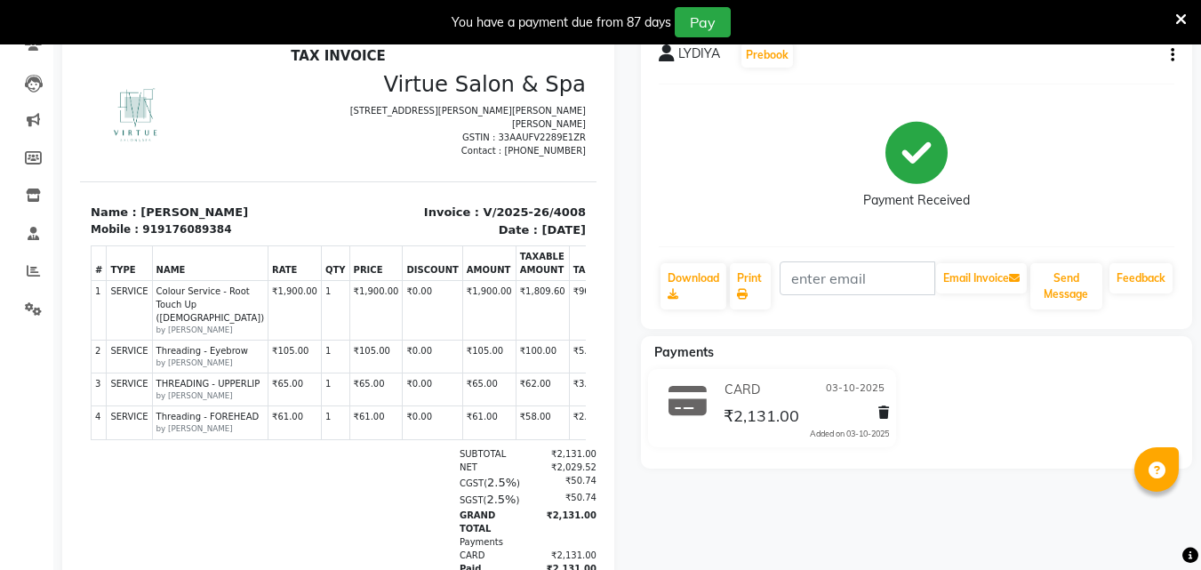
scroll to position [320, 0]
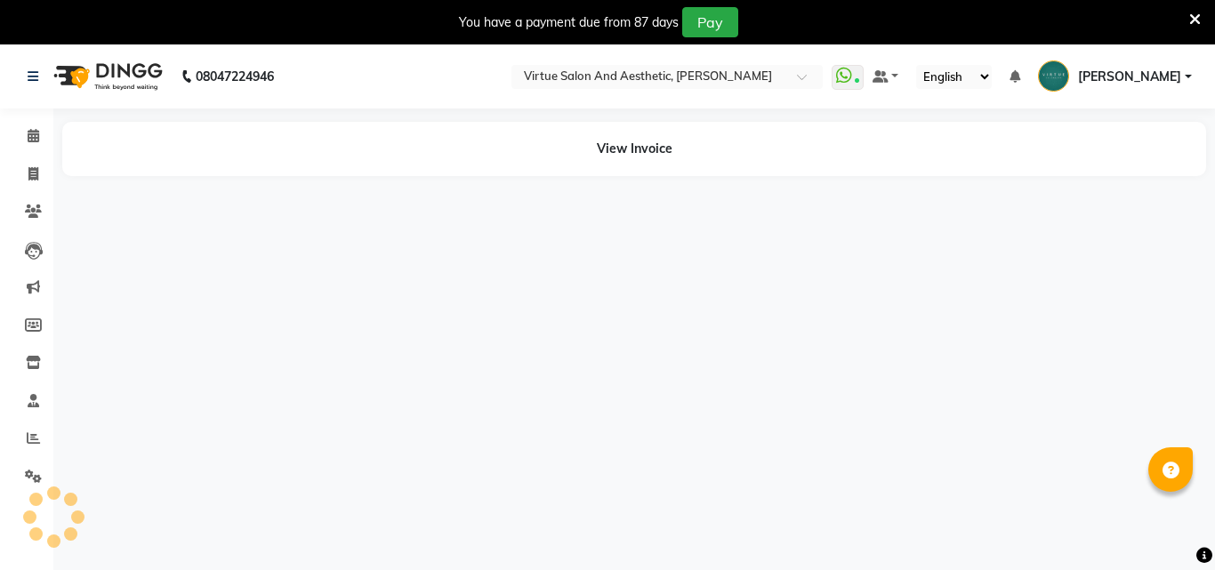
select select "en"
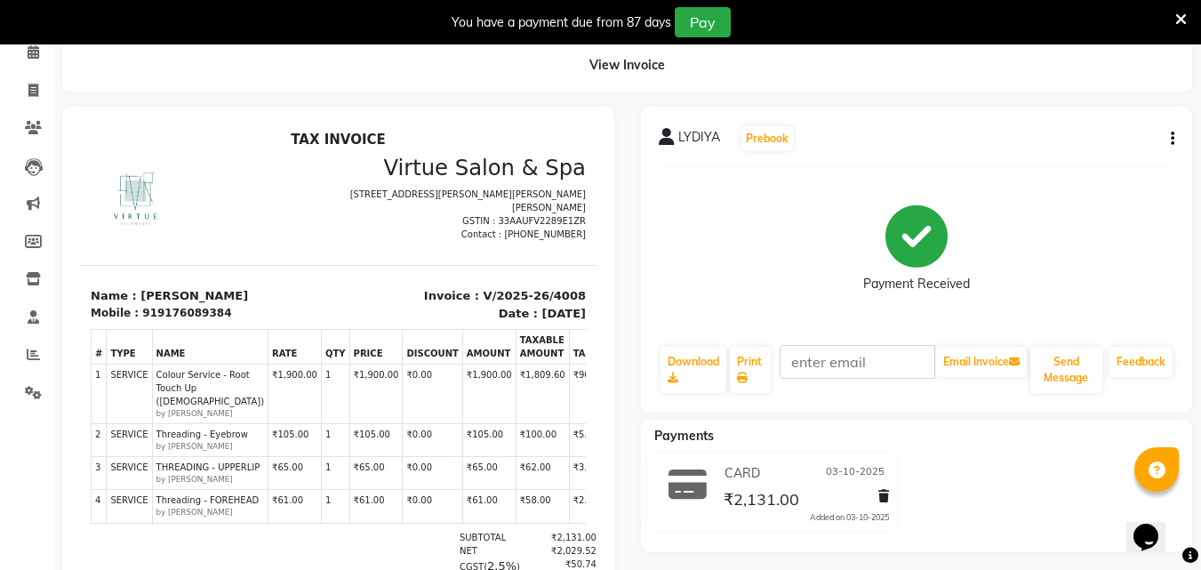
scroll to position [178, 0]
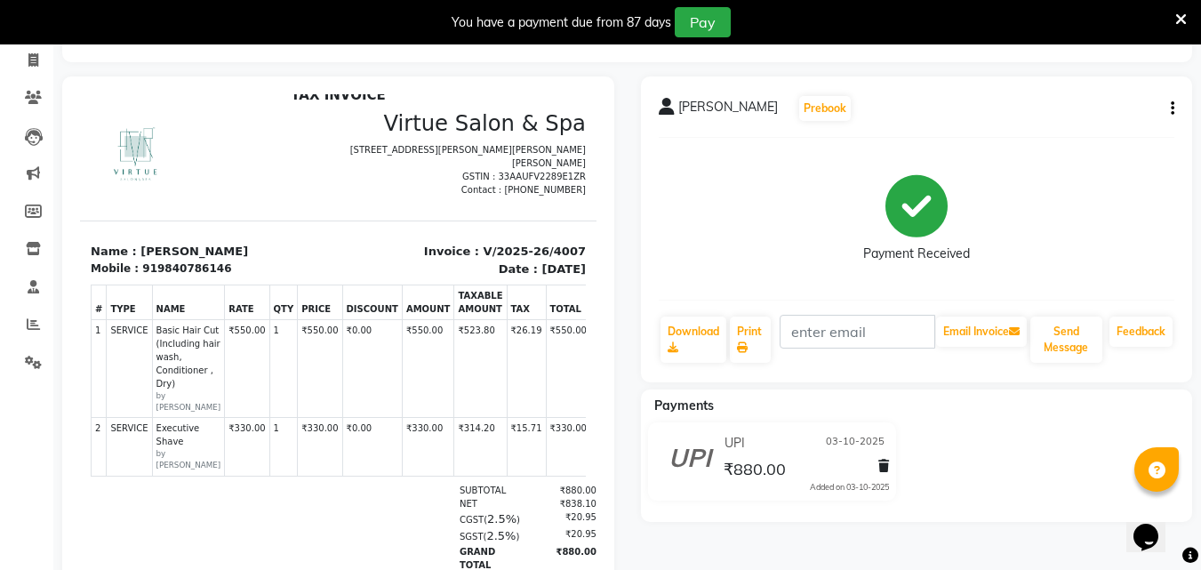
scroll to position [228, 0]
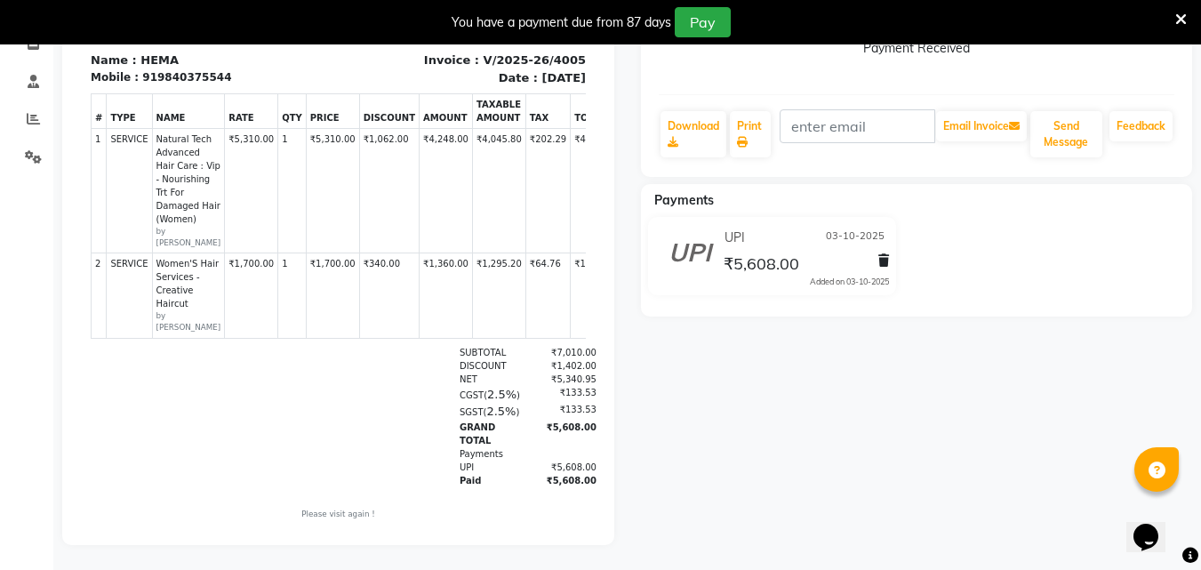
scroll to position [334, 0]
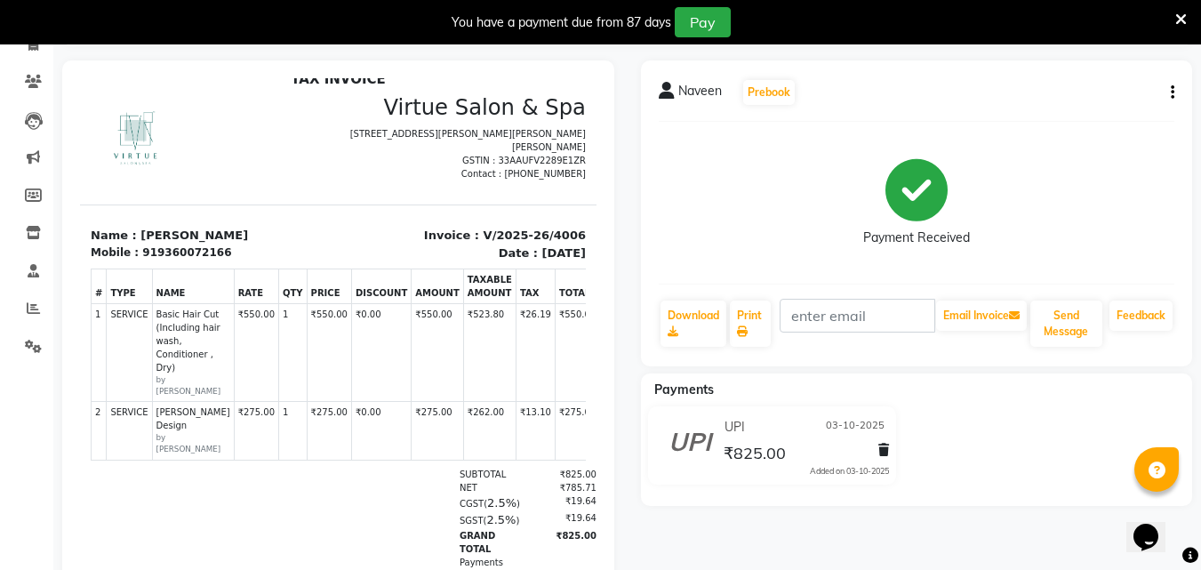
scroll to position [254, 0]
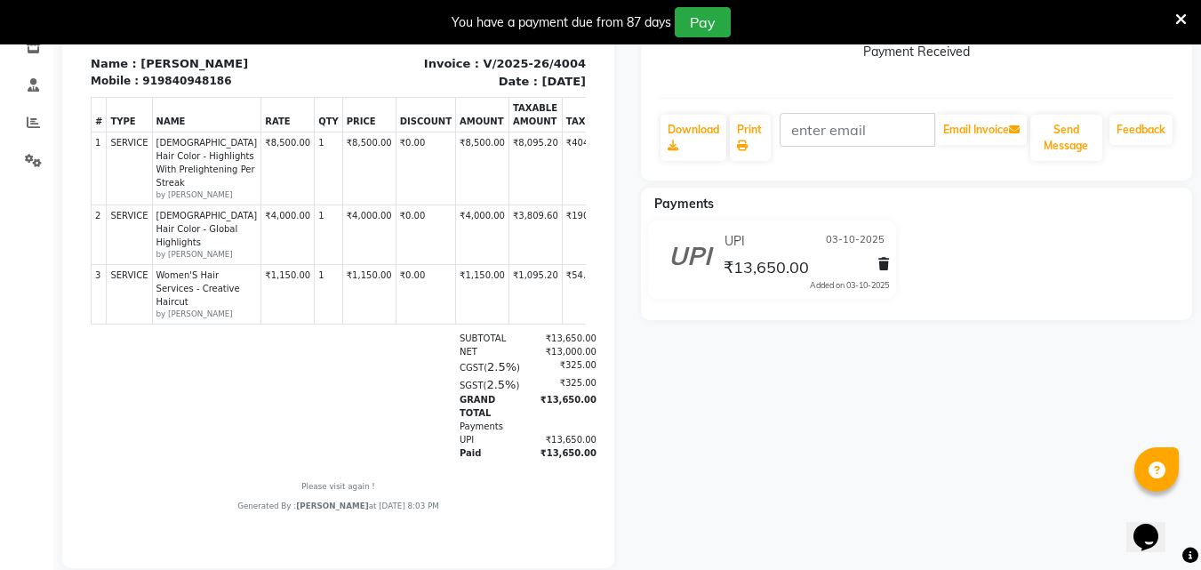
scroll to position [354, 0]
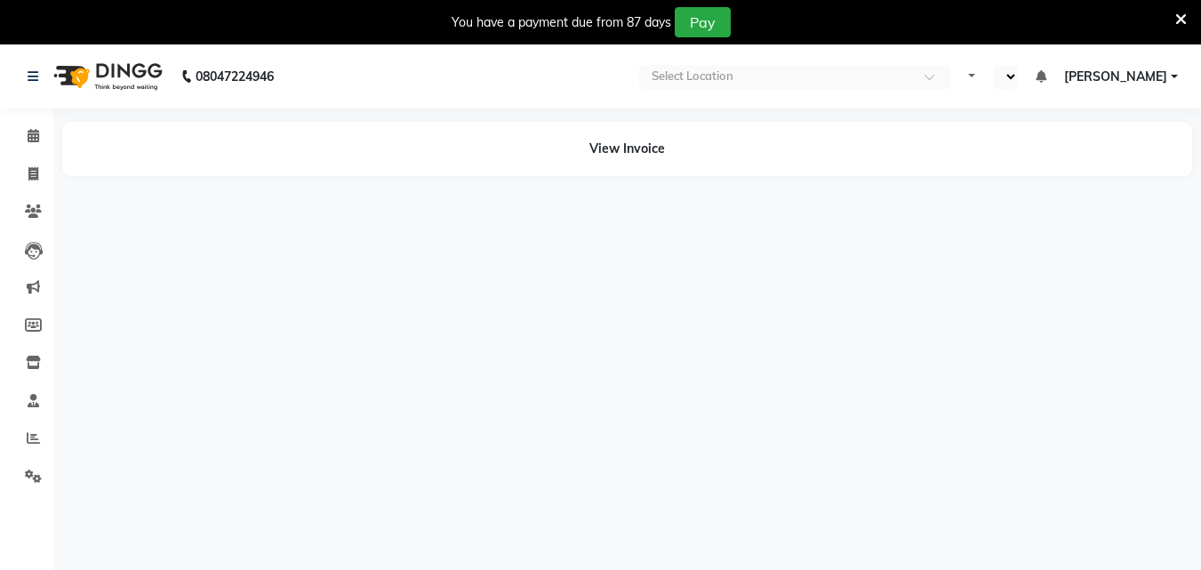
select select "en"
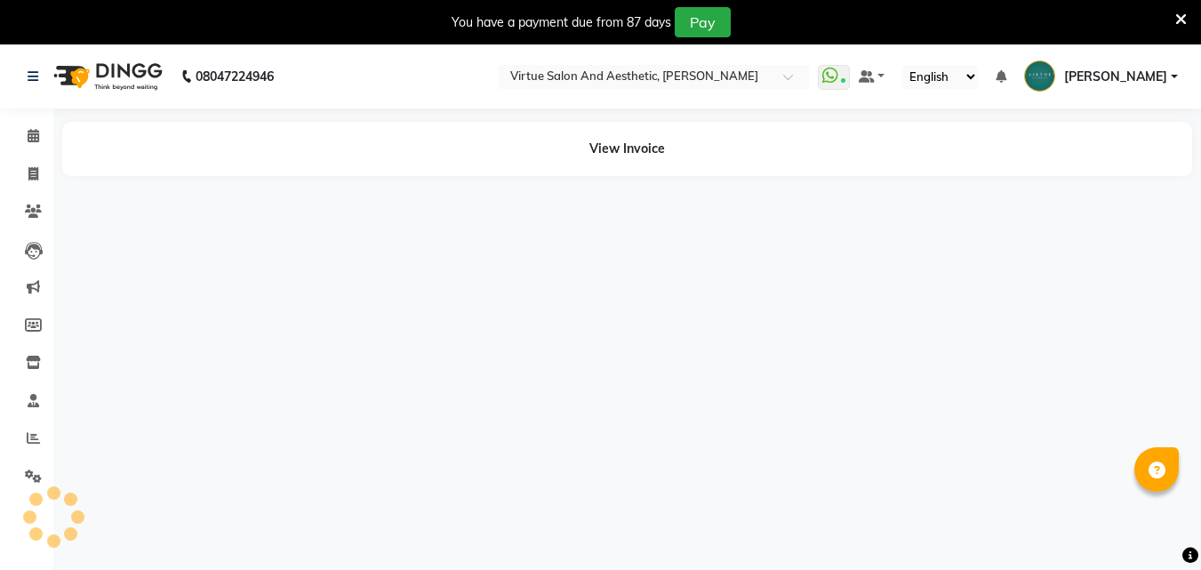
click at [1181, 22] on icon at bounding box center [1182, 20] width 12 height 16
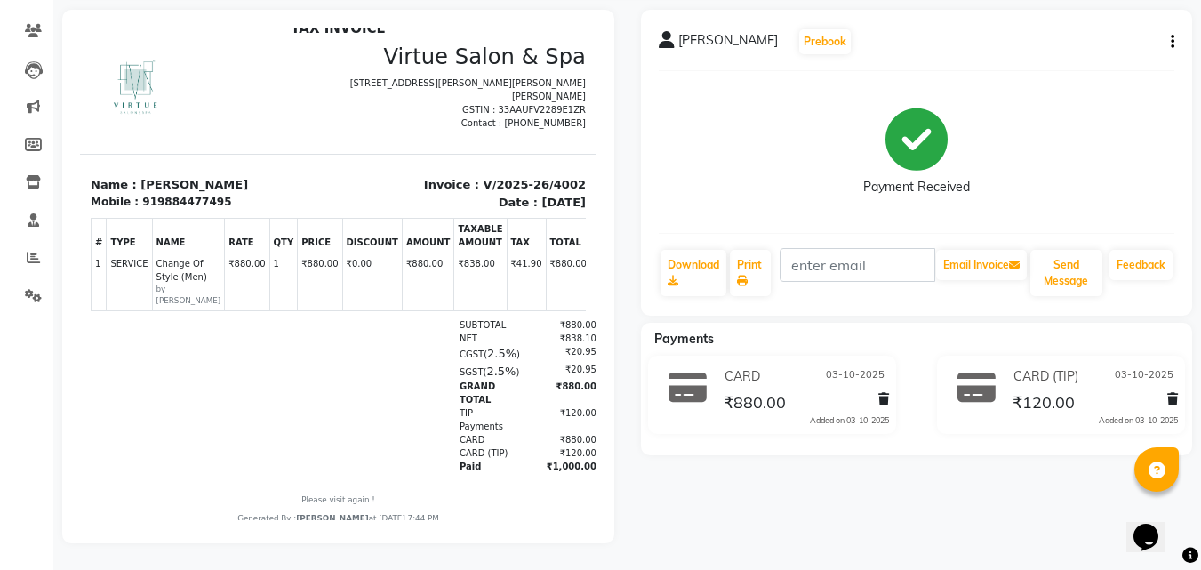
scroll to position [149, 0]
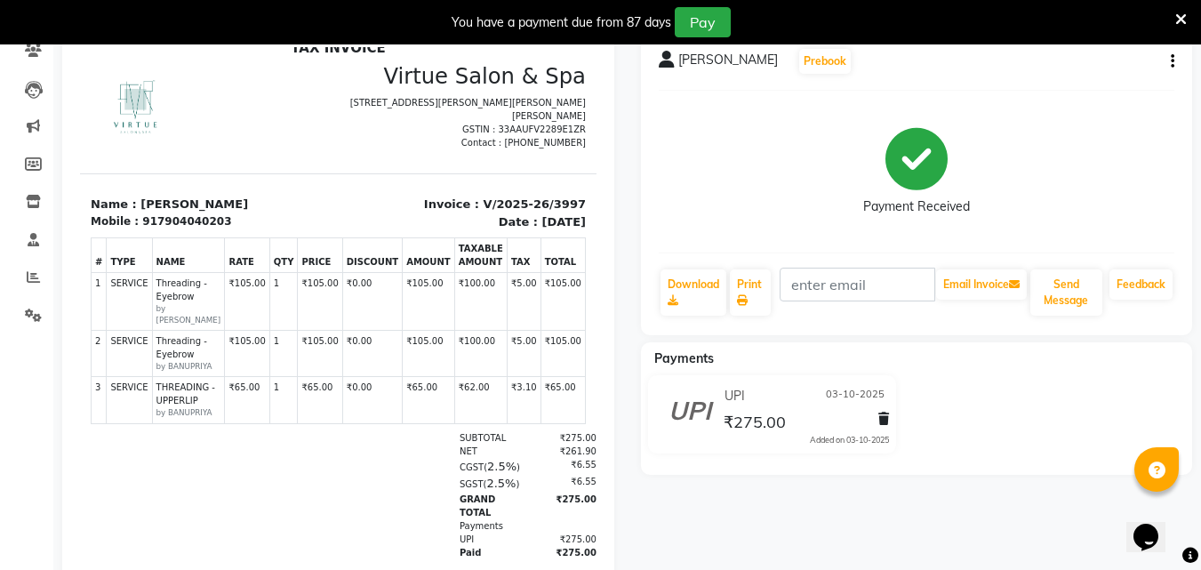
scroll to position [261, 0]
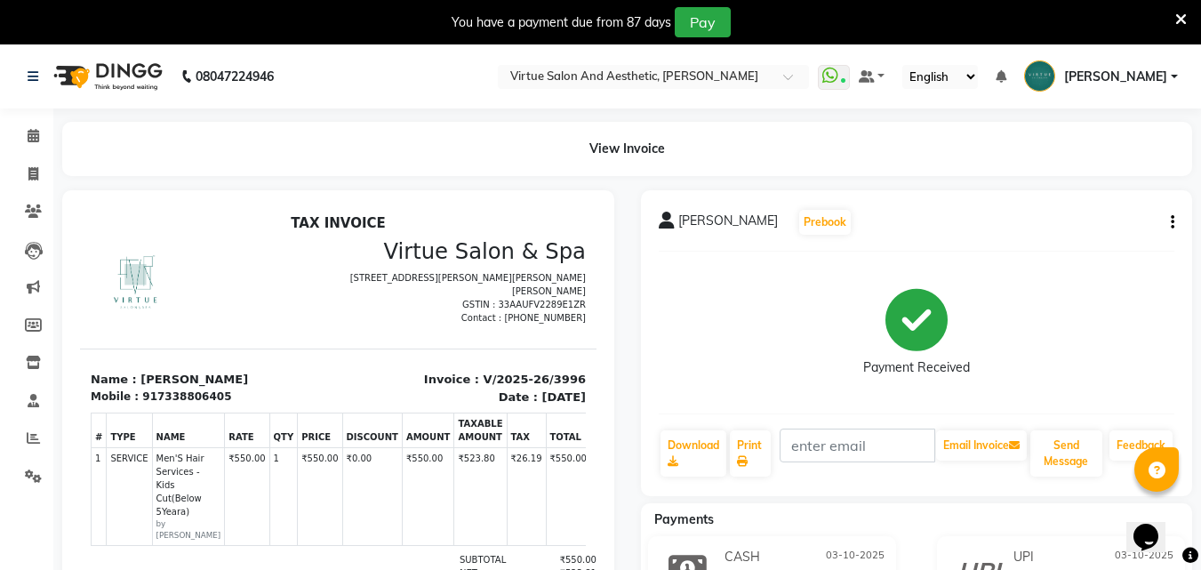
drag, startPoint x: 1180, startPoint y: 14, endPoint x: 1052, endPoint y: 73, distance: 140.9
click at [1178, 16] on icon at bounding box center [1182, 20] width 12 height 16
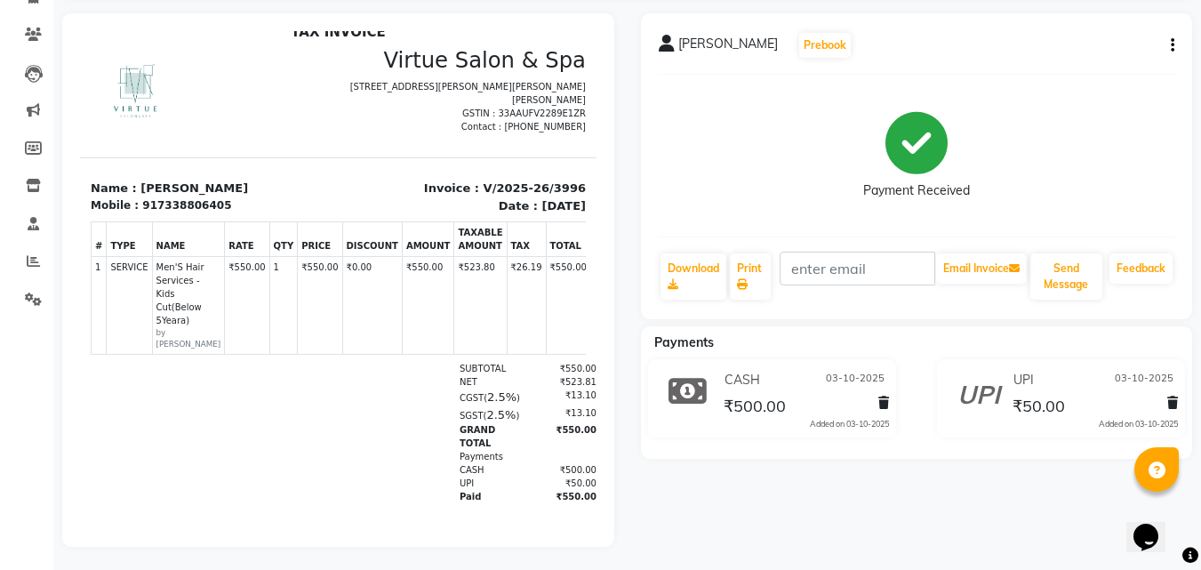
scroll to position [149, 0]
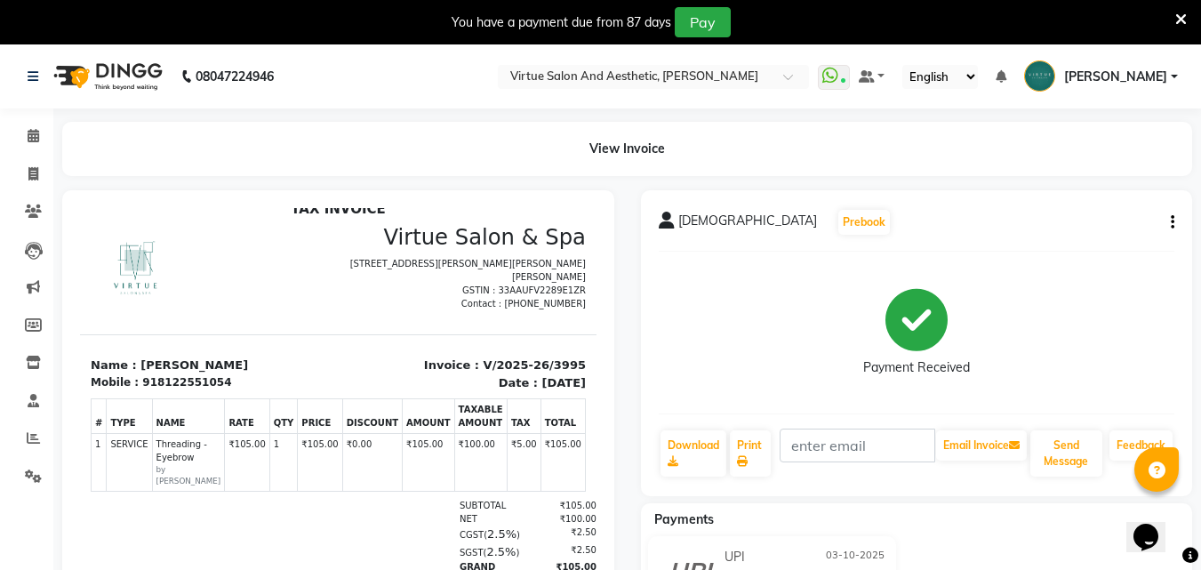
scroll to position [167, 0]
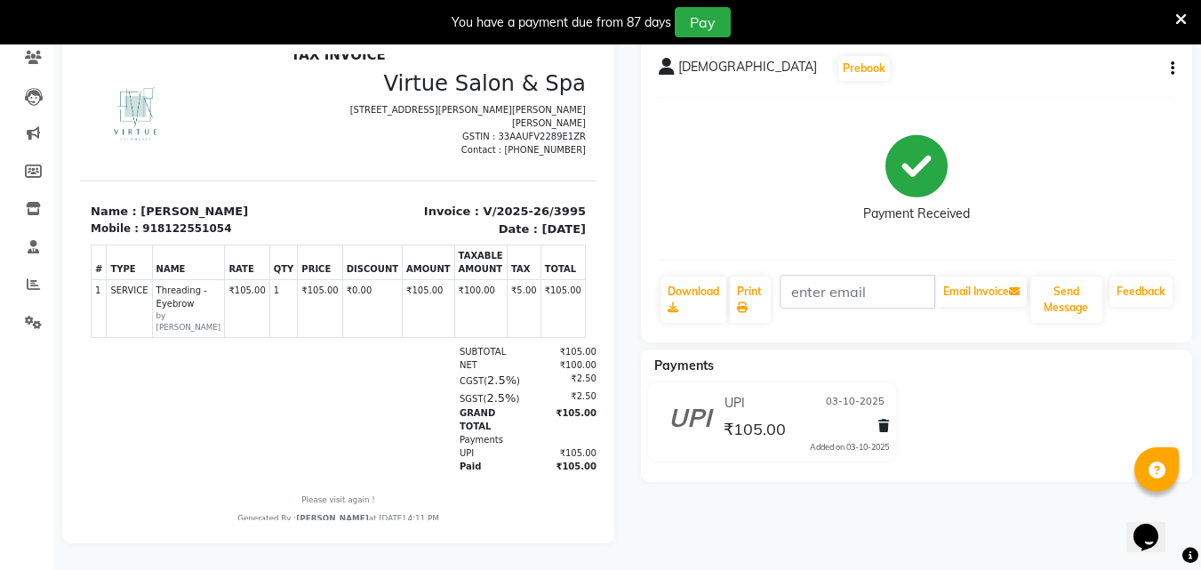
click at [1174, 68] on icon "button" at bounding box center [1173, 68] width 4 height 1
click at [1087, 58] on div "Edit Item Staff" at bounding box center [1084, 69] width 122 height 22
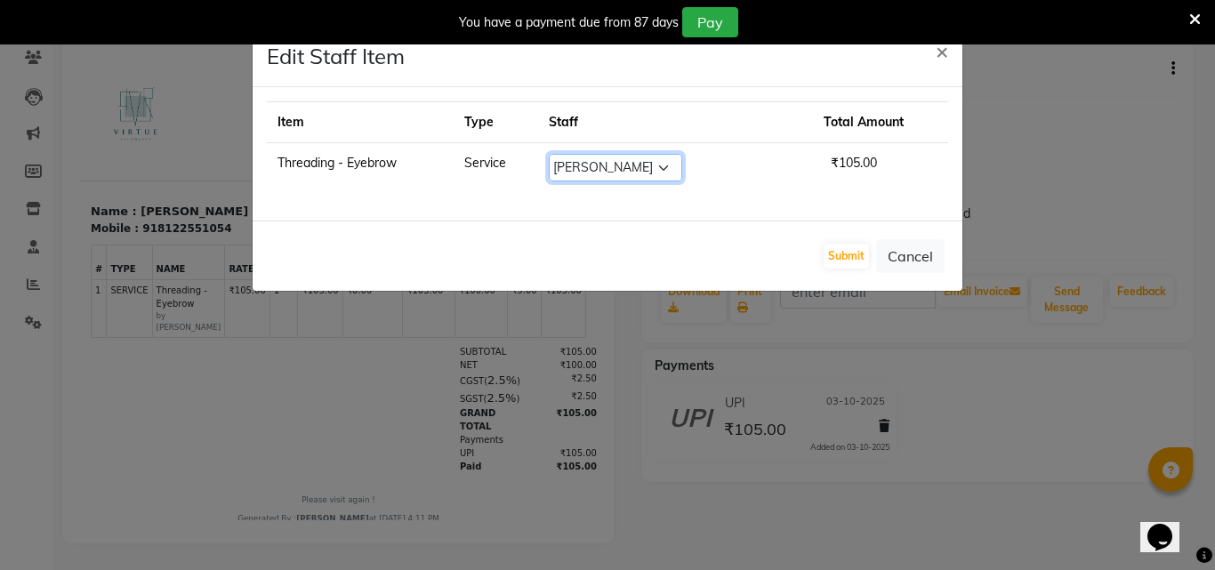
click at [669, 159] on select "Select Admin ANUSHA Apsu Auditor Ambattur Balaji BANUPRIYA Bharath Bhuvanesh Di…" at bounding box center [615, 168] width 133 height 28
select select "40345"
click at [577, 154] on select "Select Admin ANUSHA Apsu Auditor Ambattur Balaji BANUPRIYA Bharath Bhuvanesh Di…" at bounding box center [615, 168] width 133 height 28
click at [858, 256] on button "Submit" at bounding box center [845, 256] width 45 height 25
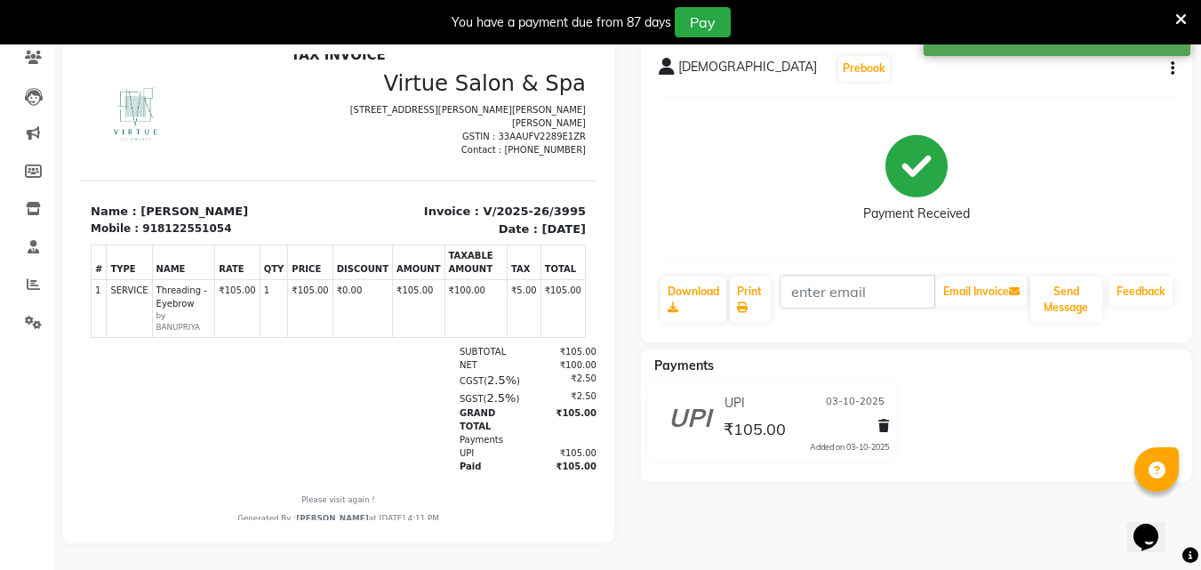
scroll to position [14, 0]
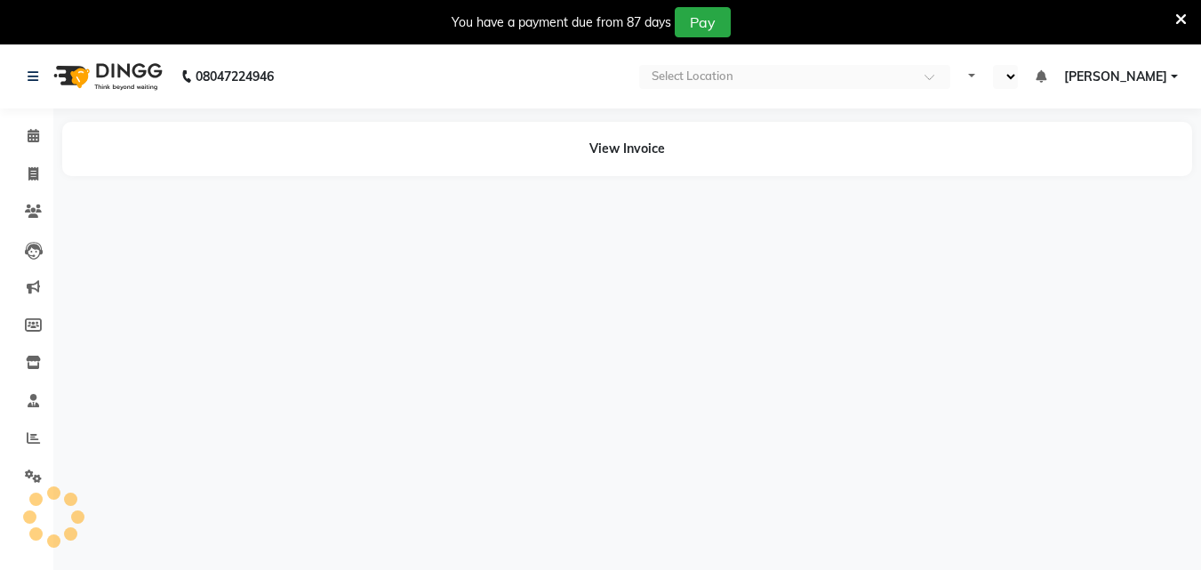
select select "en"
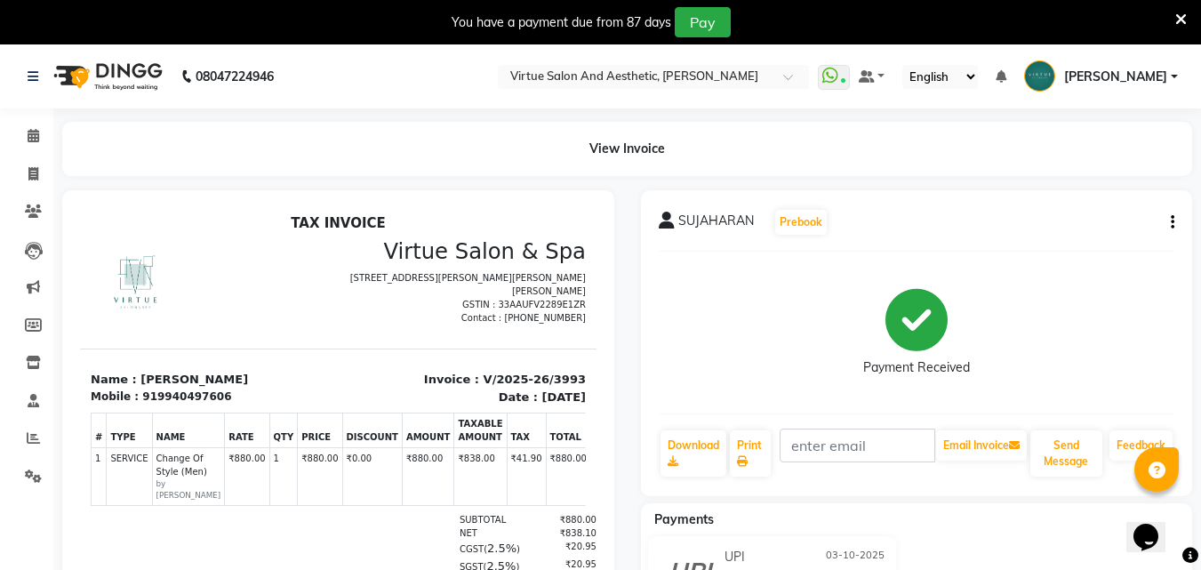
scroll to position [14, 0]
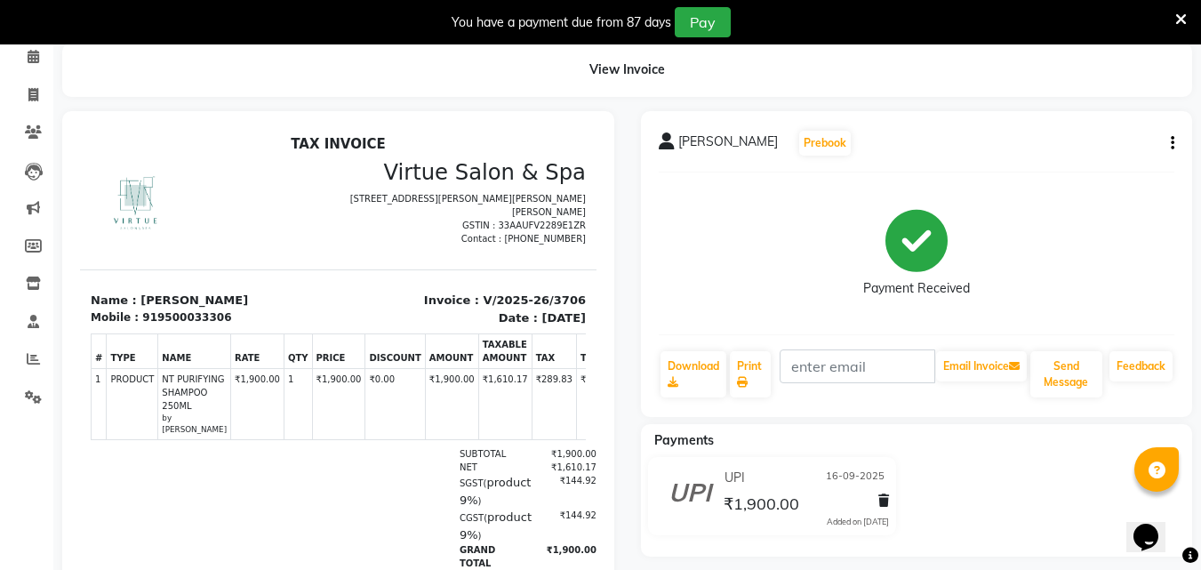
scroll to position [77, 0]
click at [1179, 142] on div "vignesh Prebook Payment Received Download Print Email Invoice Send Message Feed…" at bounding box center [917, 266] width 552 height 306
click at [1172, 145] on icon "button" at bounding box center [1173, 145] width 4 height 1
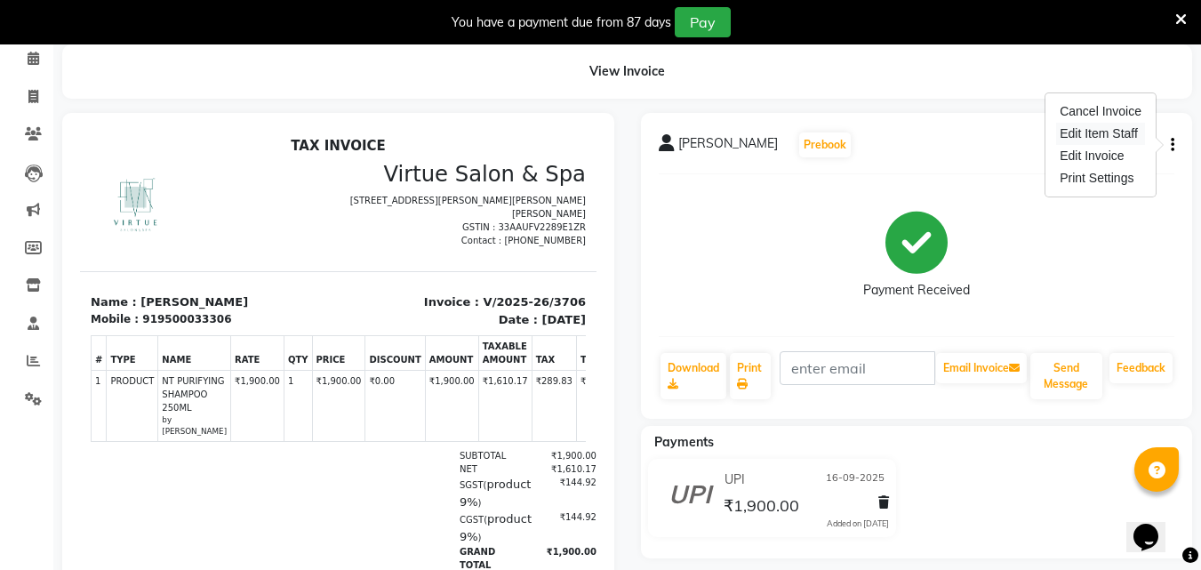
click at [1092, 133] on div "Edit Item Staff" at bounding box center [1100, 134] width 89 height 22
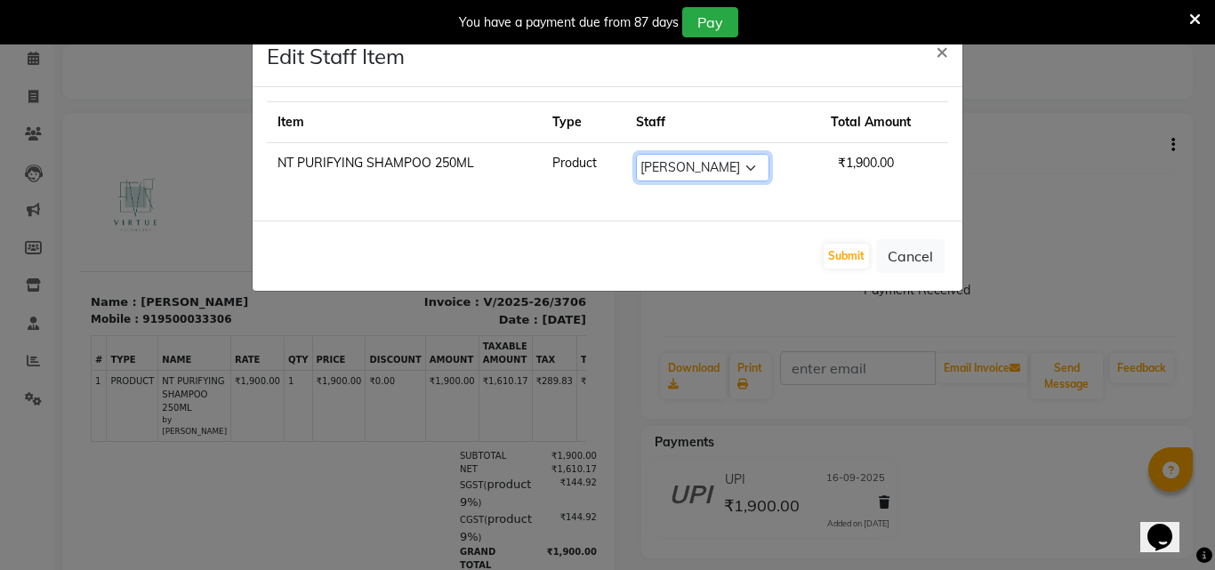
click at [755, 163] on select "Select Admin ANUSHA Apsu Auditor Ambattur Balaji BANUPRIYA Bharath Bhuvanesh Di…" at bounding box center [702, 168] width 133 height 28
click at [754, 156] on select "Select Admin ANUSHA Apsu Auditor Ambattur Balaji BANUPRIYA Bharath Bhuvanesh Di…" at bounding box center [702, 168] width 133 height 28
select select "73933"
click at [636, 154] on select "Select Admin ANUSHA Apsu Auditor Ambattur Balaji BANUPRIYA Bharath Bhuvanesh Di…" at bounding box center [702, 168] width 133 height 28
click at [818, 253] on div "Submit Cancel" at bounding box center [608, 256] width 710 height 70
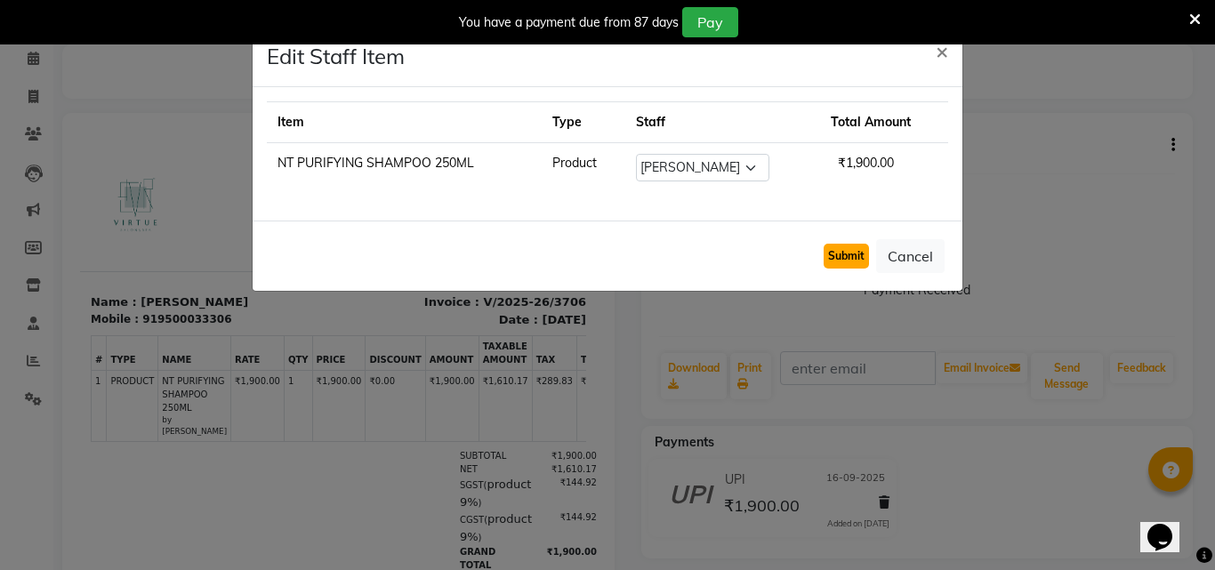
click at [856, 259] on button "Submit" at bounding box center [845, 256] width 45 height 25
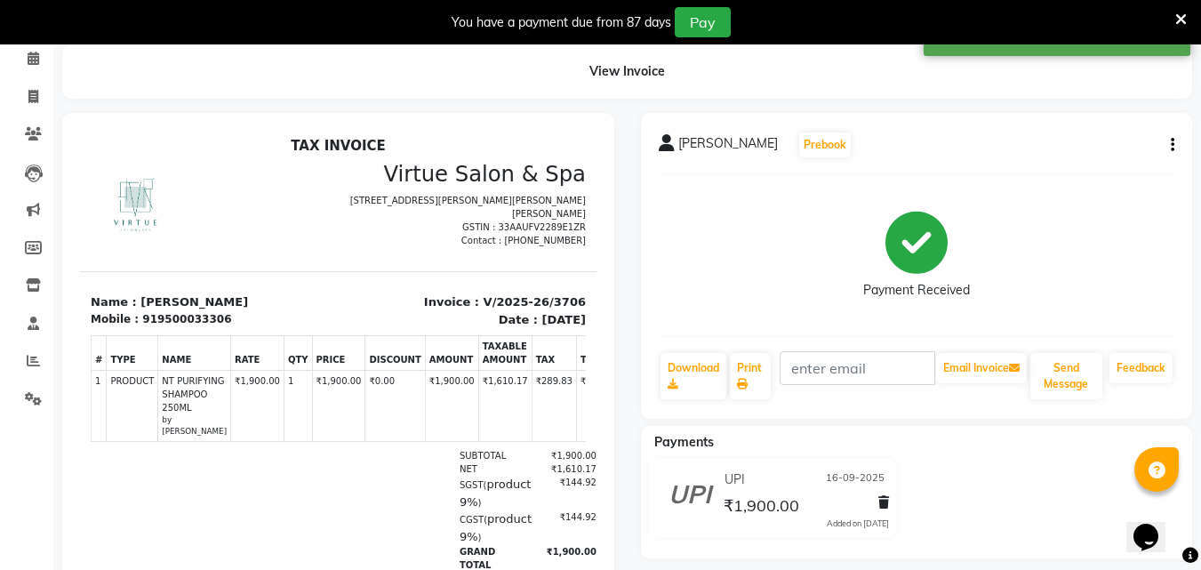
scroll to position [0, 0]
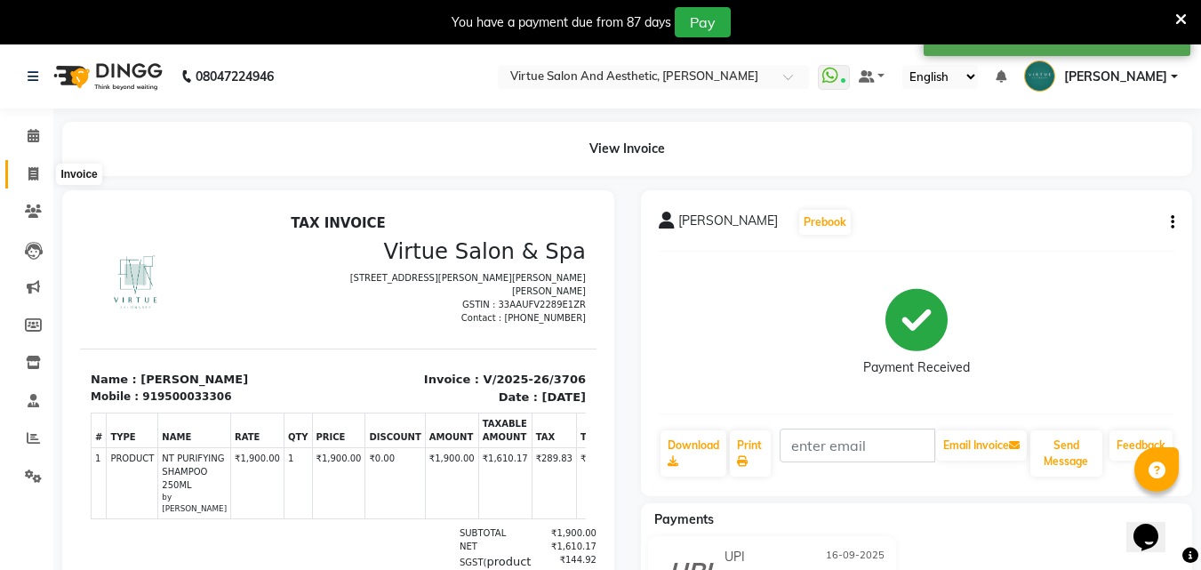
click at [20, 175] on span at bounding box center [33, 174] width 31 height 20
select select "service"
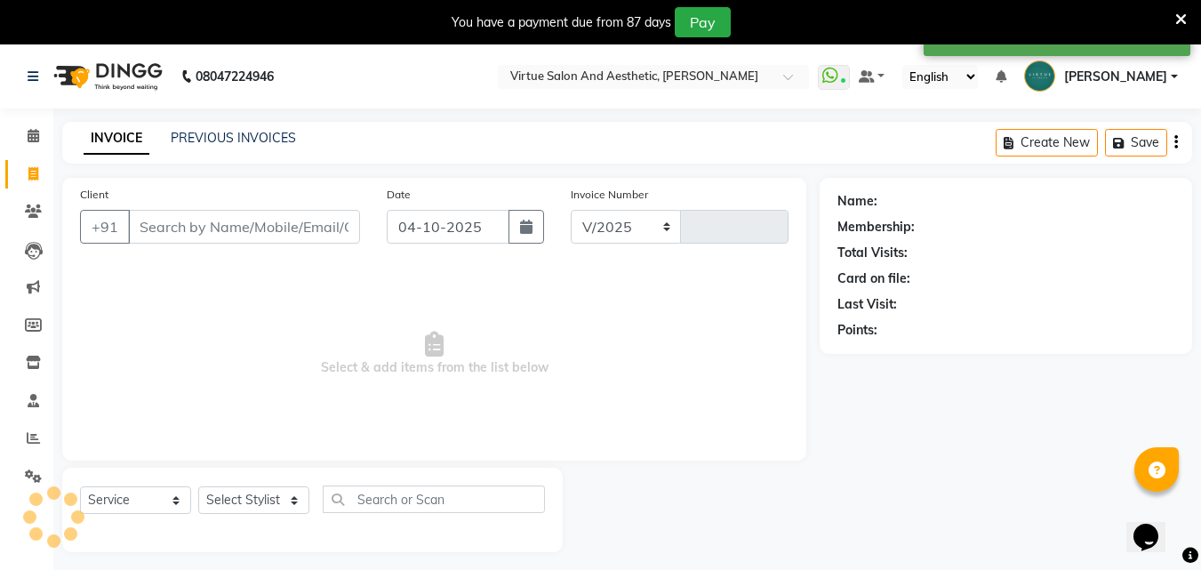
select select "4466"
type input "4012"
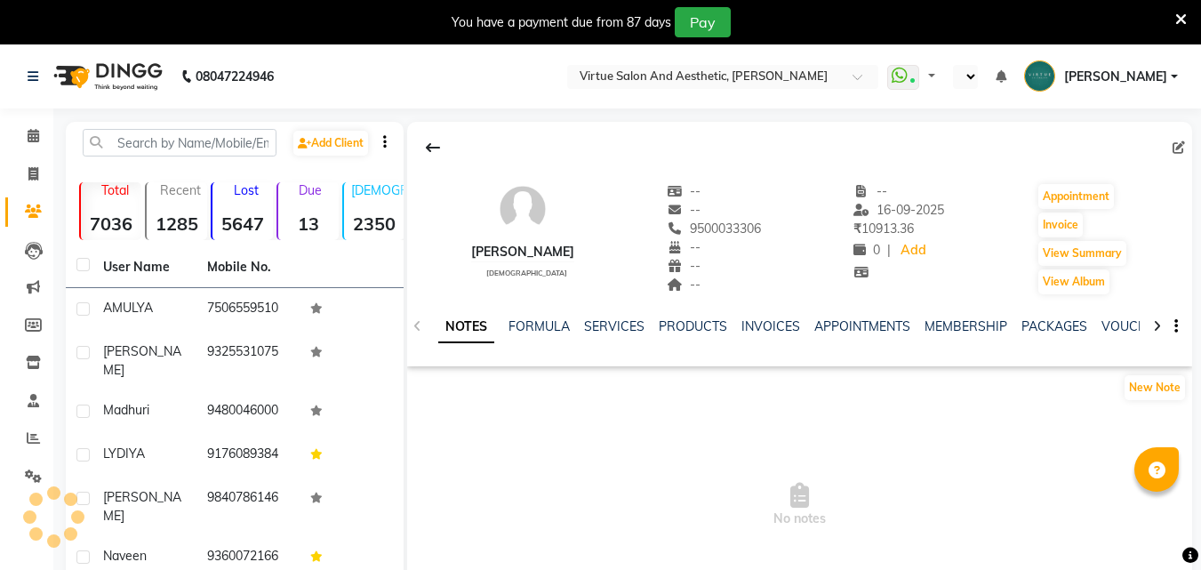
select select "en"
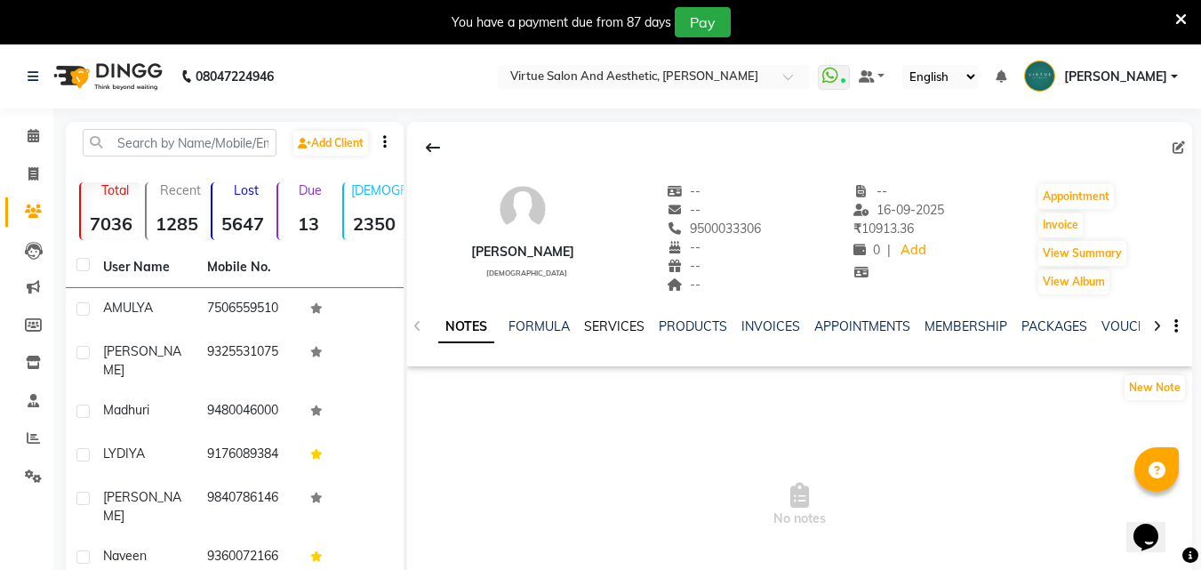
click at [603, 329] on link "SERVICES" at bounding box center [614, 326] width 60 height 16
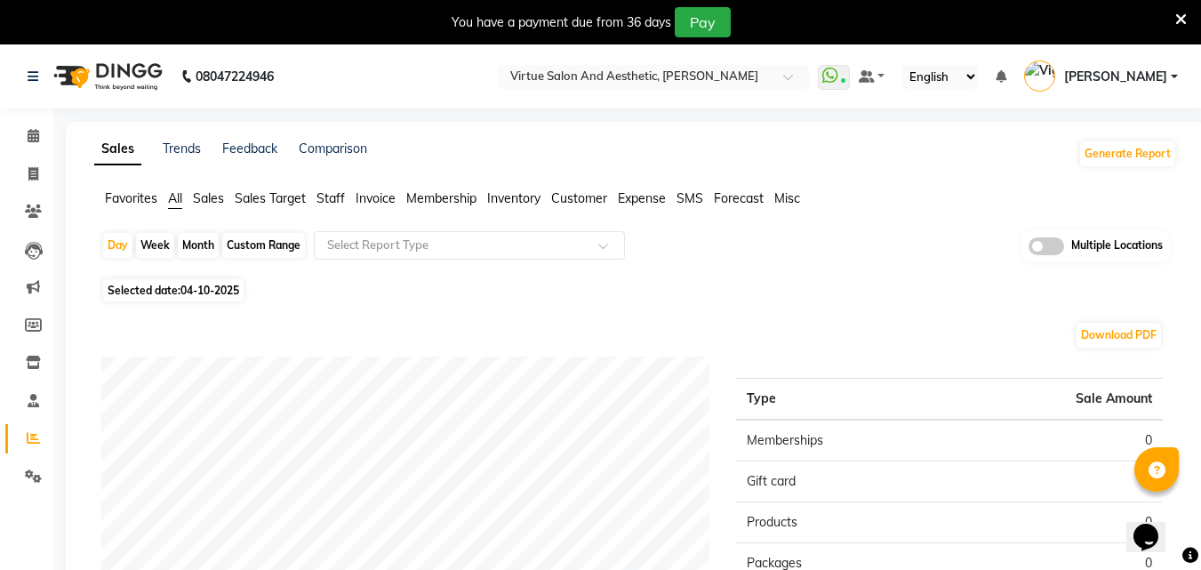
click at [199, 287] on span "04-10-2025" at bounding box center [210, 290] width 59 height 13
select select "10"
select select "2025"
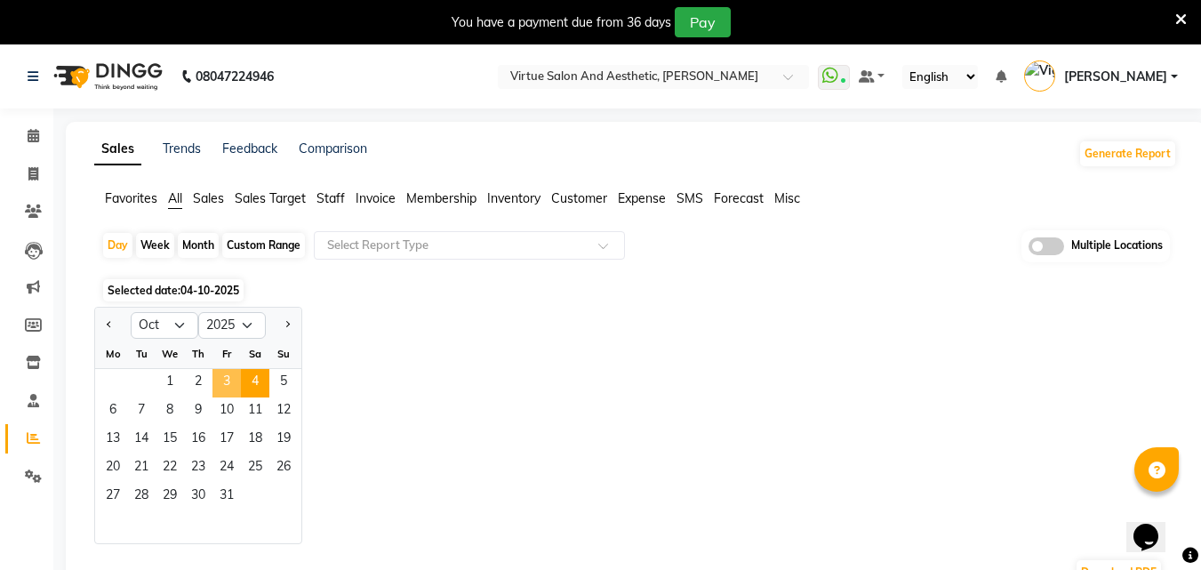
click at [224, 373] on span "3" at bounding box center [227, 383] width 28 height 28
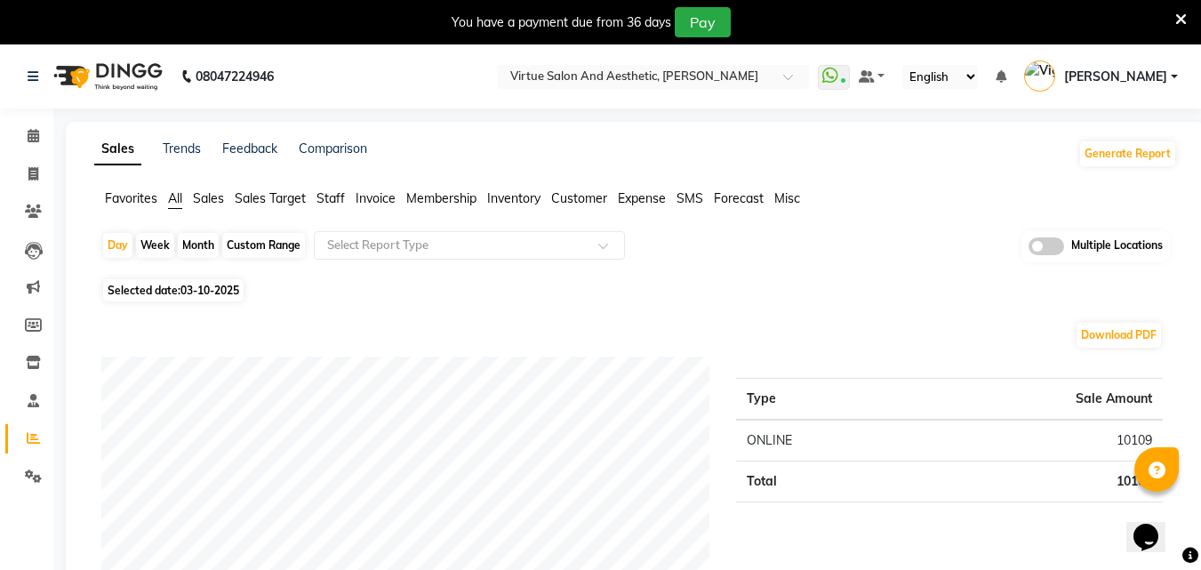
click at [381, 204] on span "Invoice" at bounding box center [376, 198] width 40 height 16
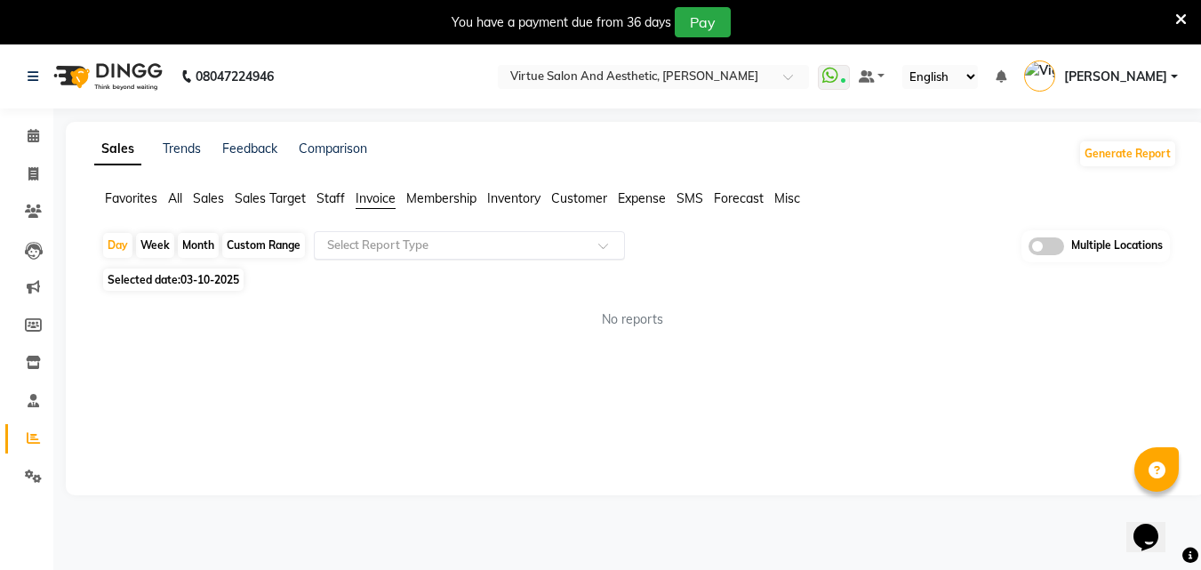
click at [393, 242] on input "text" at bounding box center [452, 246] width 256 height 18
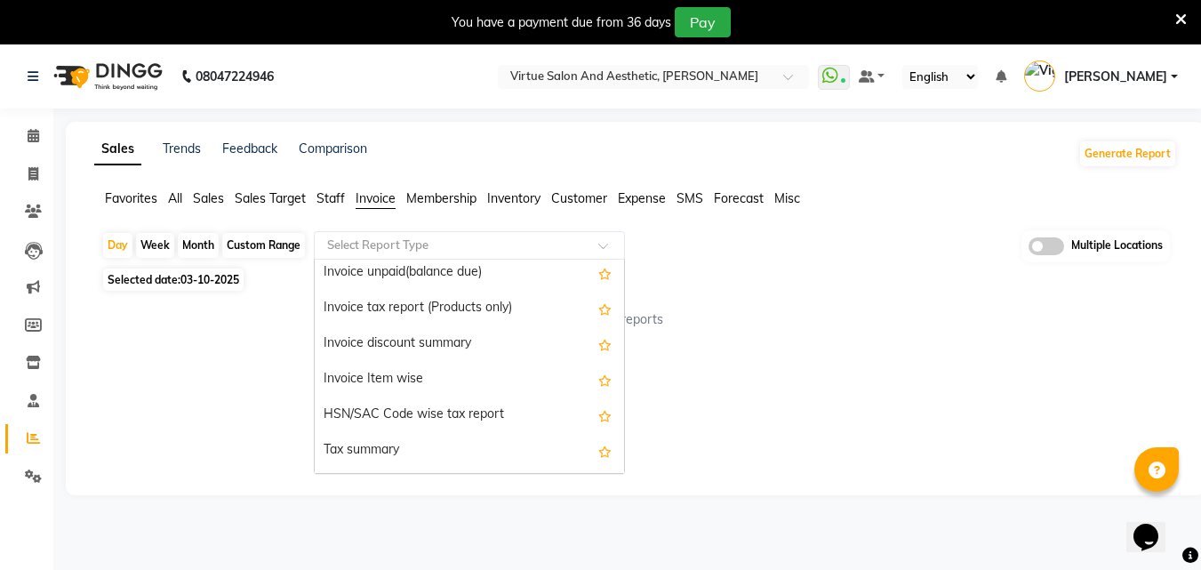
scroll to position [178, 0]
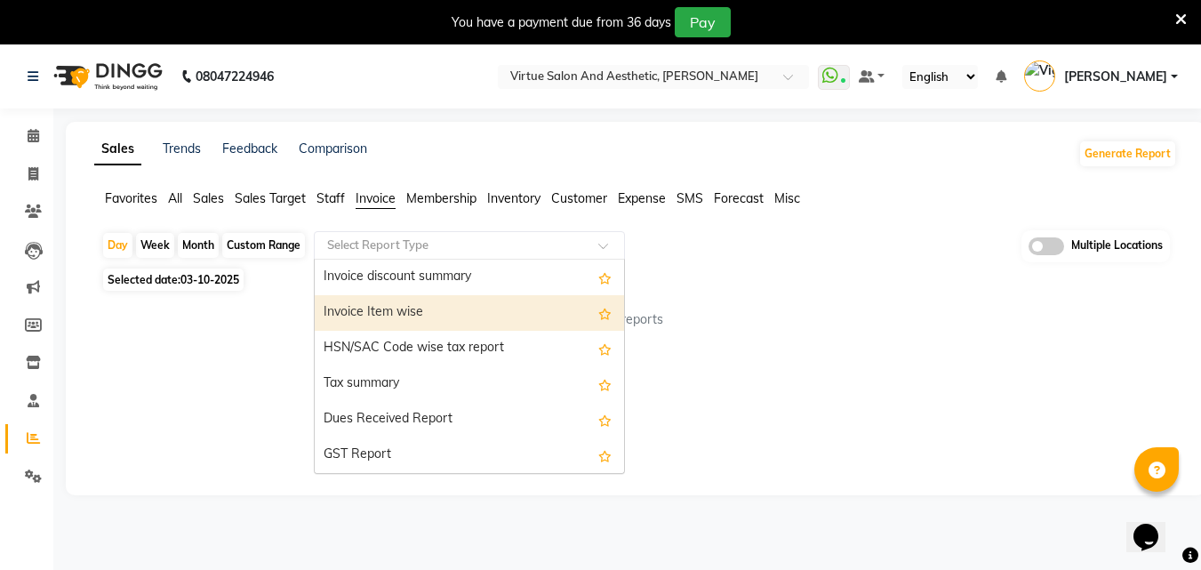
drag, startPoint x: 412, startPoint y: 284, endPoint x: 424, endPoint y: 317, distance: 35.2
click at [424, 317] on div "Invoice Tax invoice Tax detail invoice Invoice unpaid(balance due) Invoice tax …" at bounding box center [469, 277] width 309 height 391
click at [424, 317] on div "Invoice Item wise" at bounding box center [469, 313] width 309 height 36
select select "full_report"
select select "csv"
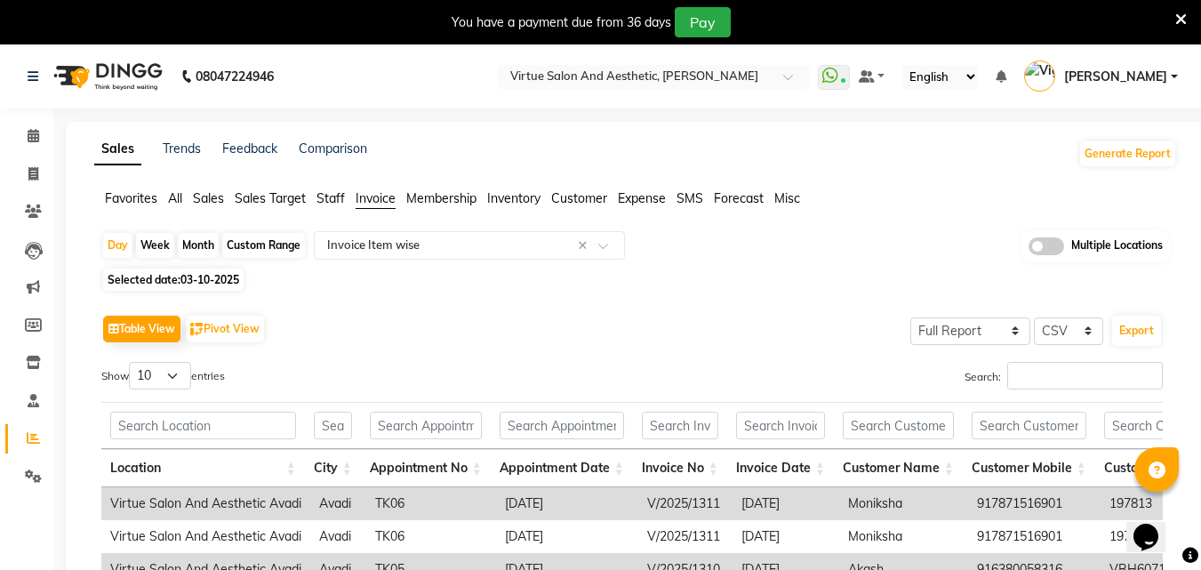
click at [424, 317] on div "Table View Pivot View Select Full Report Filtered Report Select CSV PDF Export" at bounding box center [632, 328] width 1062 height 37
click at [428, 317] on div "Table View Pivot View Select Full Report Filtered Report Select CSV PDF Export" at bounding box center [632, 328] width 1062 height 37
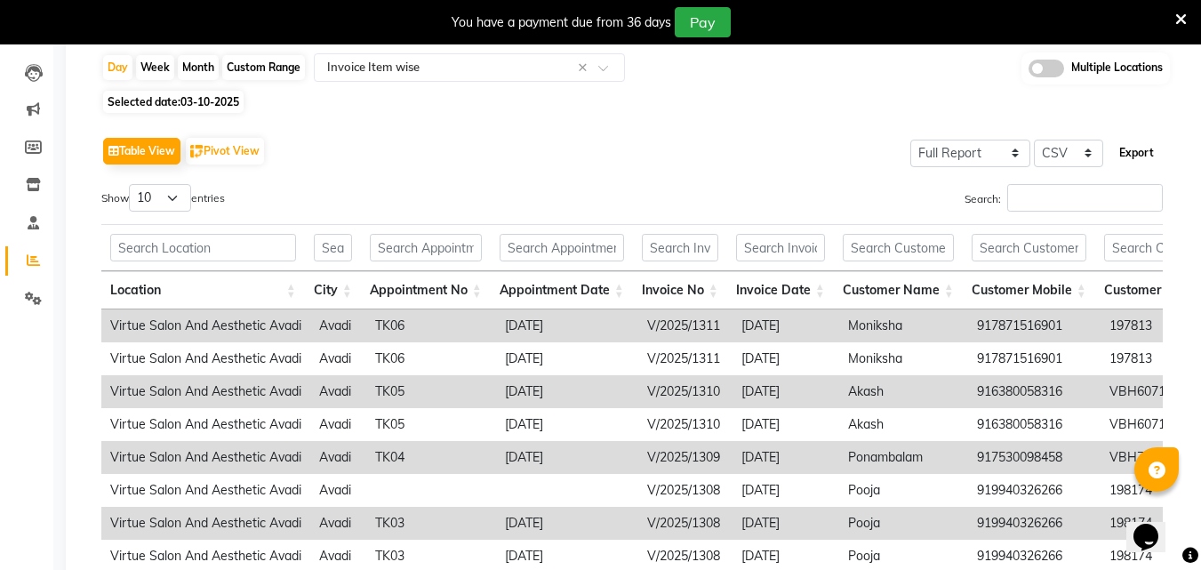
click at [1138, 141] on button "Export" at bounding box center [1136, 153] width 49 height 30
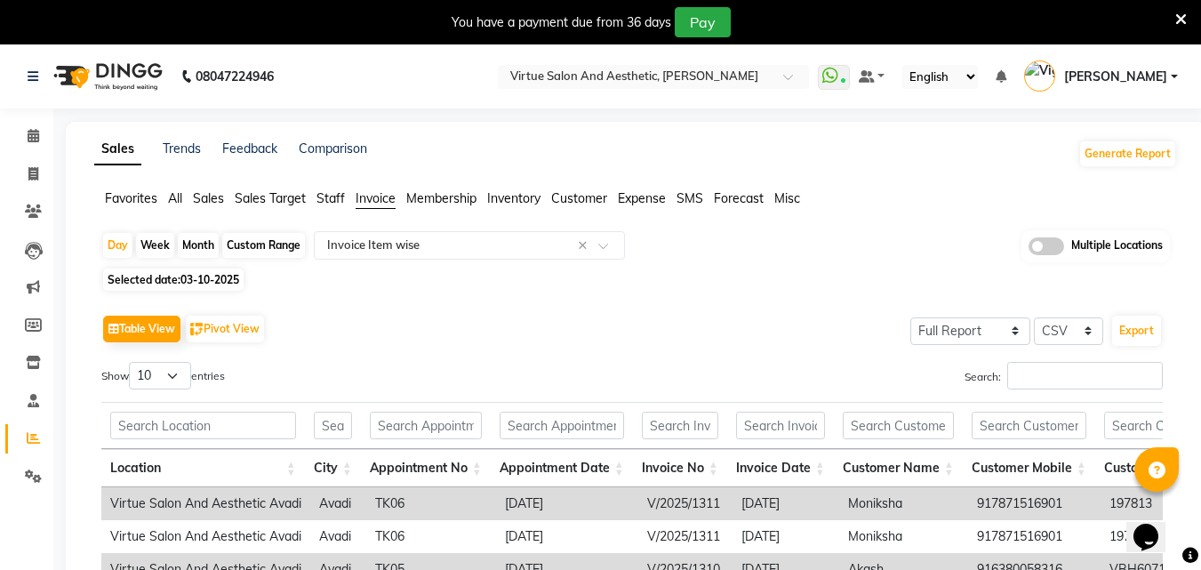
click at [255, 237] on div "Custom Range" at bounding box center [263, 245] width 83 height 25
click at [269, 243] on div "Custom Range" at bounding box center [263, 245] width 83 height 25
click at [248, 253] on div "Custom Range" at bounding box center [263, 245] width 83 height 25
select select "10"
select select "2025"
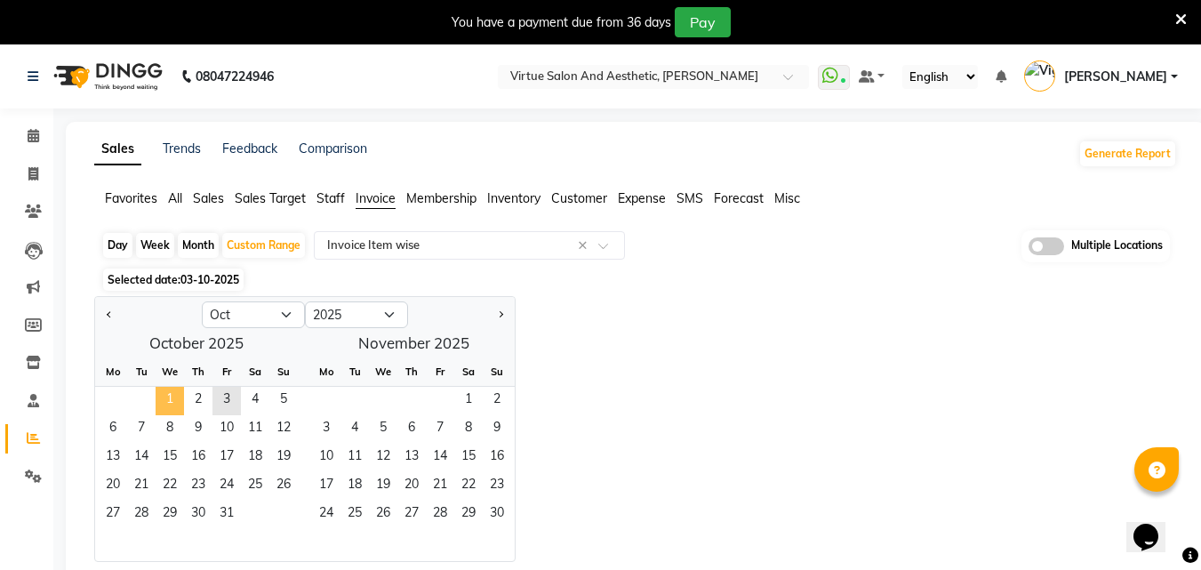
click at [174, 405] on span "1" at bounding box center [170, 401] width 28 height 28
click at [223, 401] on span "3" at bounding box center [227, 401] width 28 height 28
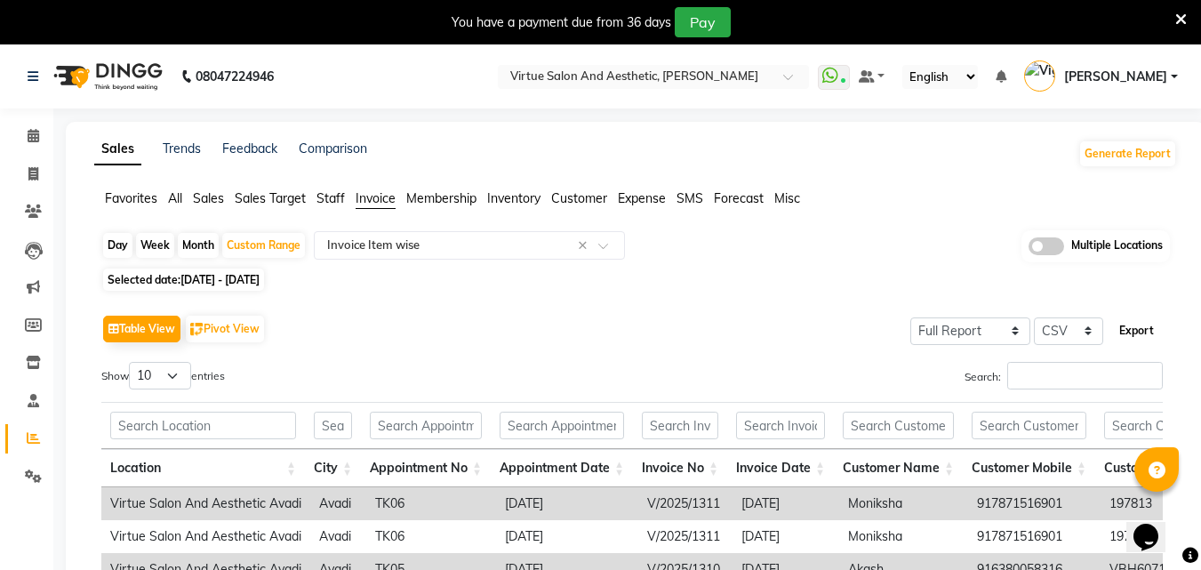
click at [1139, 328] on button "Export" at bounding box center [1136, 331] width 49 height 30
click at [206, 200] on span "Sales" at bounding box center [208, 198] width 31 height 16
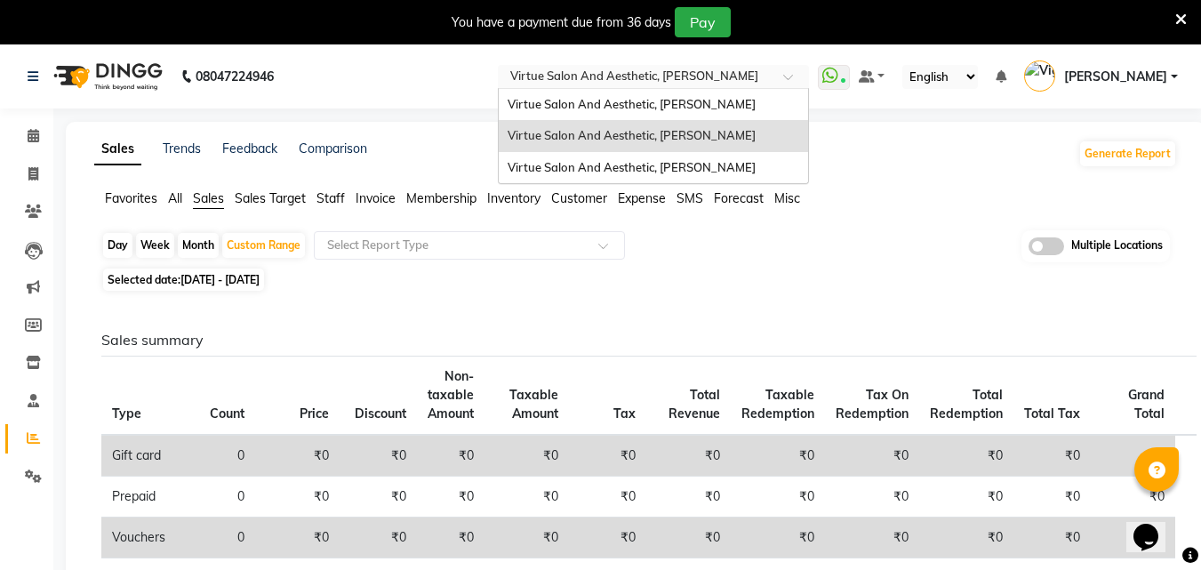
click at [732, 83] on input "text" at bounding box center [636, 78] width 258 height 18
drag, startPoint x: 725, startPoint y: 170, endPoint x: 734, endPoint y: 169, distance: 9.8
click at [726, 170] on span "Virtue Salon And Aesthetic, [PERSON_NAME]" at bounding box center [632, 167] width 248 height 14
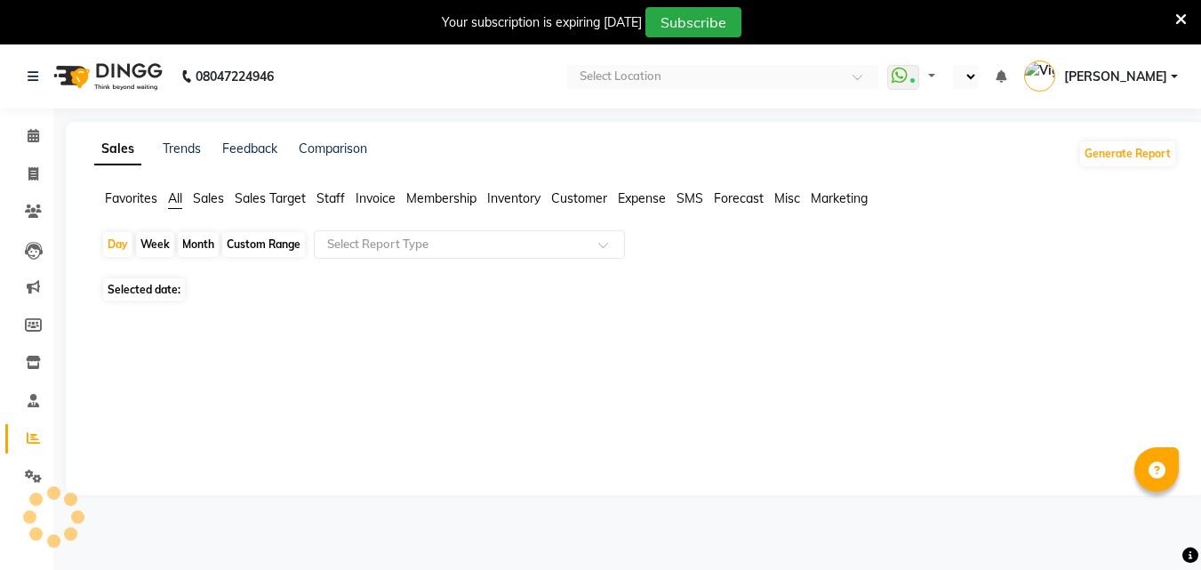
select select "en"
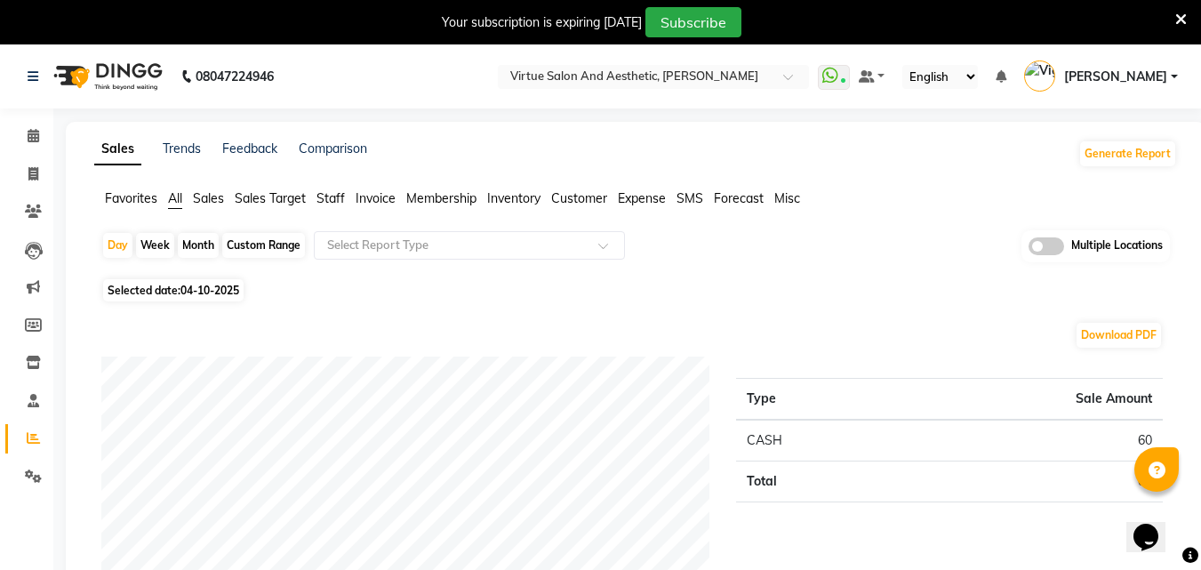
click at [658, 291] on div "Selected date: [DATE]" at bounding box center [639, 290] width 1076 height 19
click at [287, 237] on div "Custom Range" at bounding box center [263, 245] width 83 height 25
select select "10"
select select "2025"
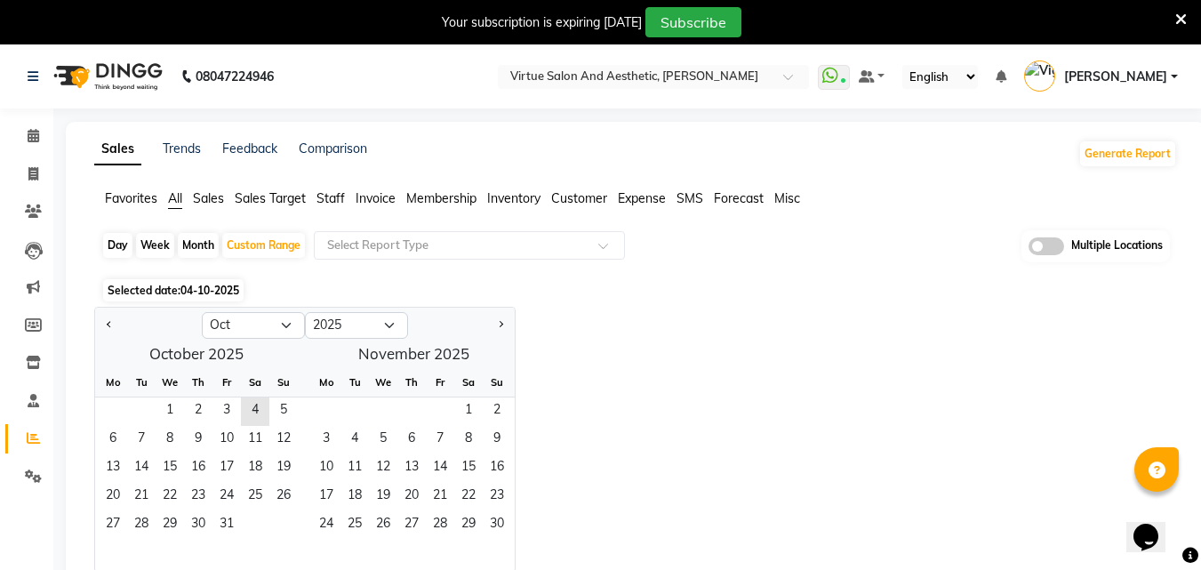
click at [199, 290] on span "04-10-2025" at bounding box center [210, 290] width 59 height 13
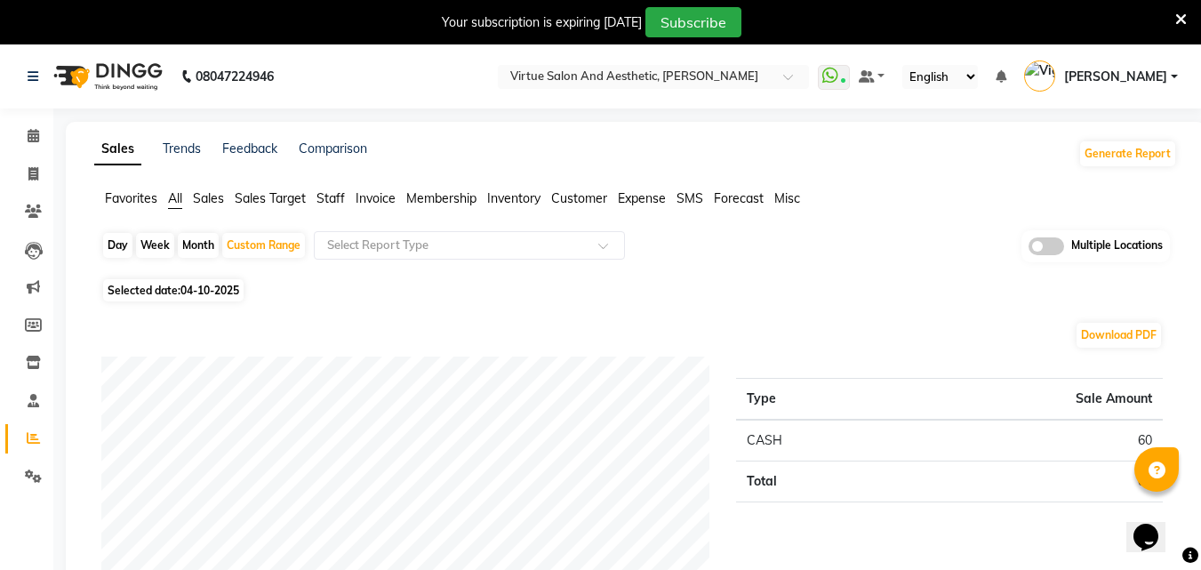
click at [134, 285] on span "Selected date: [DATE]" at bounding box center [173, 290] width 140 height 22
select select "10"
select select "2025"
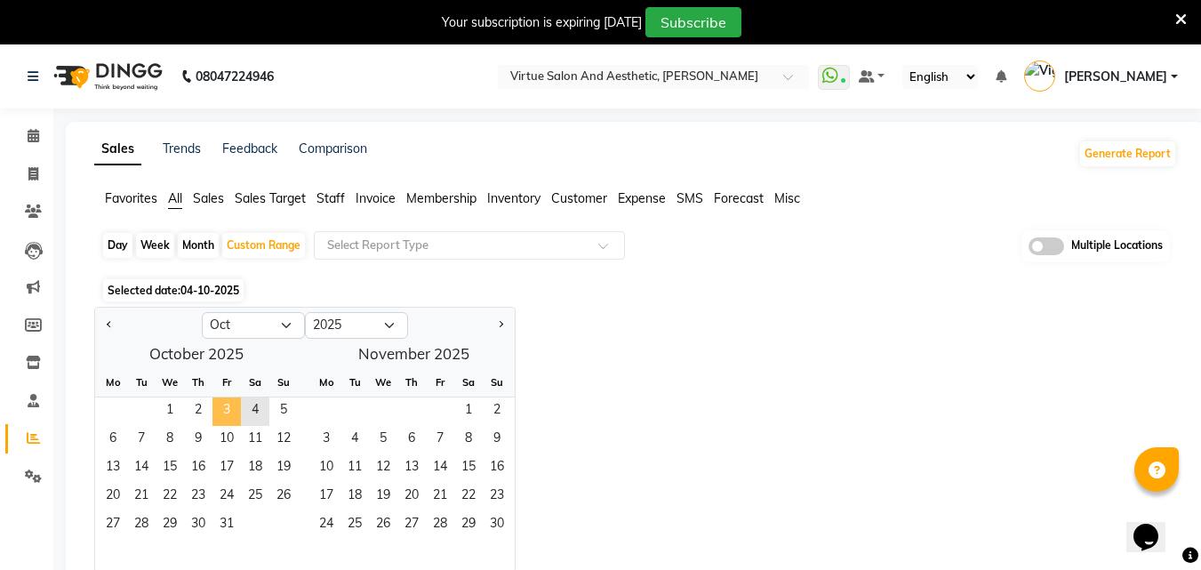
click at [230, 416] on span "3" at bounding box center [227, 411] width 28 height 28
click at [119, 247] on div "Day" at bounding box center [117, 245] width 29 height 25
select select "10"
select select "2025"
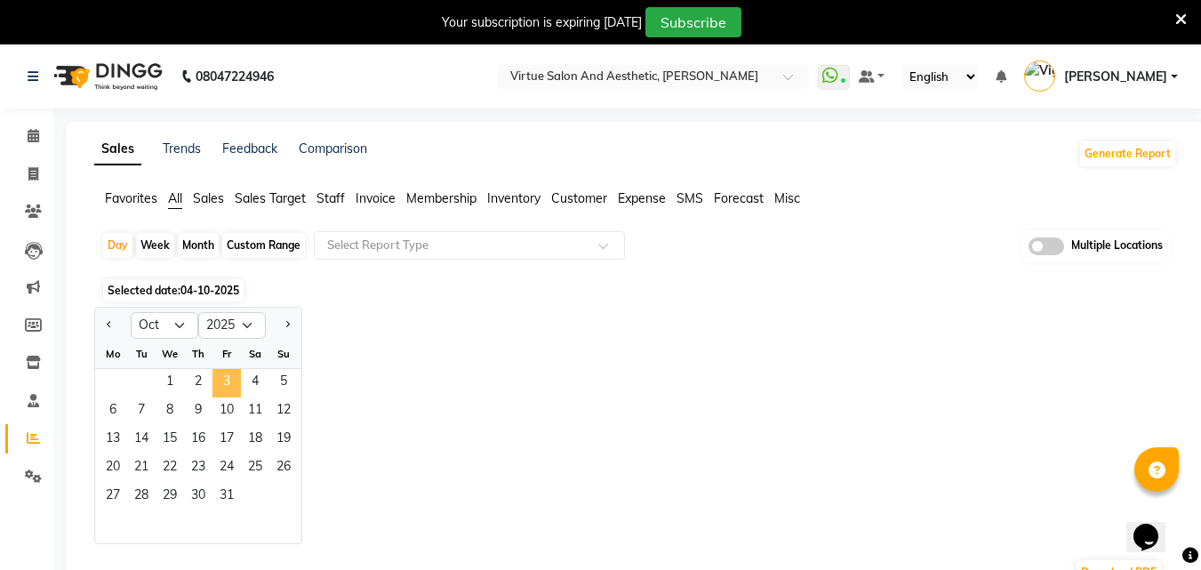
click at [215, 381] on span "3" at bounding box center [227, 383] width 28 height 28
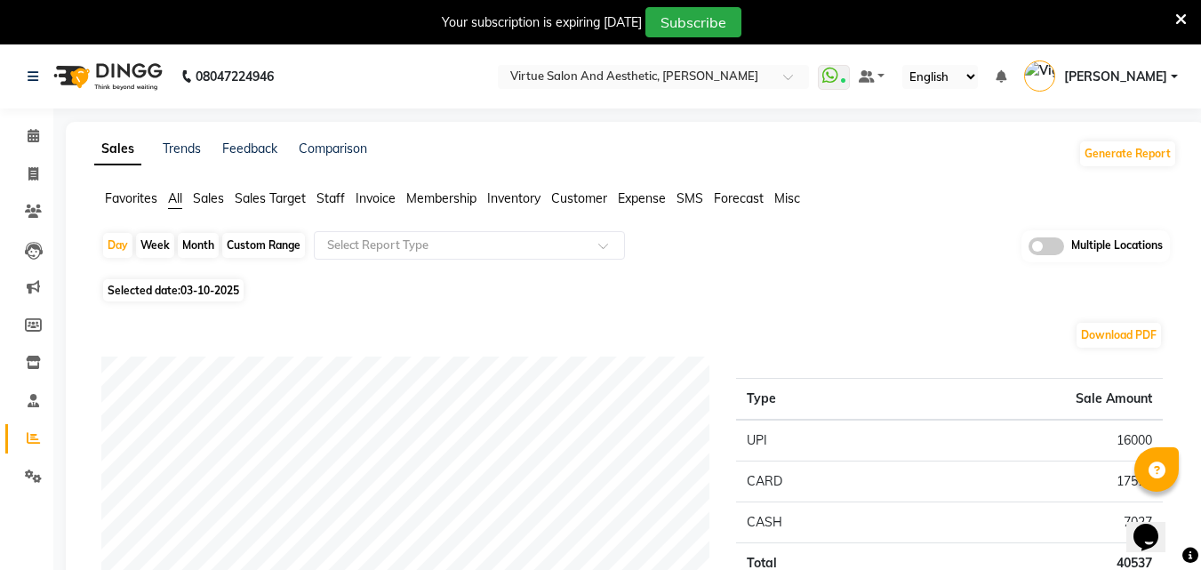
click at [372, 200] on span "Invoice" at bounding box center [376, 198] width 40 height 16
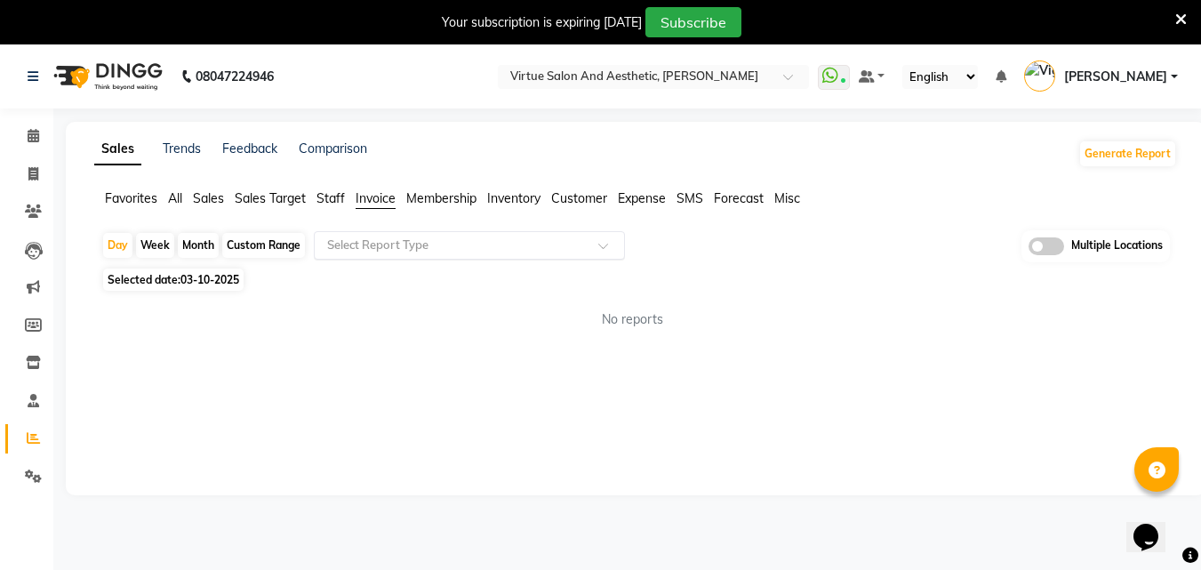
click at [383, 252] on input "text" at bounding box center [452, 246] width 256 height 18
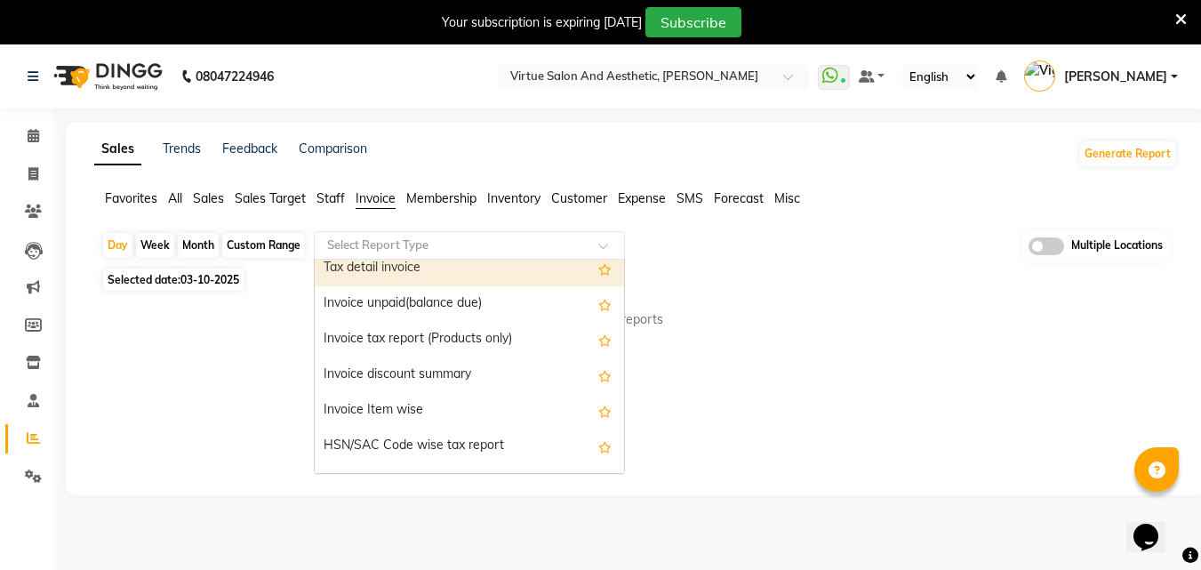
scroll to position [178, 0]
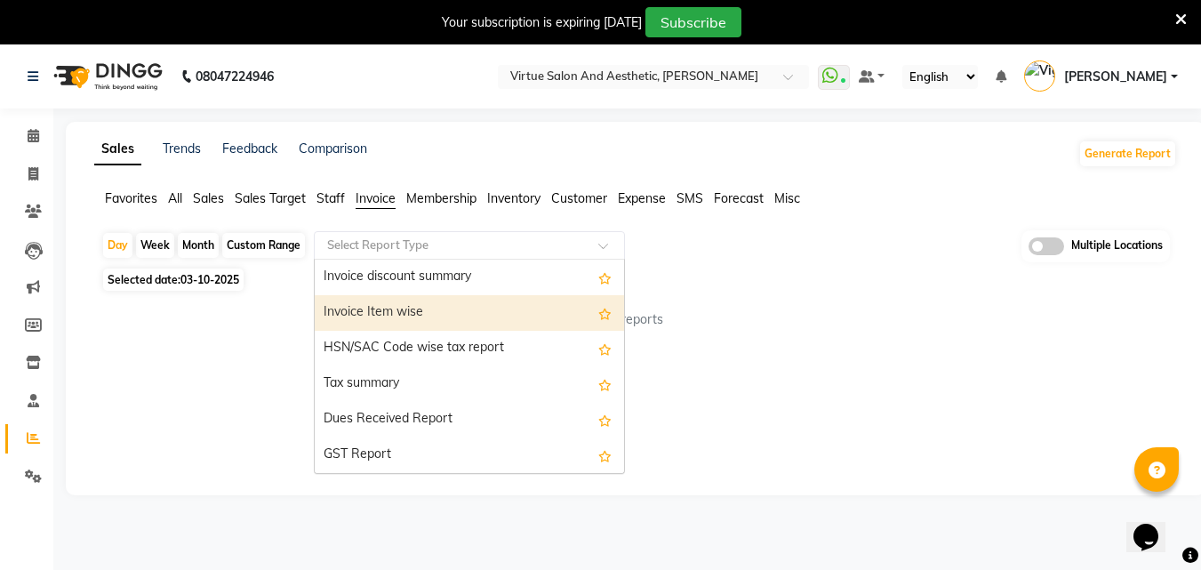
click at [424, 309] on div "Invoice Item wise" at bounding box center [469, 313] width 309 height 36
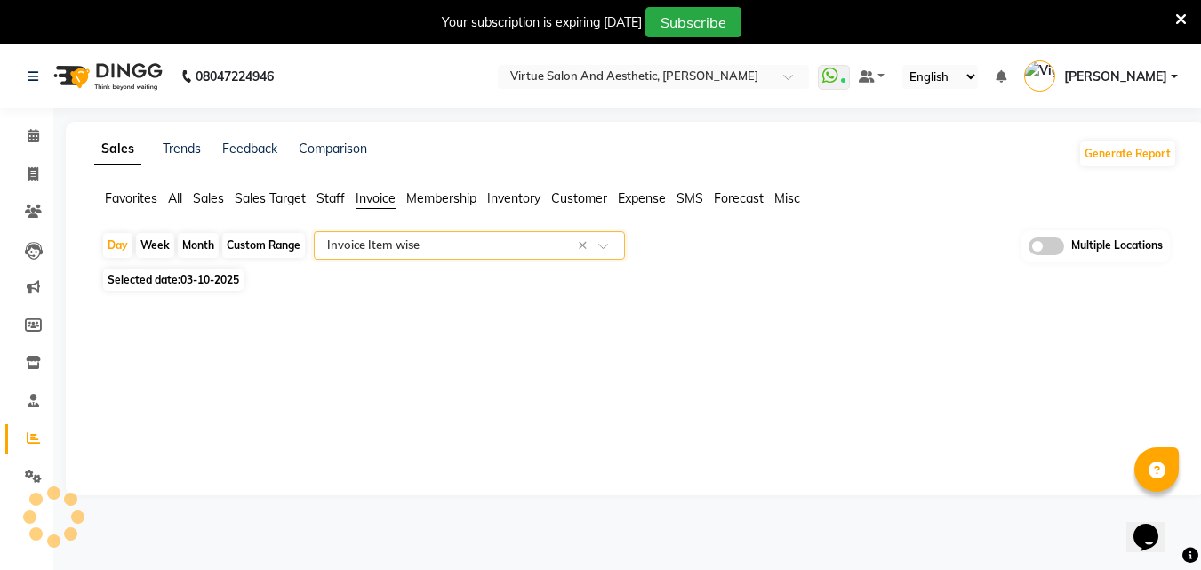
select select "full_report"
select select "csv"
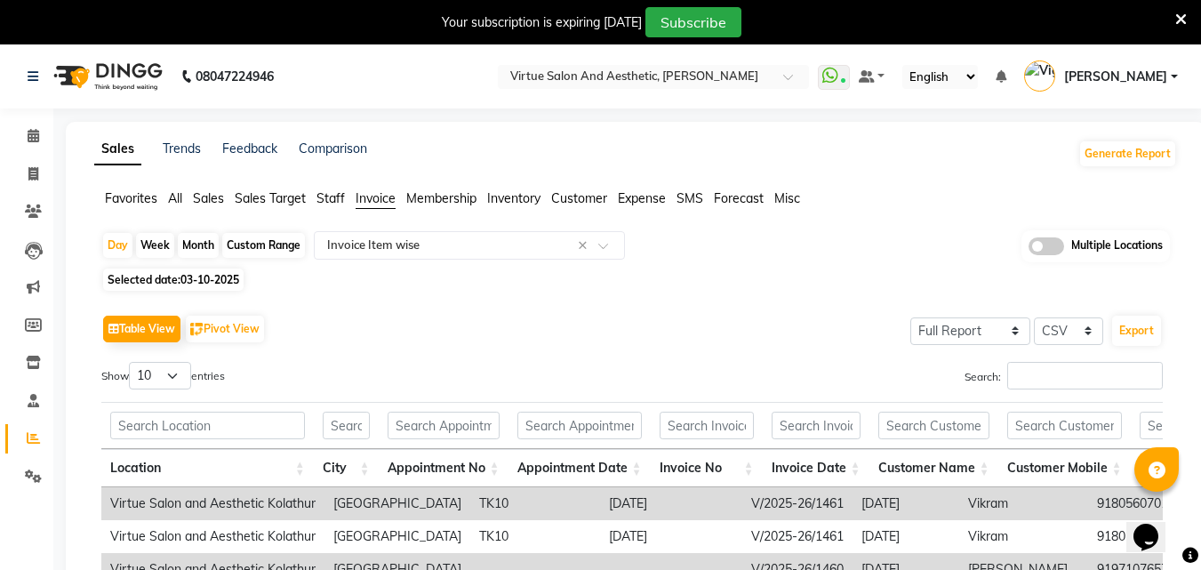
click at [406, 326] on div "Table View Pivot View Select Full Report Filtered Report Select CSV PDF Export" at bounding box center [632, 328] width 1062 height 37
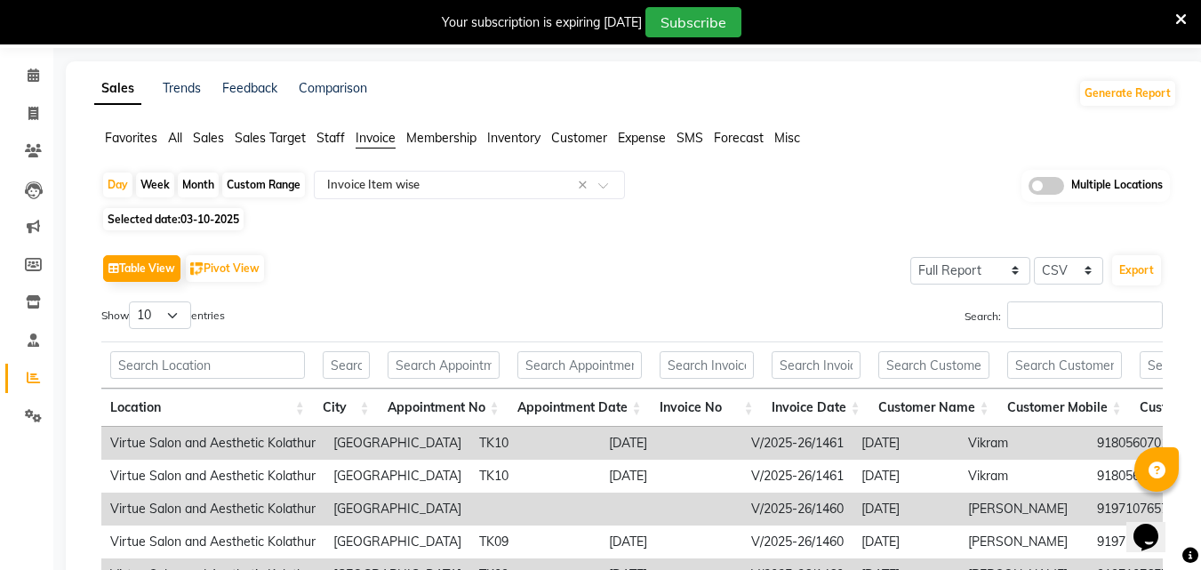
scroll to position [52, 0]
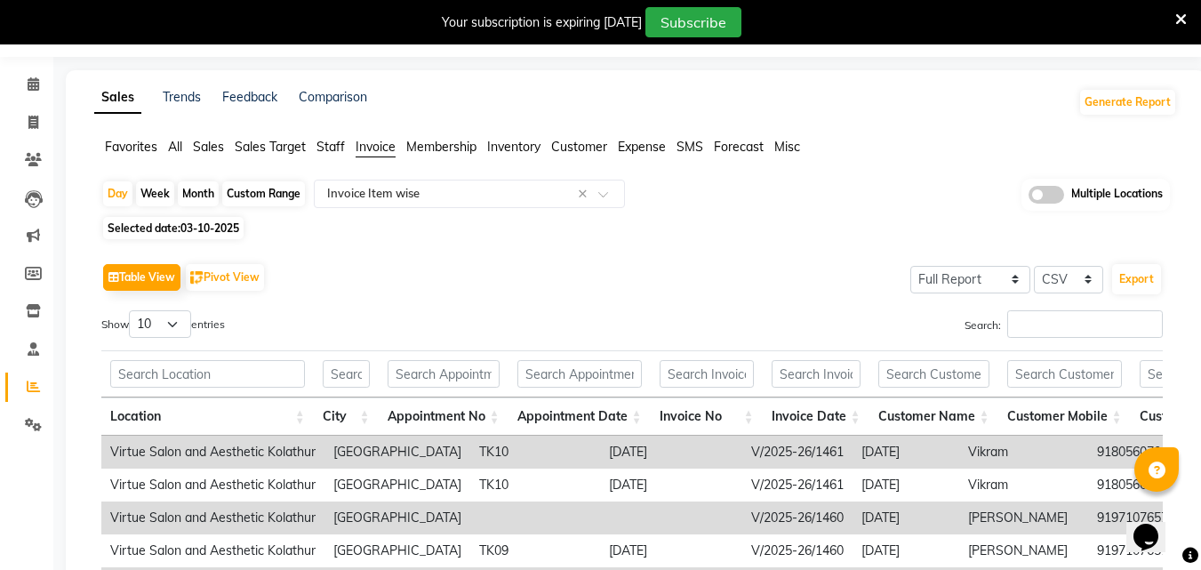
click at [354, 349] on div "Location City Appointment No Appointment Date Invoice No Invoice Date Customer …" at bounding box center [632, 390] width 1062 height 91
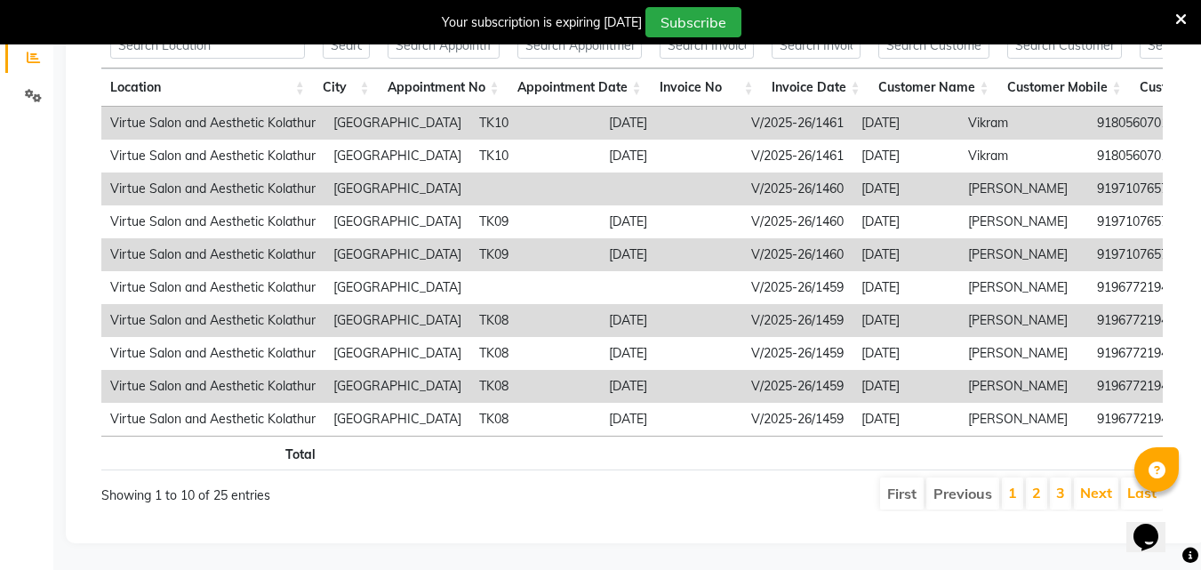
scroll to position [0, 0]
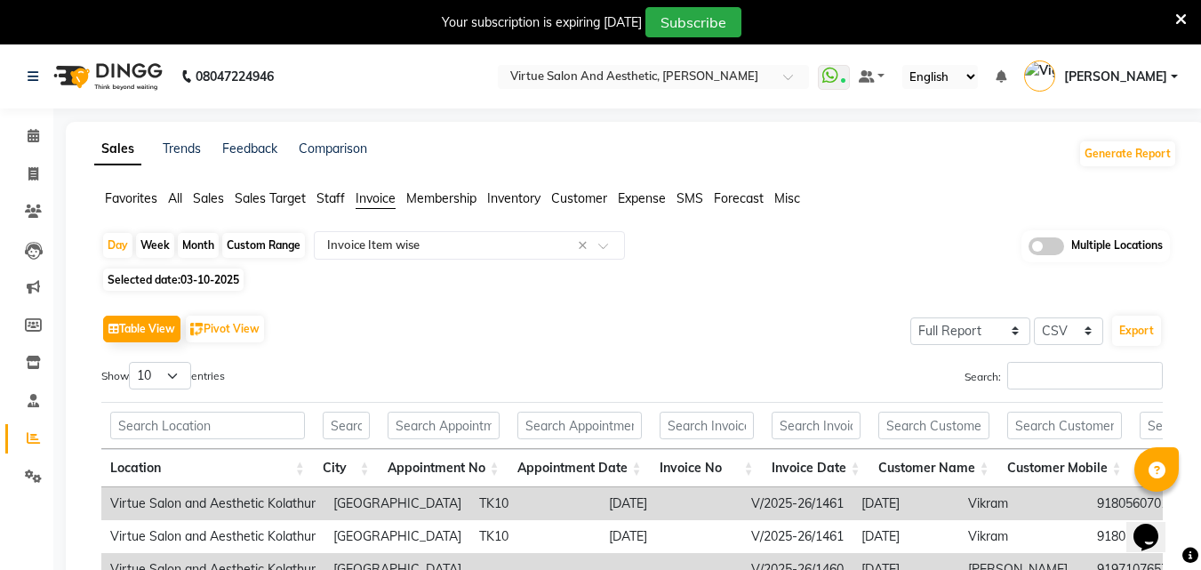
click at [651, 259] on div "Day Week Month Custom Range Select Report Type × Invoice Item wise × Multiple L…" at bounding box center [635, 246] width 1069 height 33
click at [1133, 333] on button "Export" at bounding box center [1136, 331] width 49 height 30
click at [245, 246] on div "Custom Range" at bounding box center [263, 245] width 83 height 25
select select "10"
select select "2025"
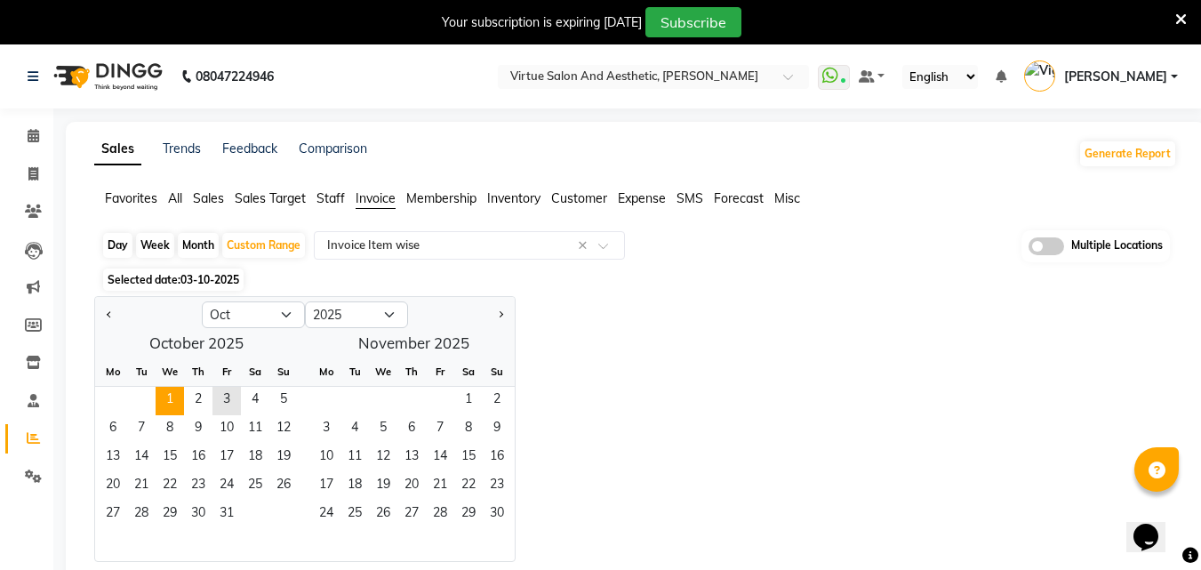
drag, startPoint x: 245, startPoint y: 246, endPoint x: 160, endPoint y: 387, distance: 164.4
click at [160, 385] on div "We" at bounding box center [170, 371] width 28 height 28
click at [178, 400] on span "1" at bounding box center [170, 401] width 28 height 28
click at [223, 413] on span "3" at bounding box center [227, 401] width 28 height 28
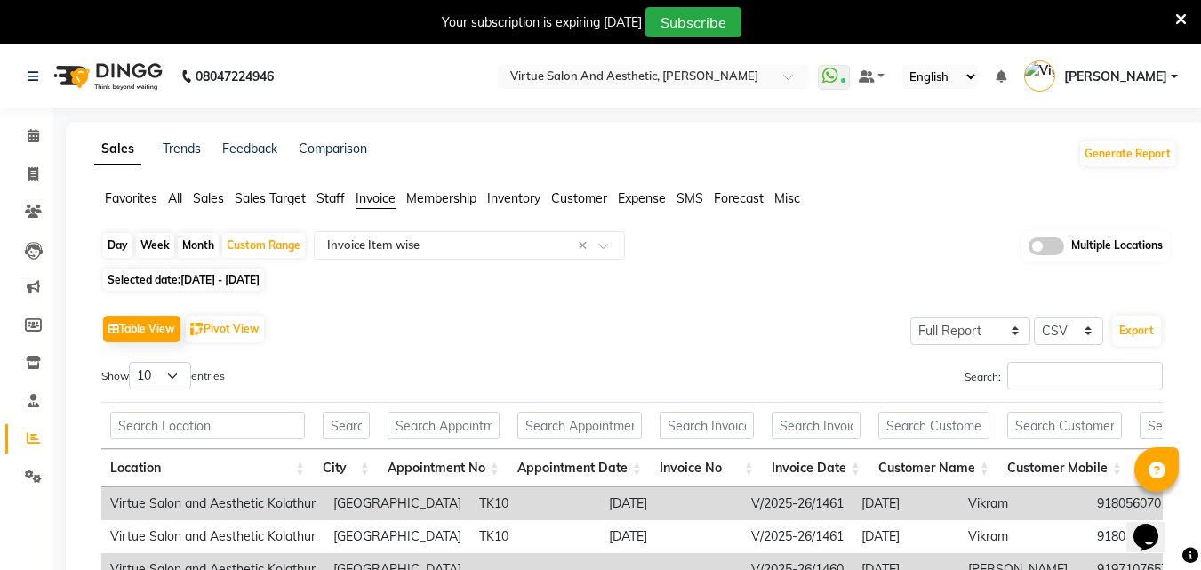
click at [1128, 338] on button "Export" at bounding box center [1136, 331] width 49 height 30
click at [191, 205] on ul "Favorites All Sales Sales Target Staff Invoice Membership Inventory Customer Ex…" at bounding box center [635, 199] width 1083 height 20
click at [197, 207] on li "Sales" at bounding box center [208, 198] width 31 height 19
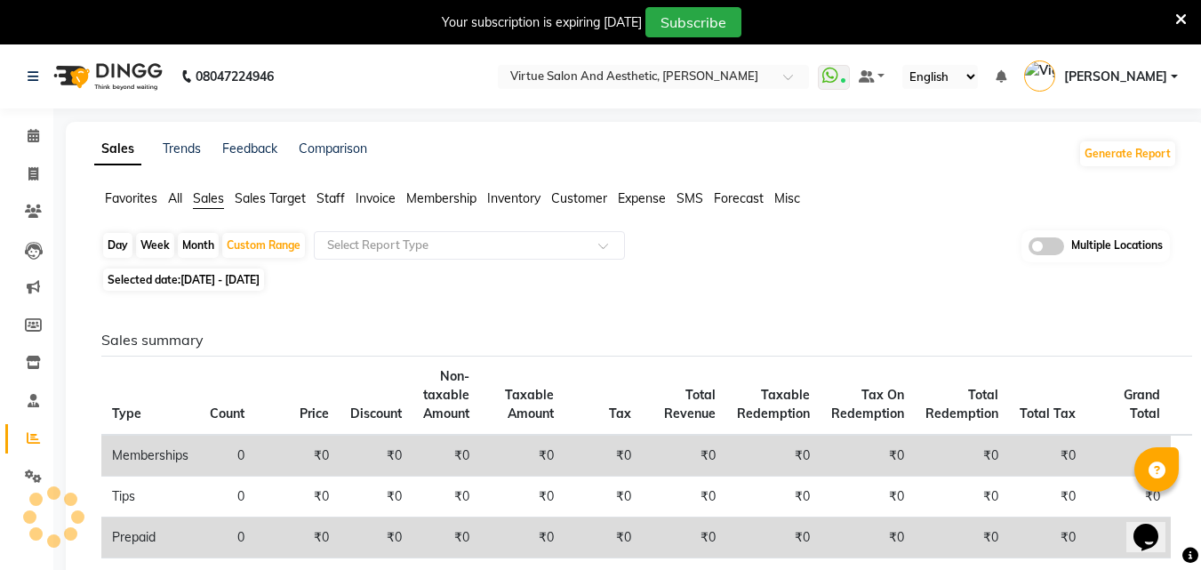
click at [197, 200] on span "Sales" at bounding box center [208, 198] width 31 height 16
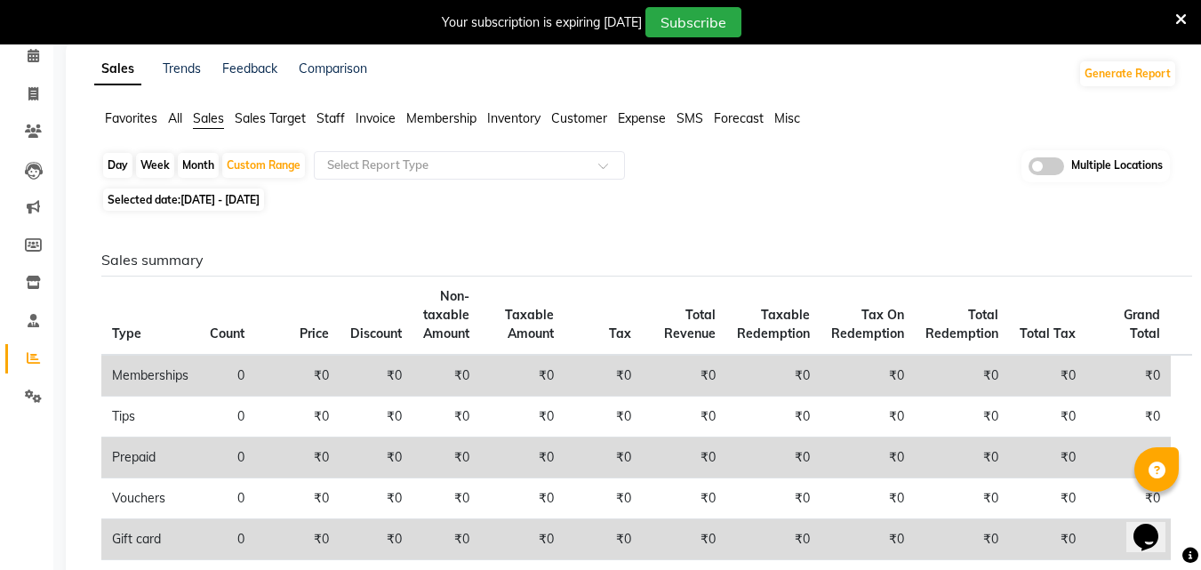
scroll to position [178, 0]
